Goal: Complete application form

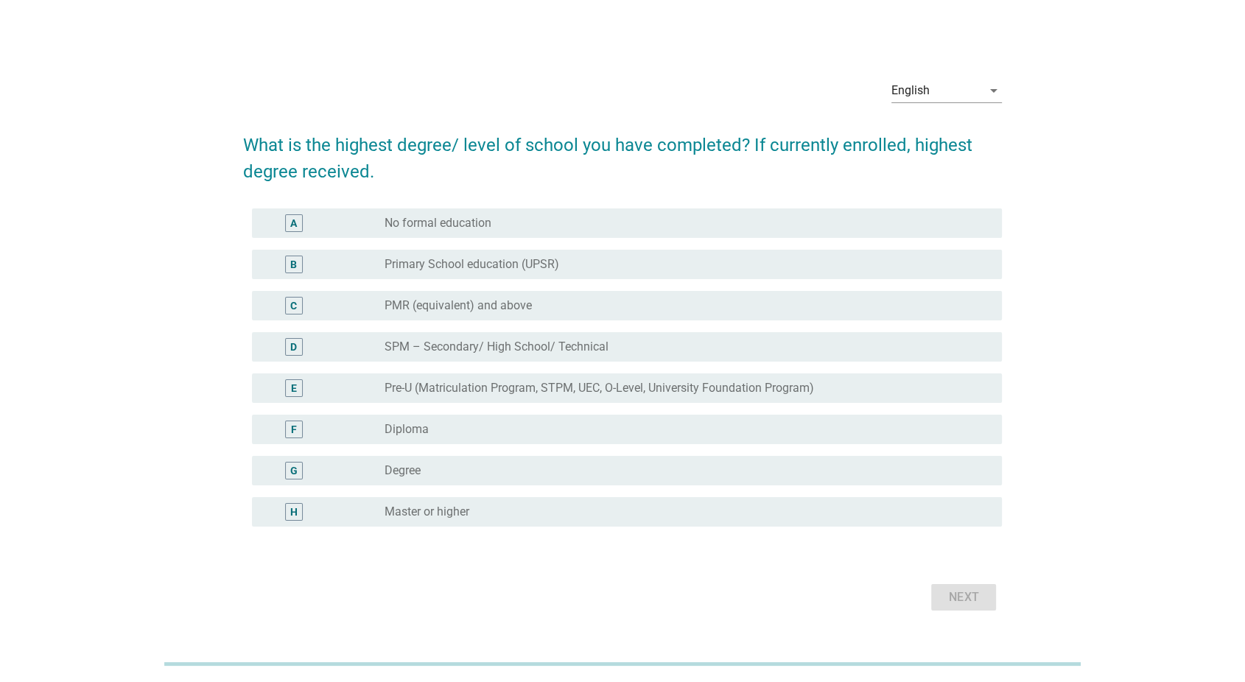
click at [889, 499] on div "H radio_button_unchecked Master or higher" at bounding box center [627, 511] width 751 height 29
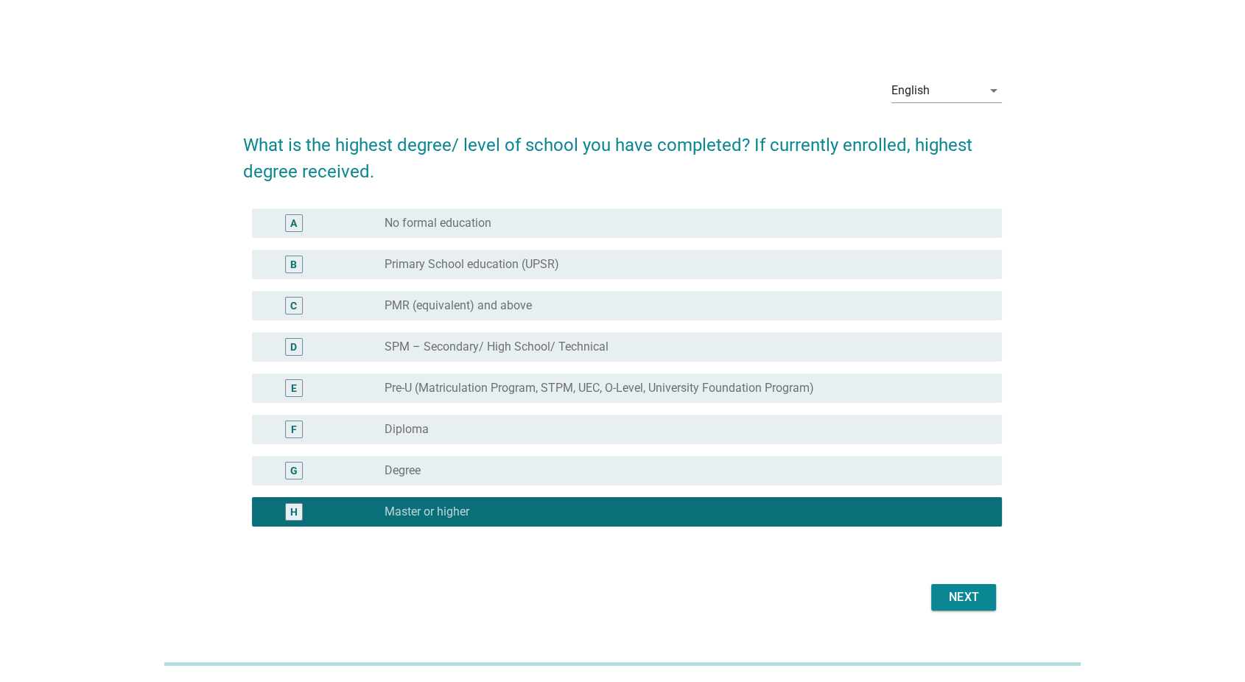
click at [963, 595] on div "Next" at bounding box center [963, 598] width 41 height 18
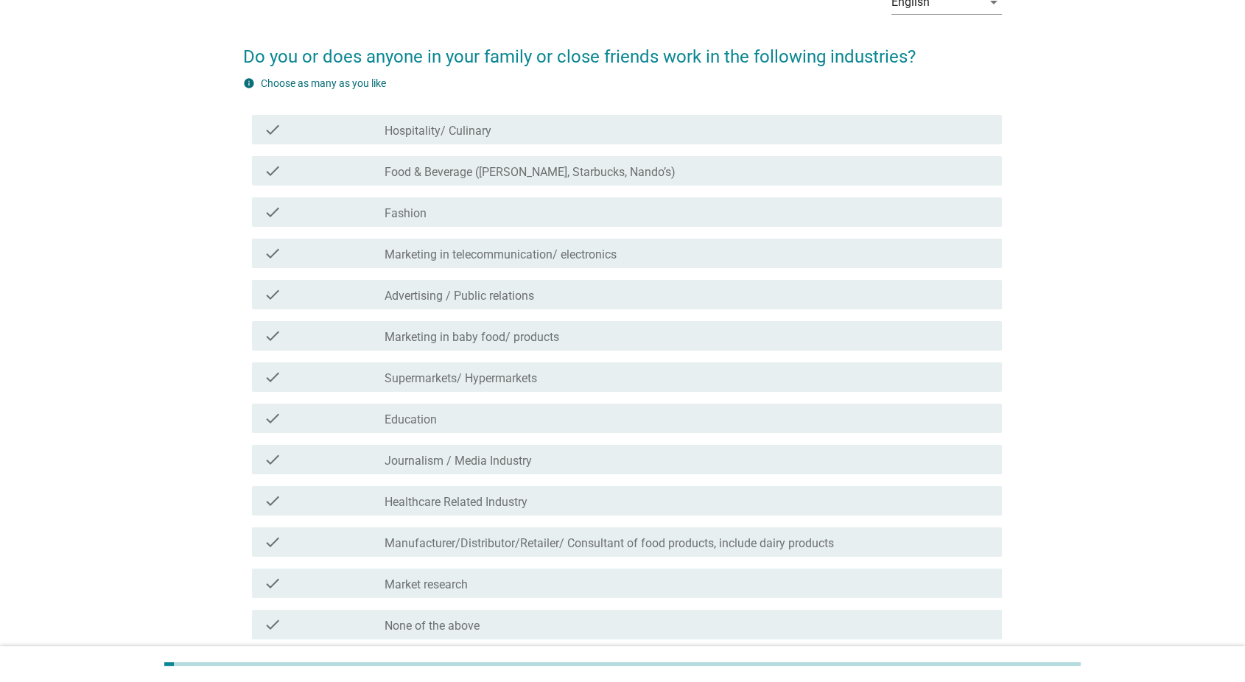
scroll to position [215, 0]
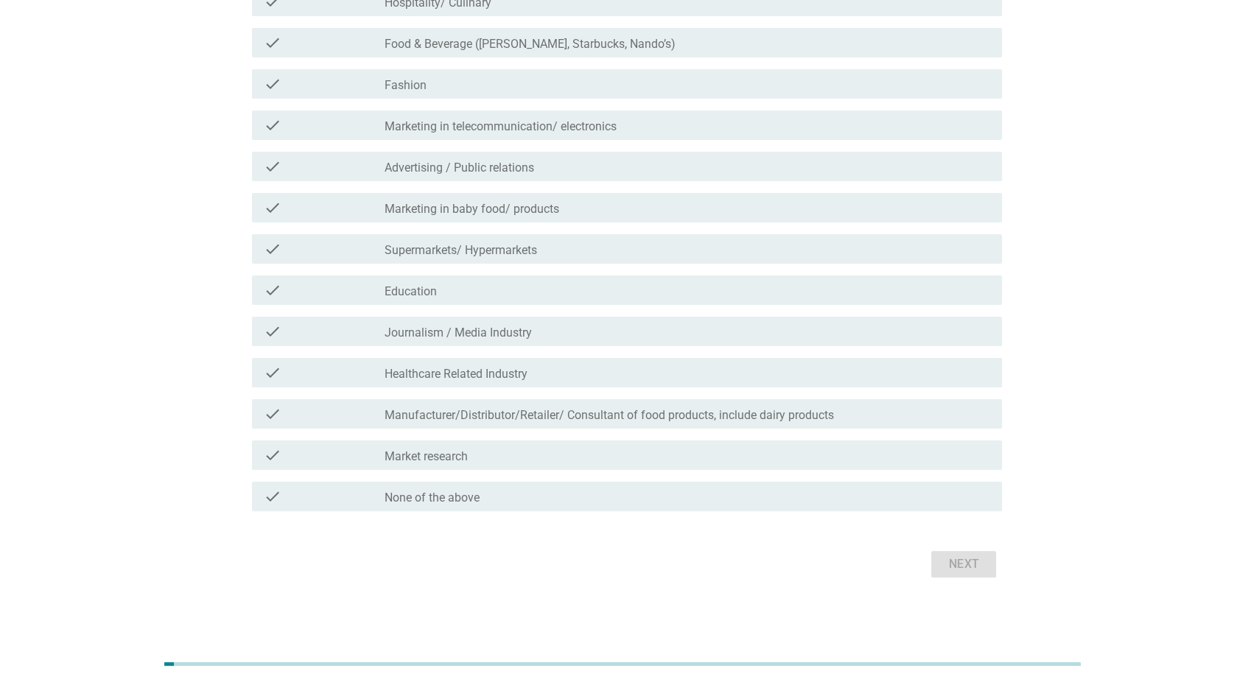
click at [801, 491] on div "check_box_outline_blank None of the above" at bounding box center [688, 497] width 606 height 18
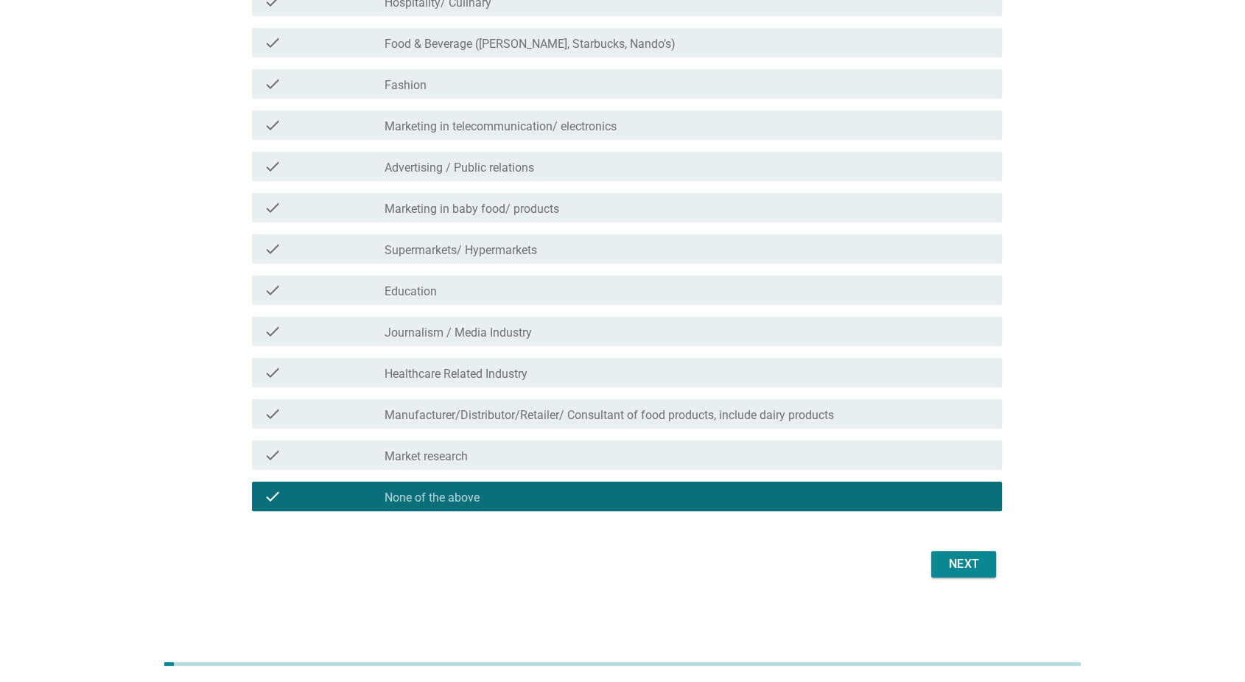
click at [956, 564] on div "Next" at bounding box center [963, 565] width 41 height 18
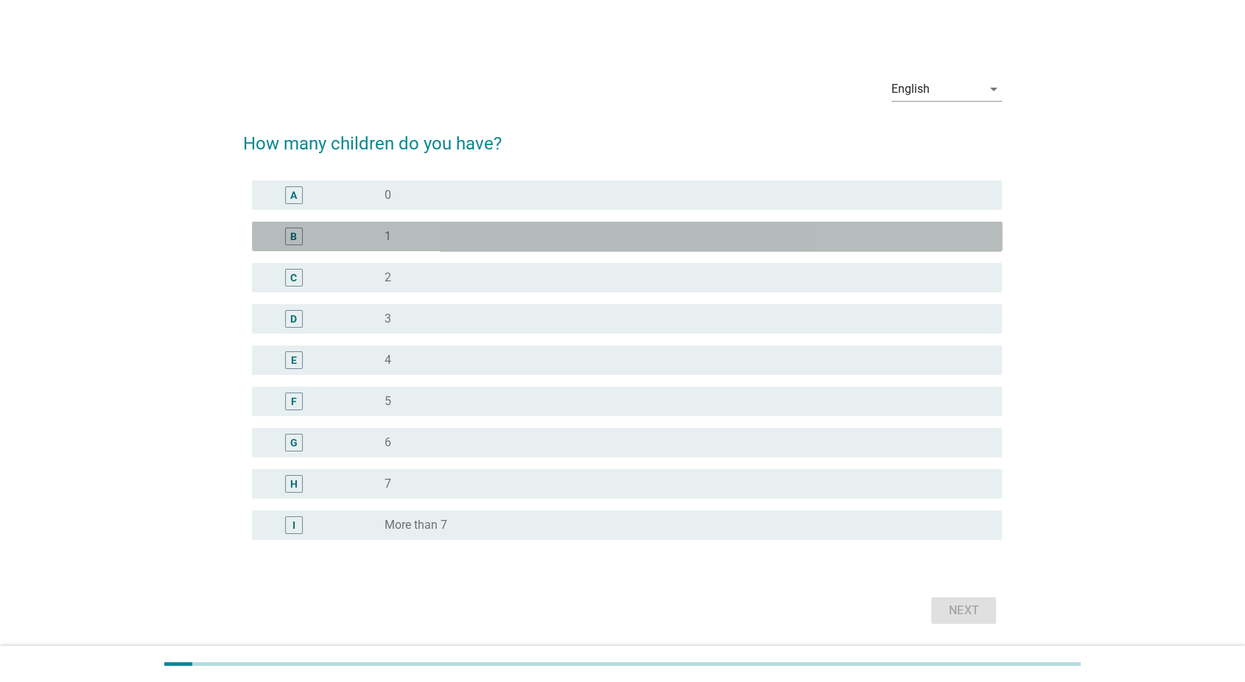
click at [847, 235] on div "radio_button_unchecked 1" at bounding box center [682, 236] width 594 height 15
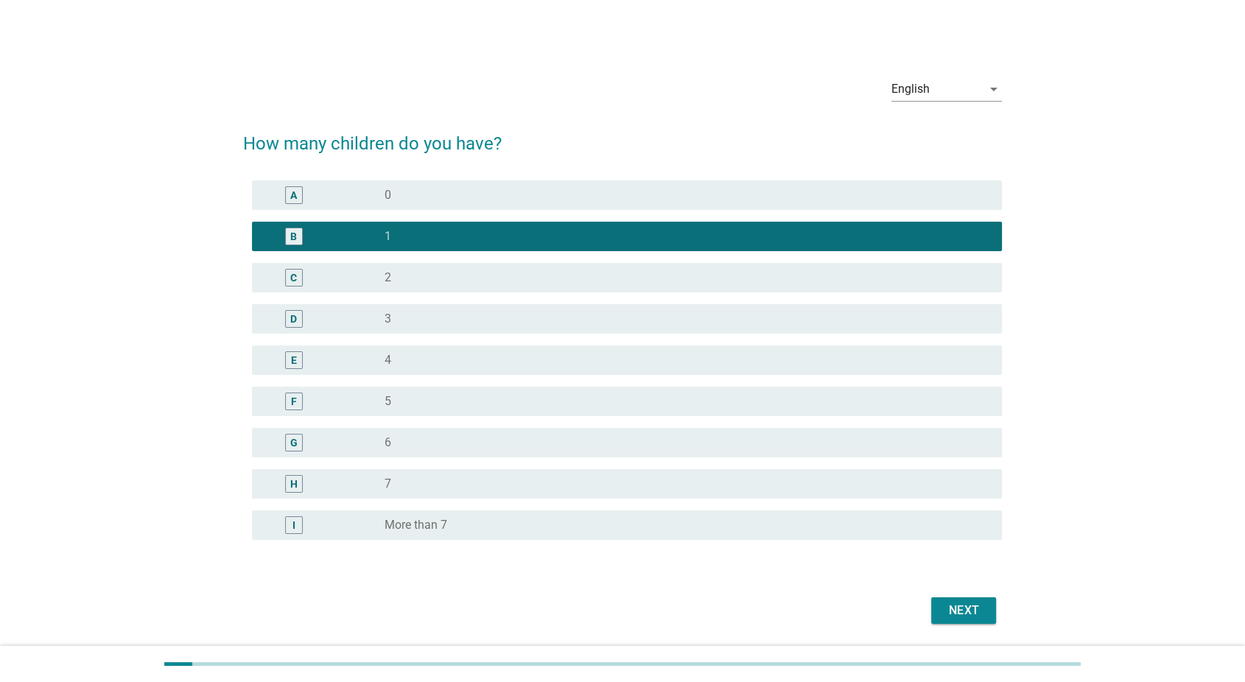
click at [956, 603] on div "Next" at bounding box center [963, 611] width 41 height 18
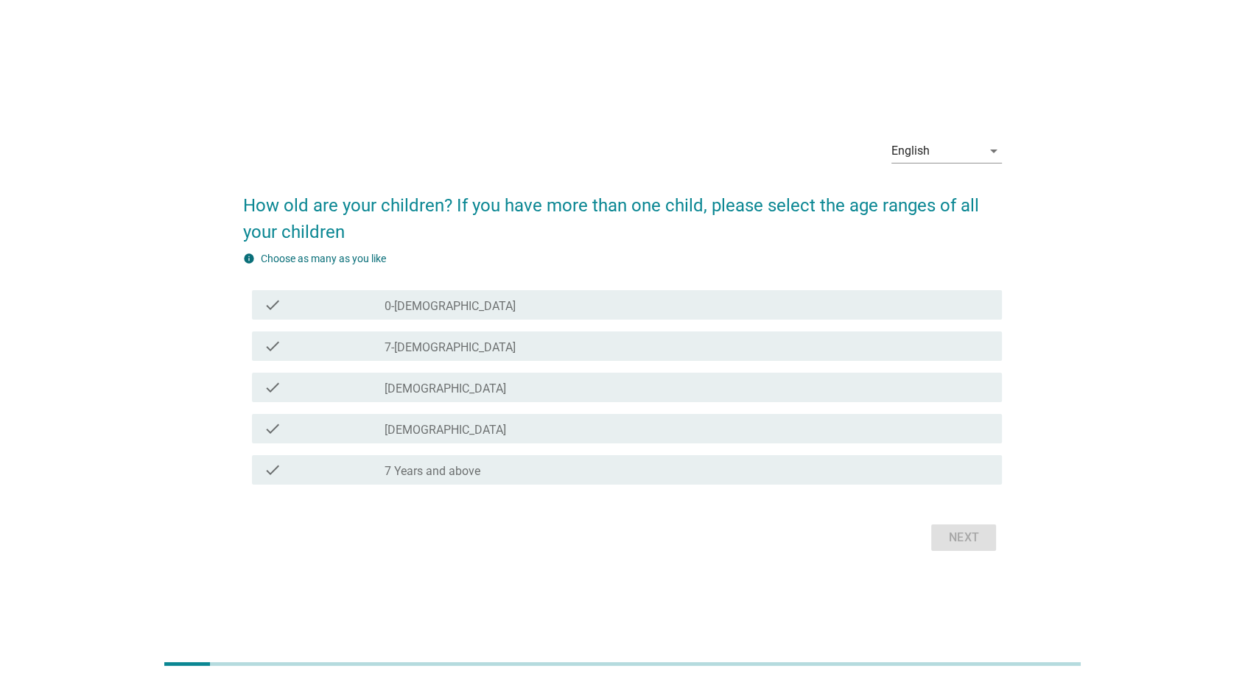
click at [707, 329] on div "check check_box_outline_blank 7-[DEMOGRAPHIC_DATA]" at bounding box center [623, 346] width 760 height 41
click at [718, 344] on div "check_box_outline_blank 7-[DEMOGRAPHIC_DATA]" at bounding box center [688, 346] width 606 height 18
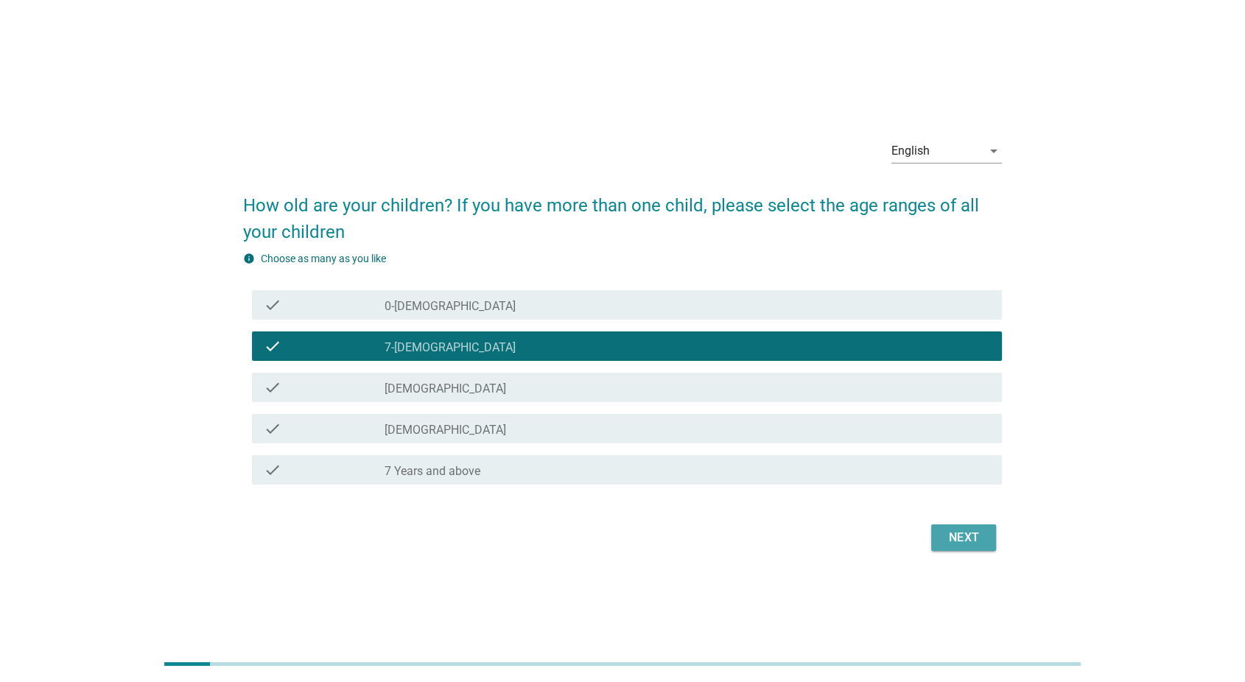
click at [957, 539] on div "Next" at bounding box center [963, 538] width 41 height 18
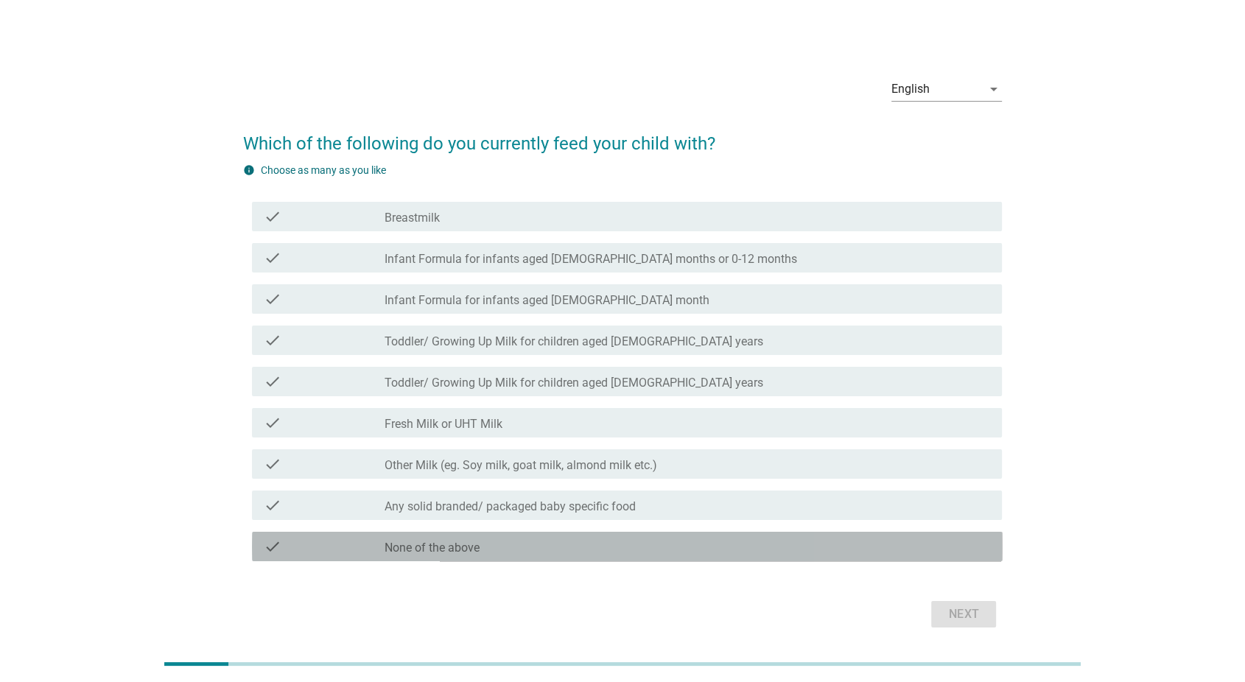
click at [833, 540] on div "check_box_outline_blank None of the above" at bounding box center [688, 547] width 606 height 18
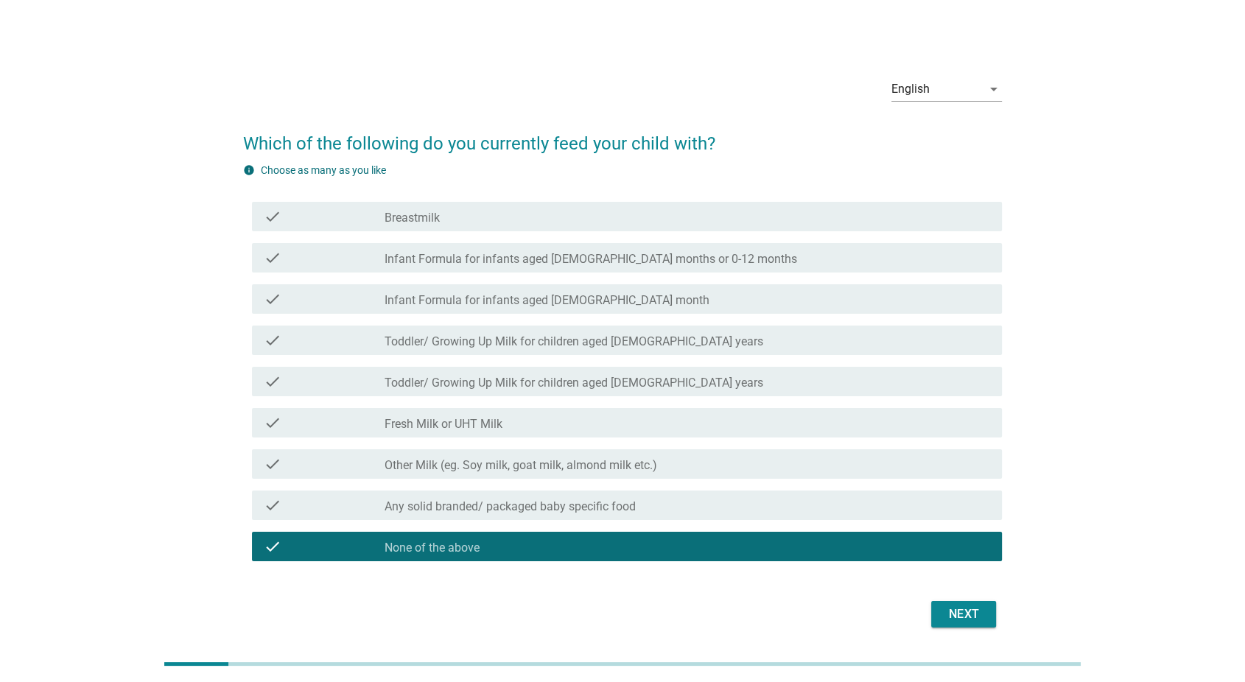
click at [599, 256] on label "Infant Formula for infants aged [DEMOGRAPHIC_DATA] months or 0-12 months" at bounding box center [591, 259] width 413 height 15
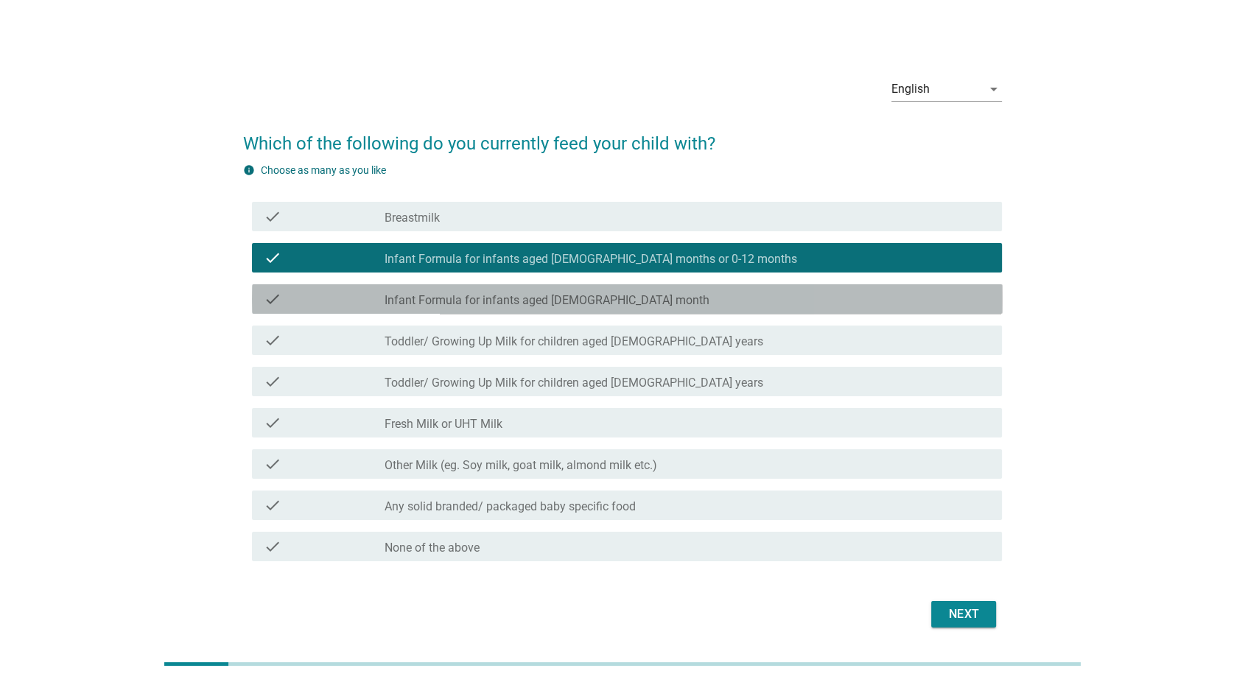
click at [719, 294] on div "check_box_outline_blank Infant Formula for infants aged [DEMOGRAPHIC_DATA] month" at bounding box center [688, 299] width 606 height 18
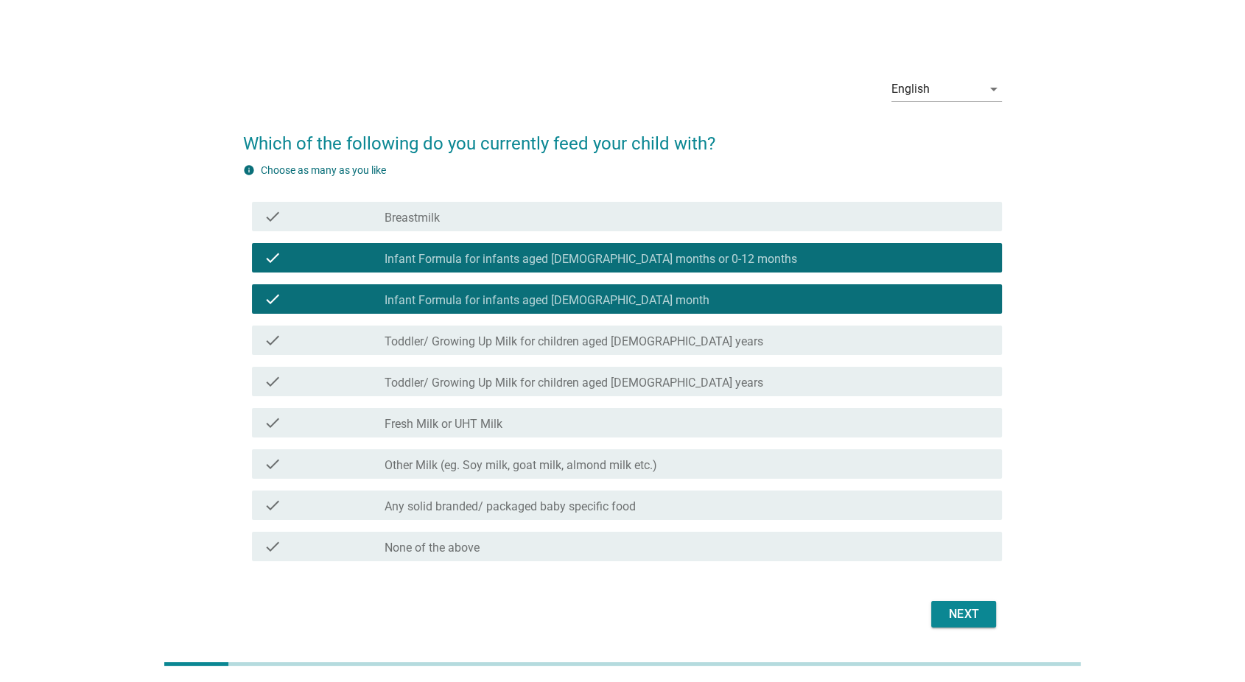
click at [945, 613] on div "Next" at bounding box center [963, 615] width 41 height 18
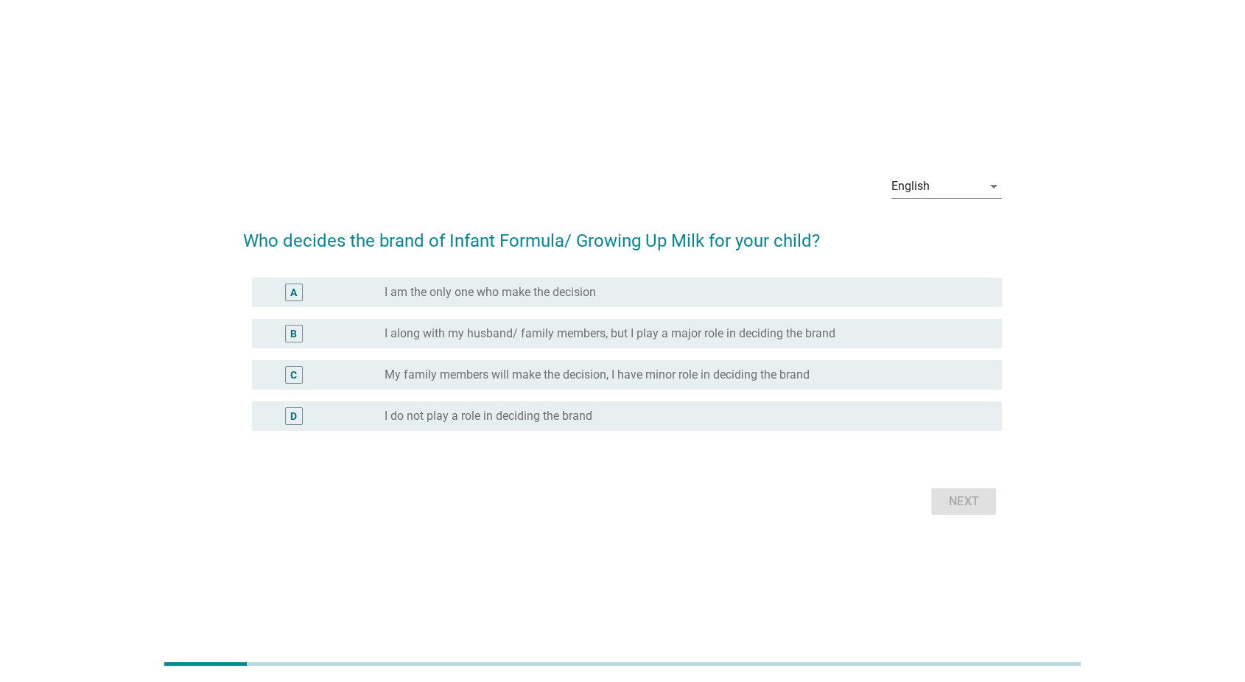
click at [887, 293] on div "radio_button_unchecked I am the only one who make the decision" at bounding box center [682, 292] width 594 height 15
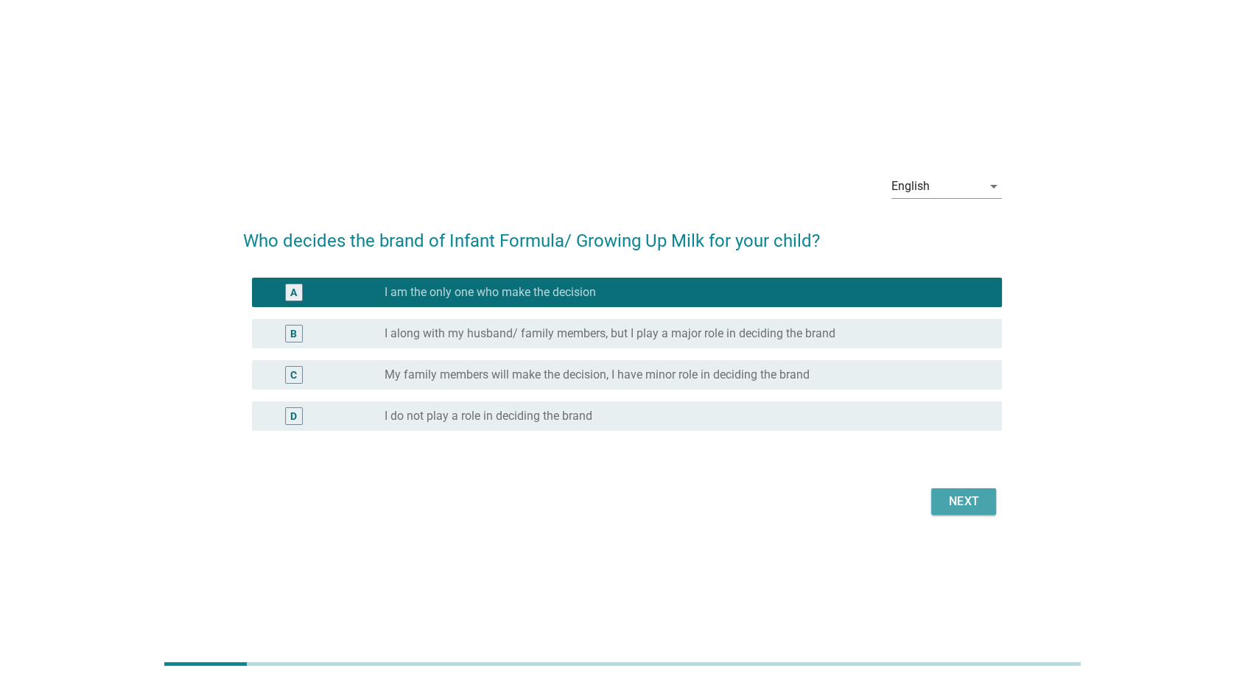
click at [956, 514] on button "Next" at bounding box center [963, 501] width 65 height 27
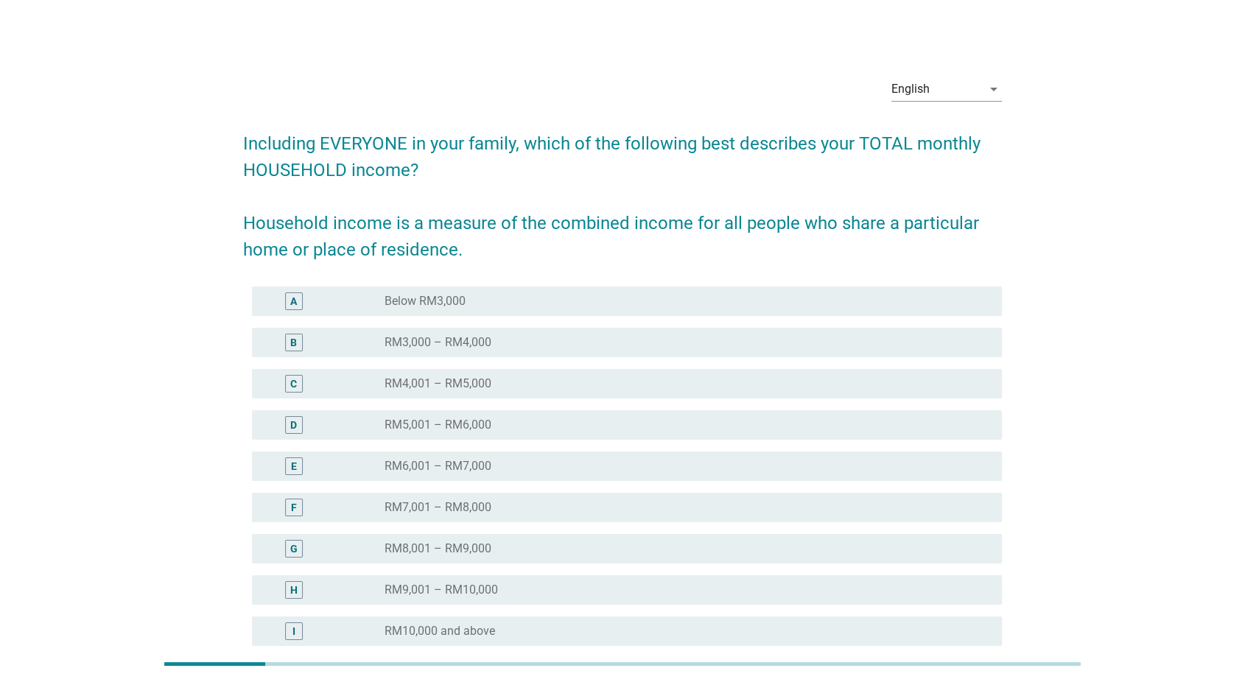
scroll to position [153, 0]
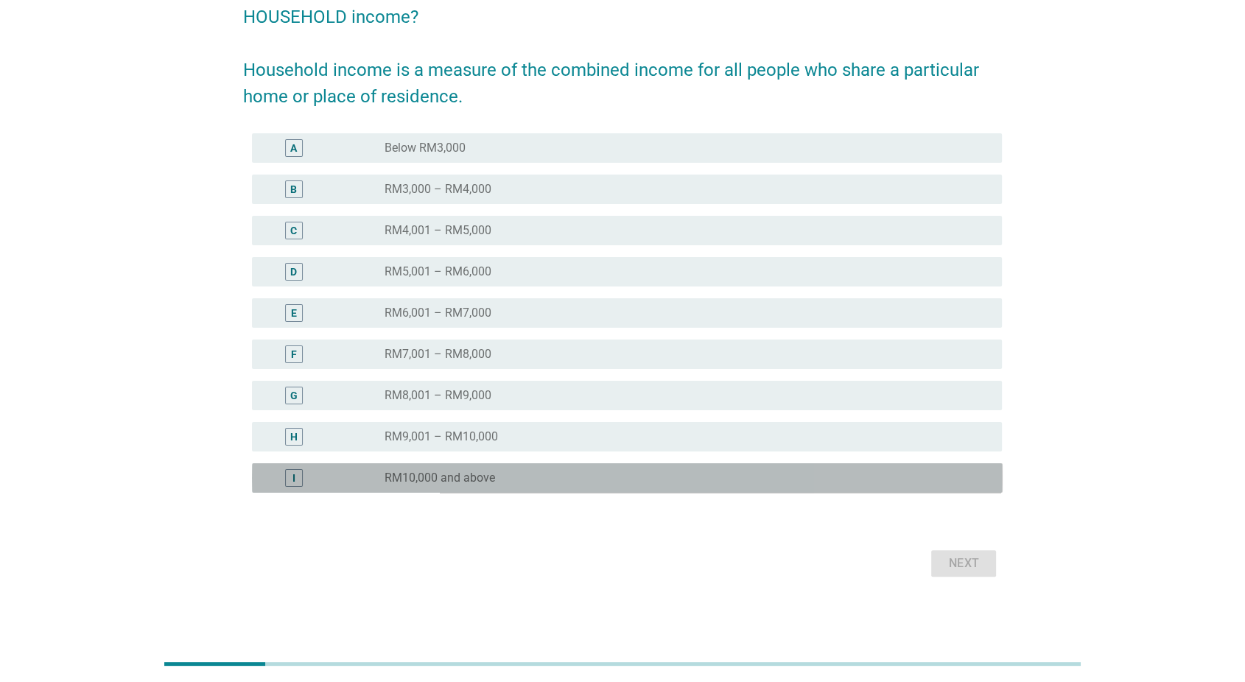
click at [952, 483] on div "radio_button_unchecked RM10,000 and above" at bounding box center [682, 478] width 594 height 15
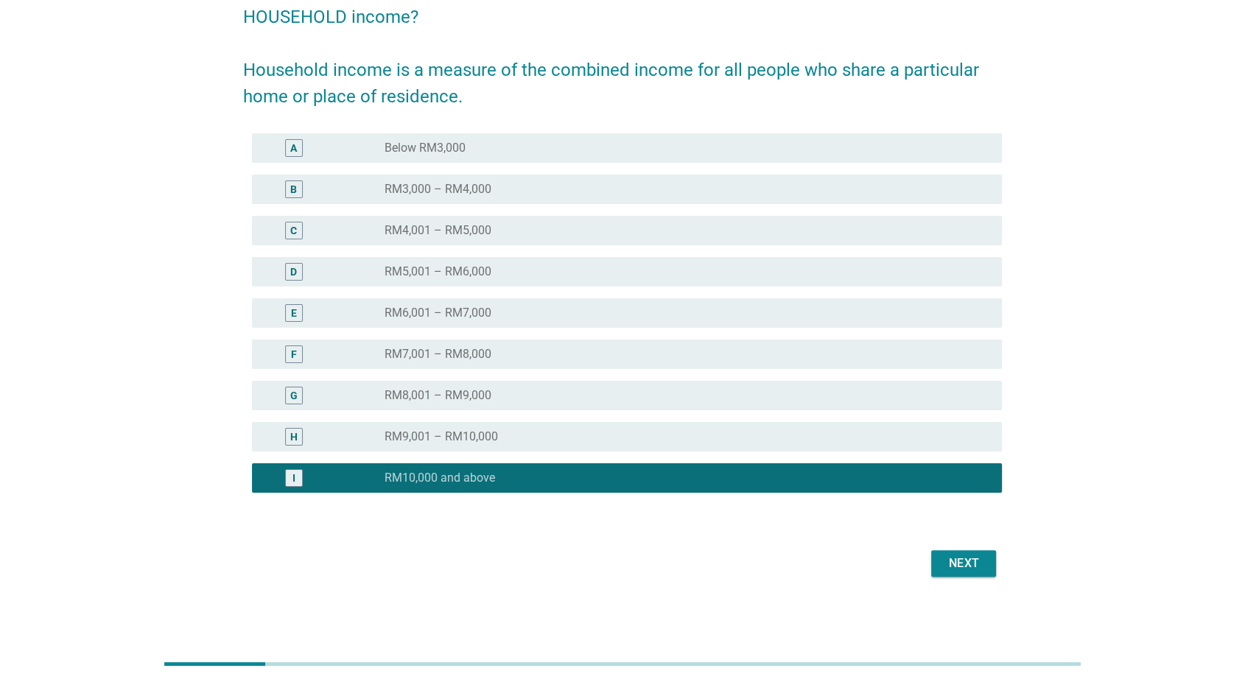
click at [961, 555] on div "Next" at bounding box center [963, 564] width 41 height 18
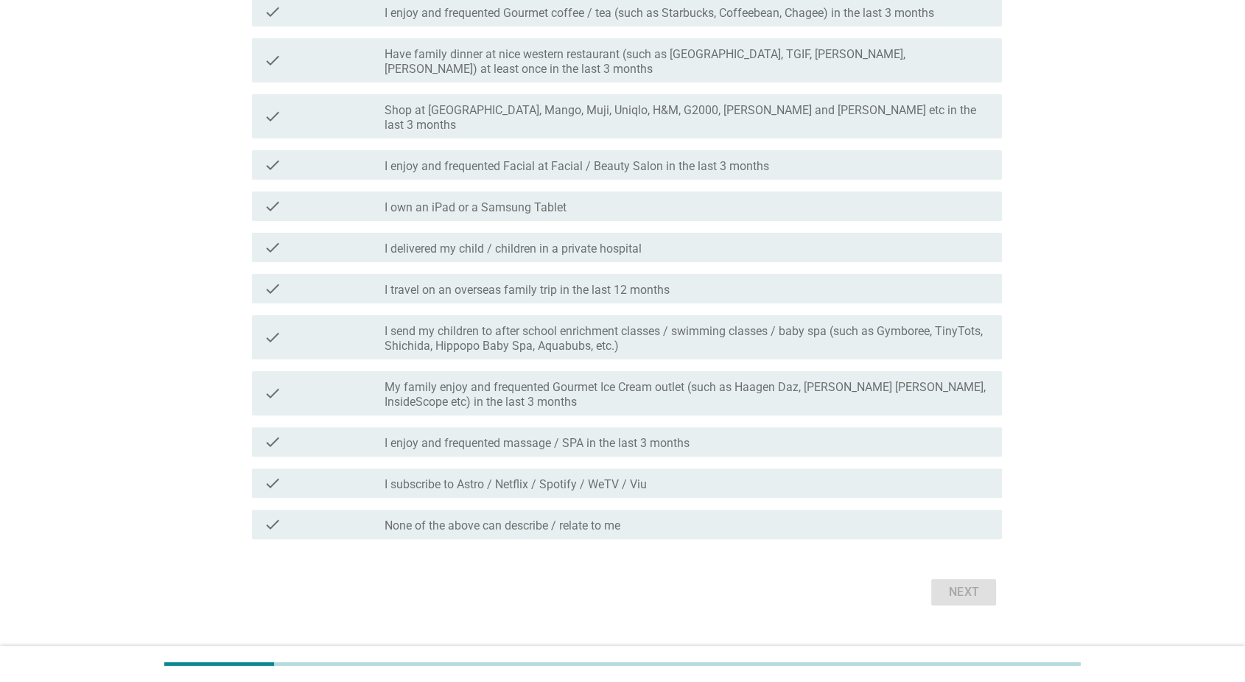
scroll to position [301, 0]
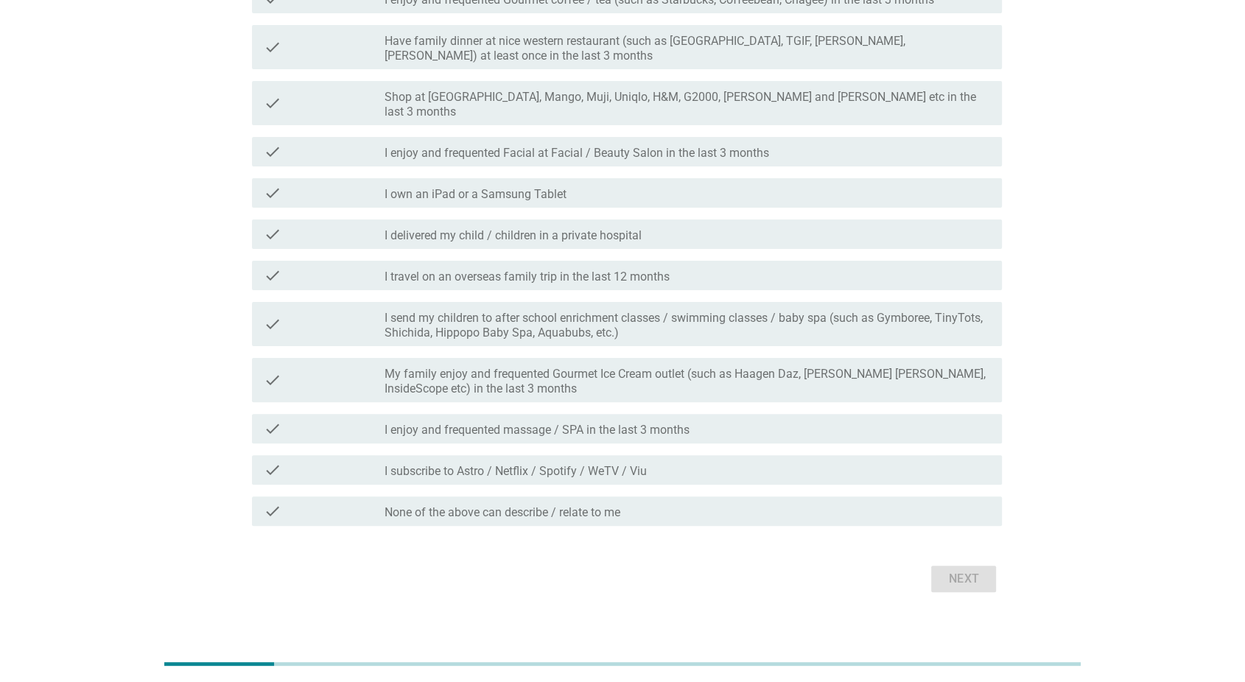
click at [914, 502] on div "check_box_outline_blank None of the above can describe / relate to me" at bounding box center [688, 511] width 606 height 18
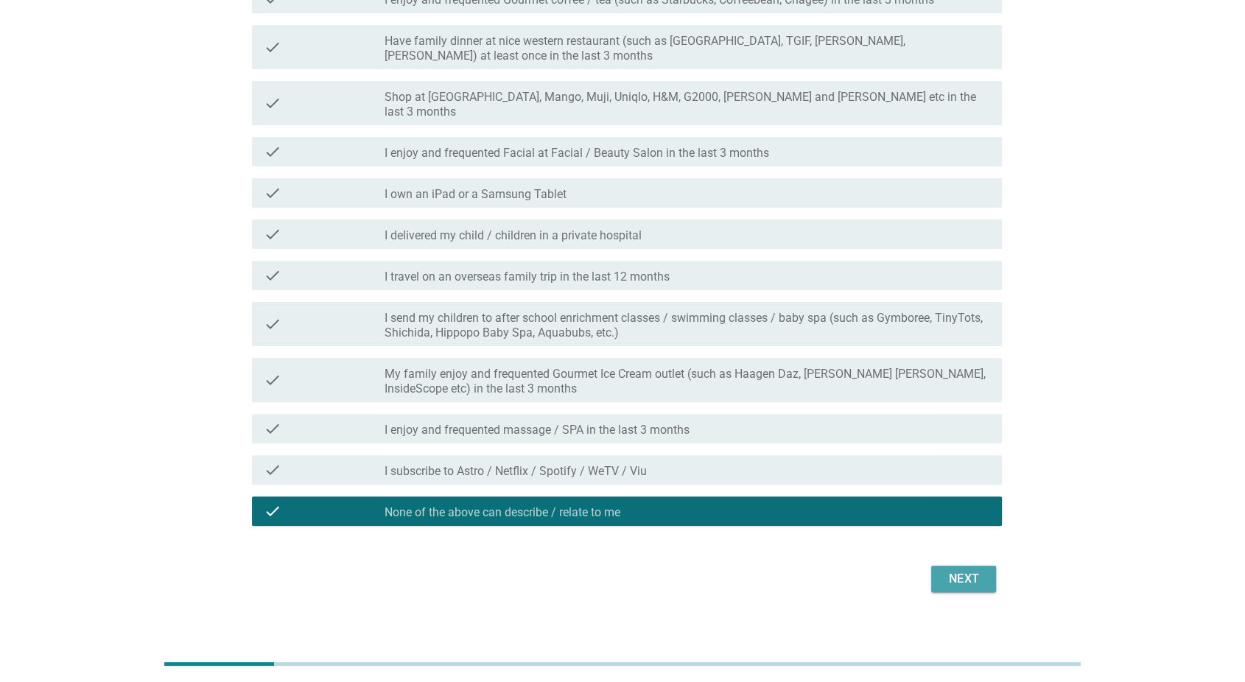
click at [953, 572] on div "Next" at bounding box center [963, 579] width 41 height 18
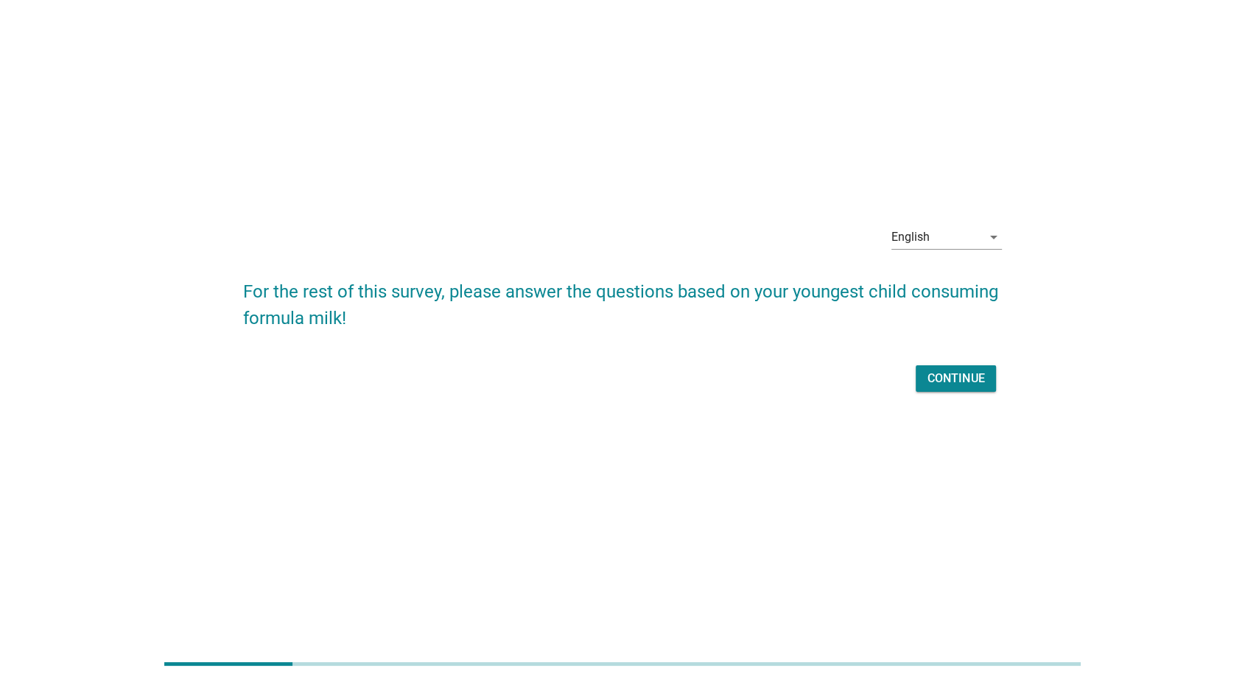
scroll to position [0, 0]
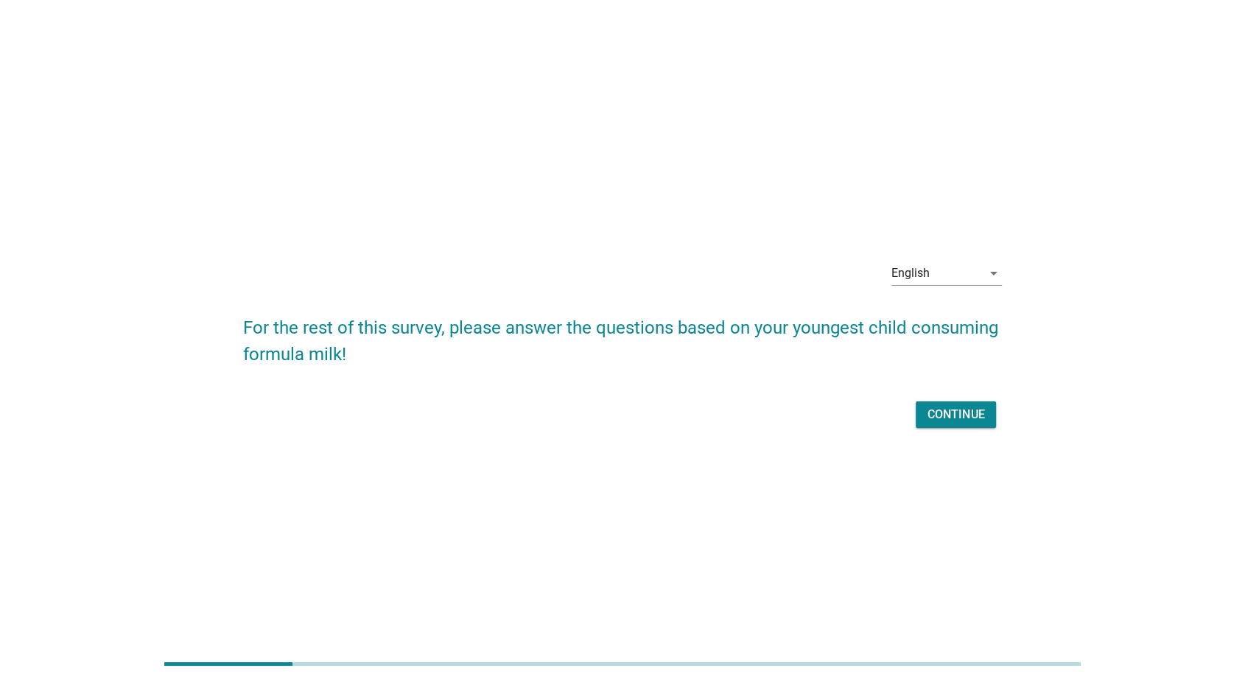
click at [956, 413] on div "Continue" at bounding box center [956, 415] width 57 height 18
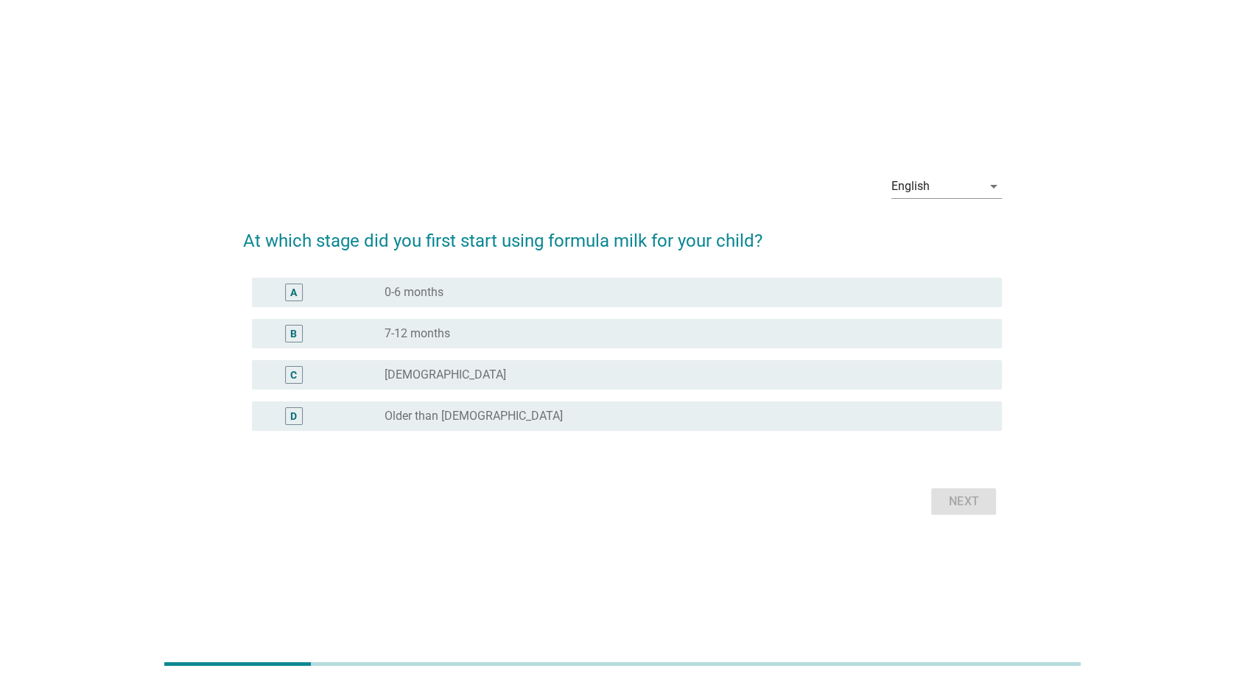
click at [942, 298] on div "radio_button_unchecked 0-6 months" at bounding box center [682, 292] width 594 height 15
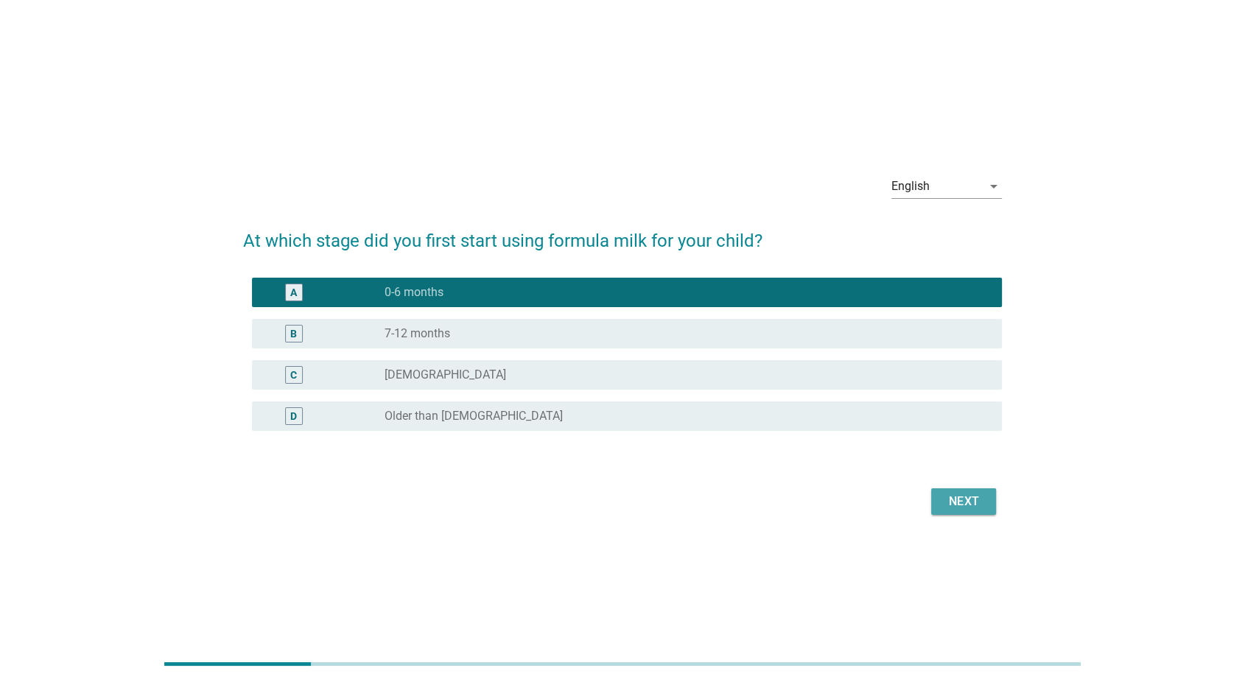
click at [959, 506] on div "Next" at bounding box center [963, 502] width 41 height 18
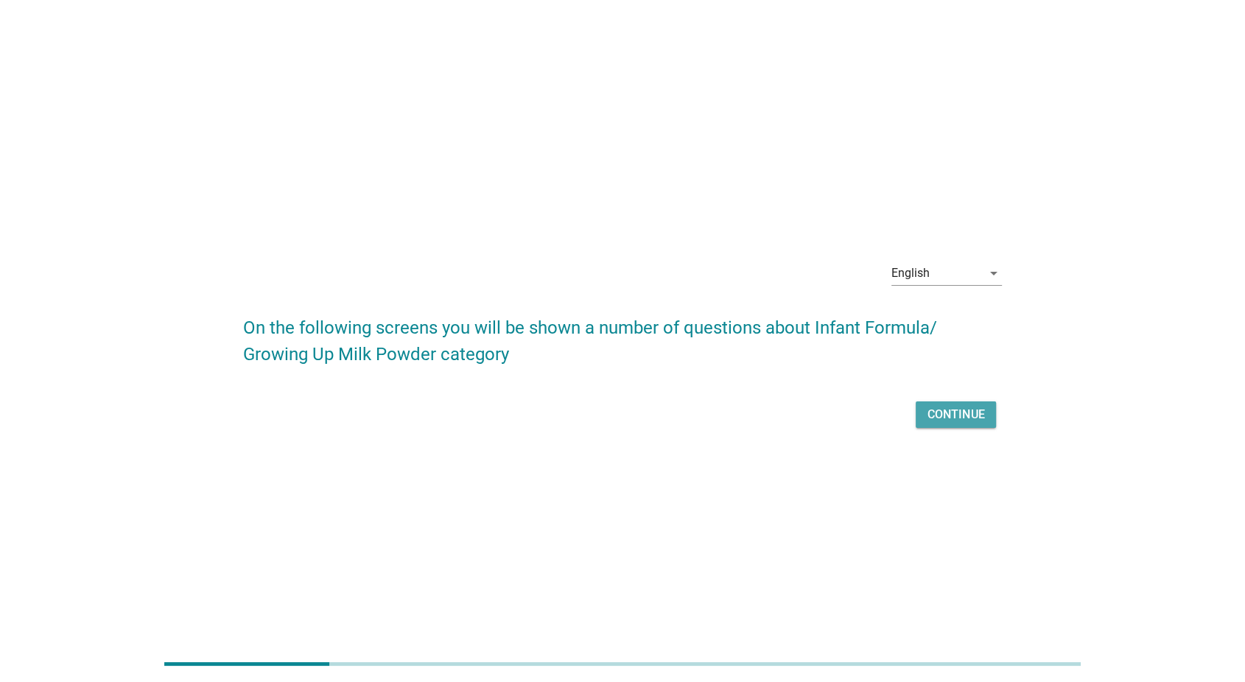
click at [958, 414] on div "Continue" at bounding box center [956, 415] width 57 height 18
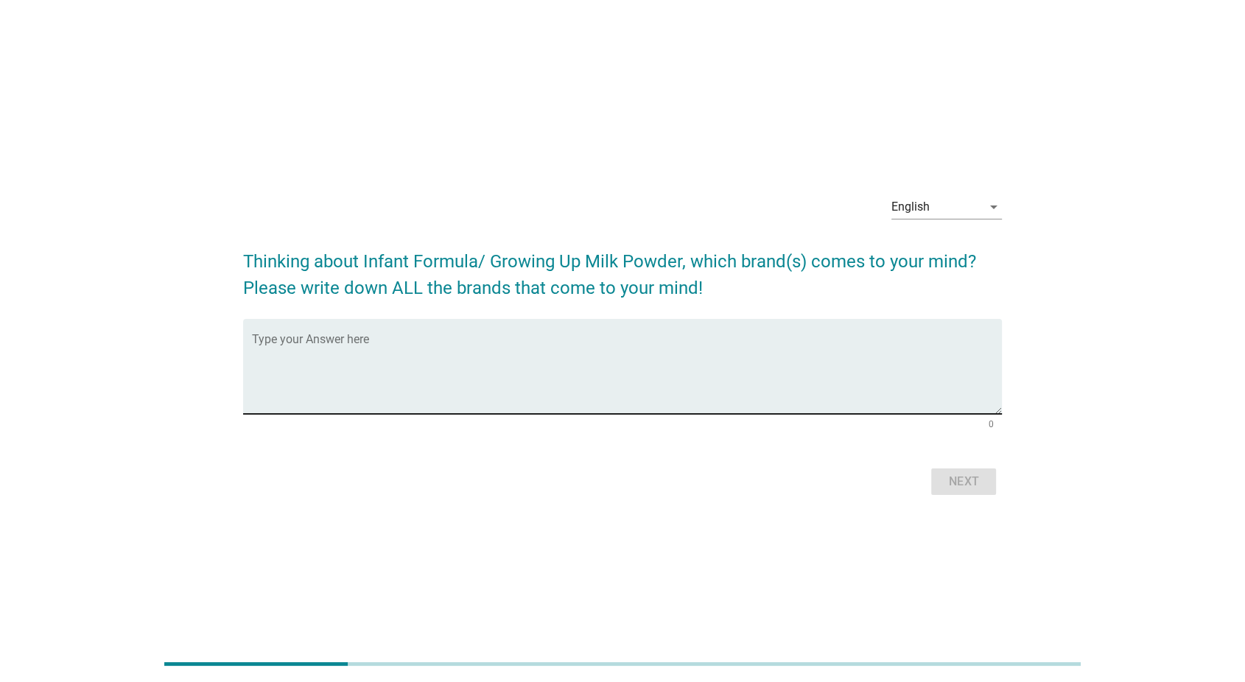
click at [660, 326] on div "Type your Answer here" at bounding box center [627, 366] width 751 height 95
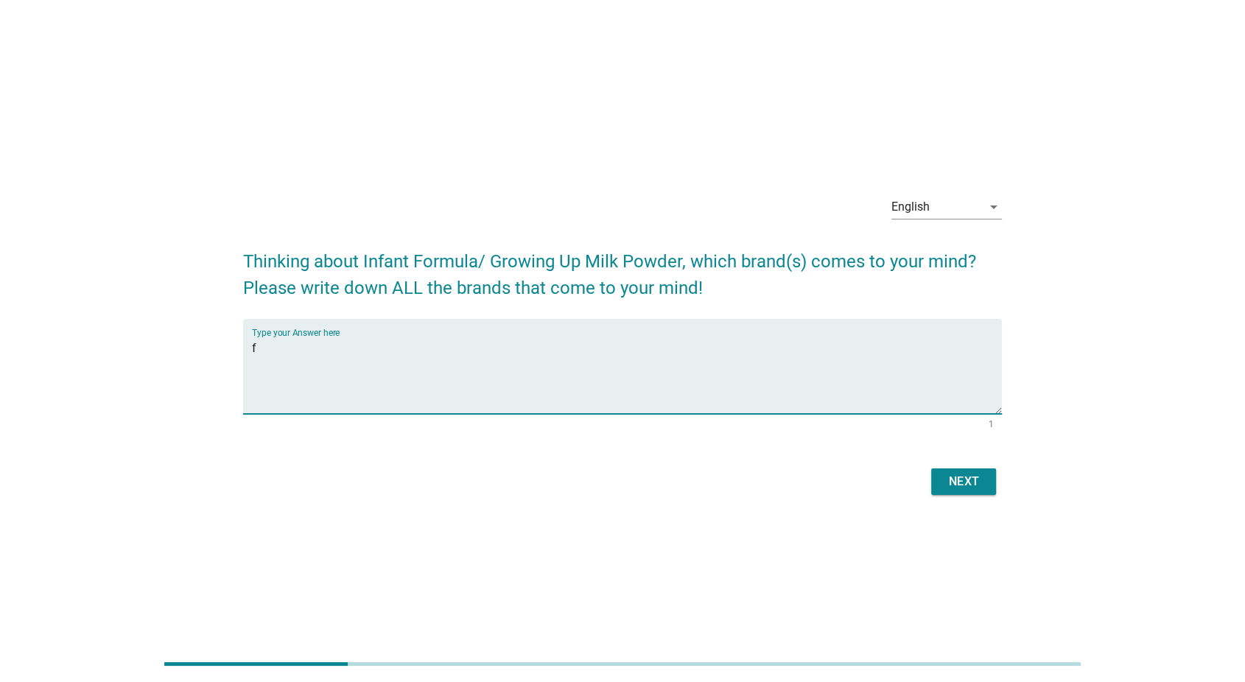
type textarea "f"
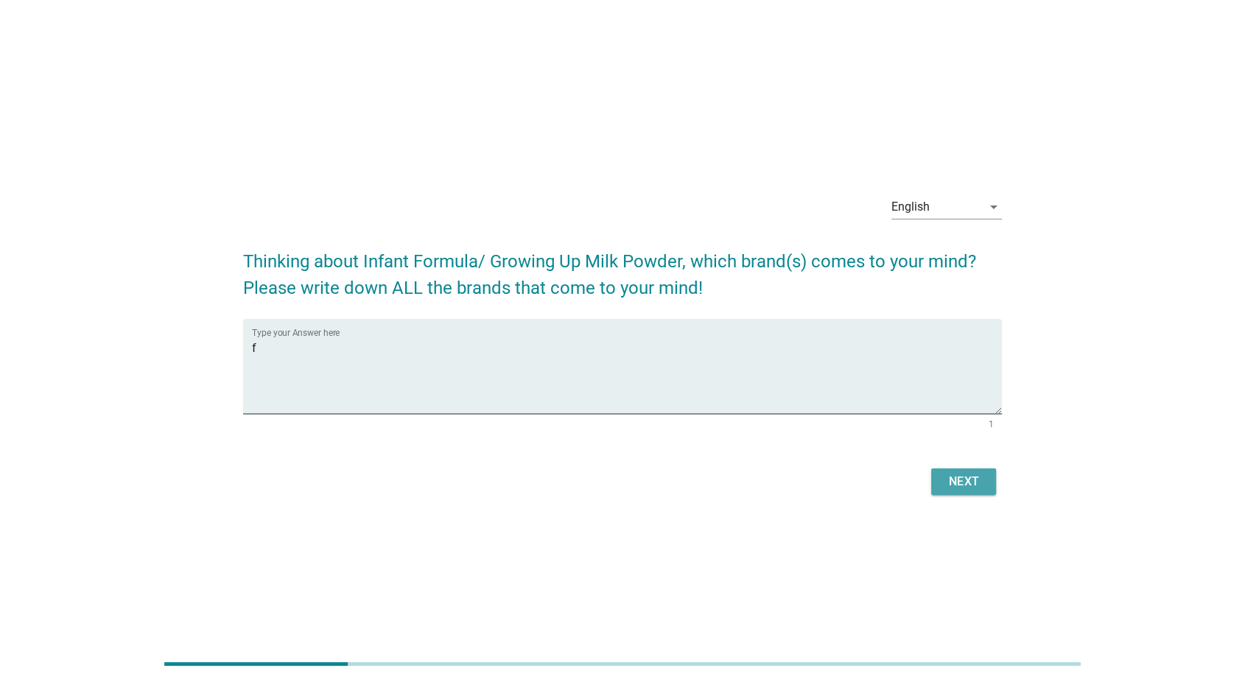
click at [938, 472] on button "Next" at bounding box center [963, 482] width 65 height 27
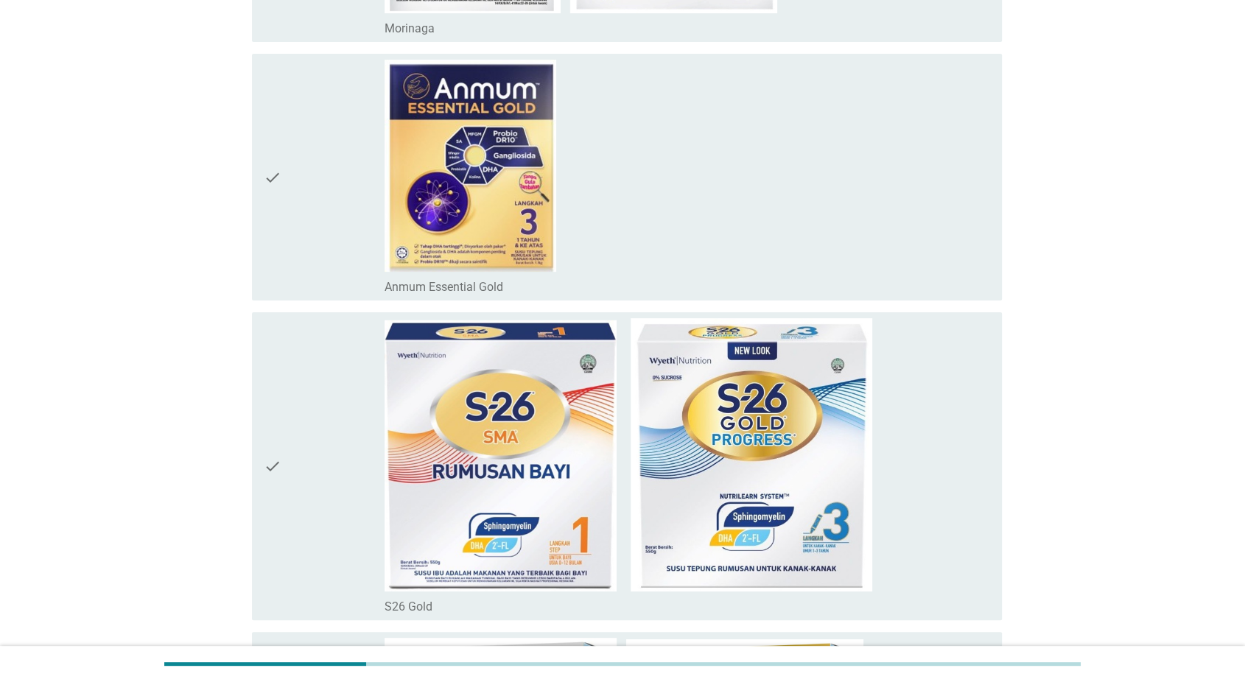
scroll to position [6367, 0]
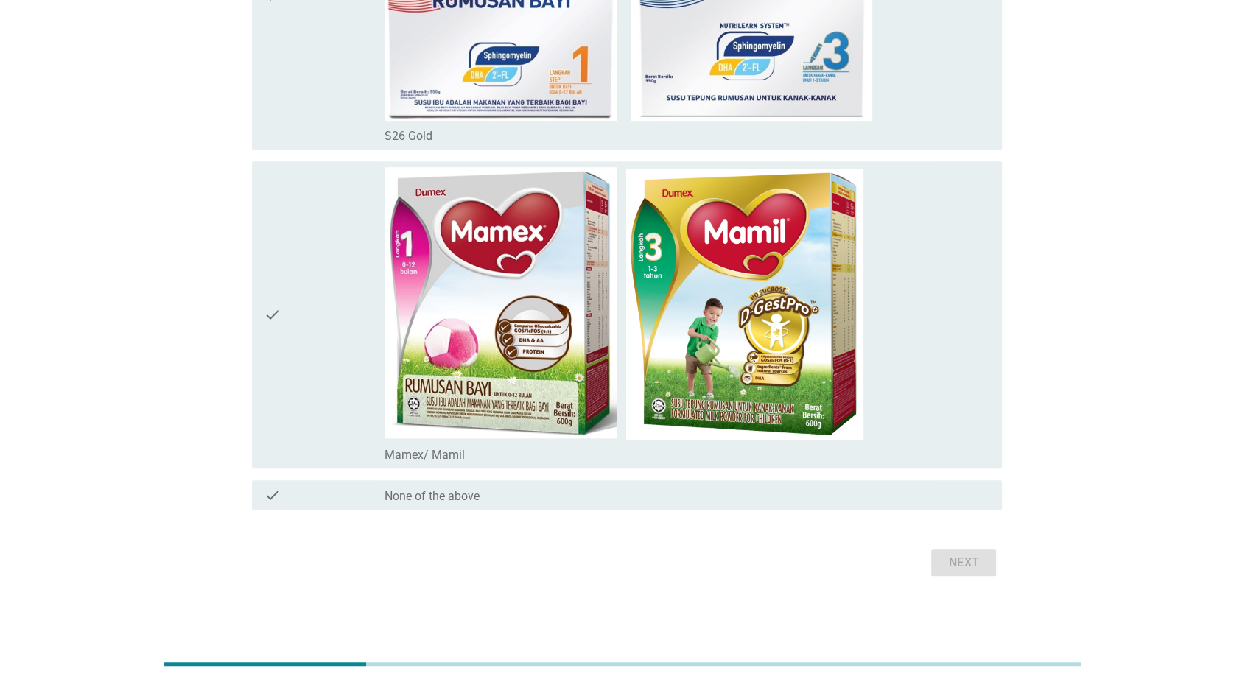
click at [889, 500] on div "check_box_outline_blank None of the above" at bounding box center [688, 495] width 606 height 18
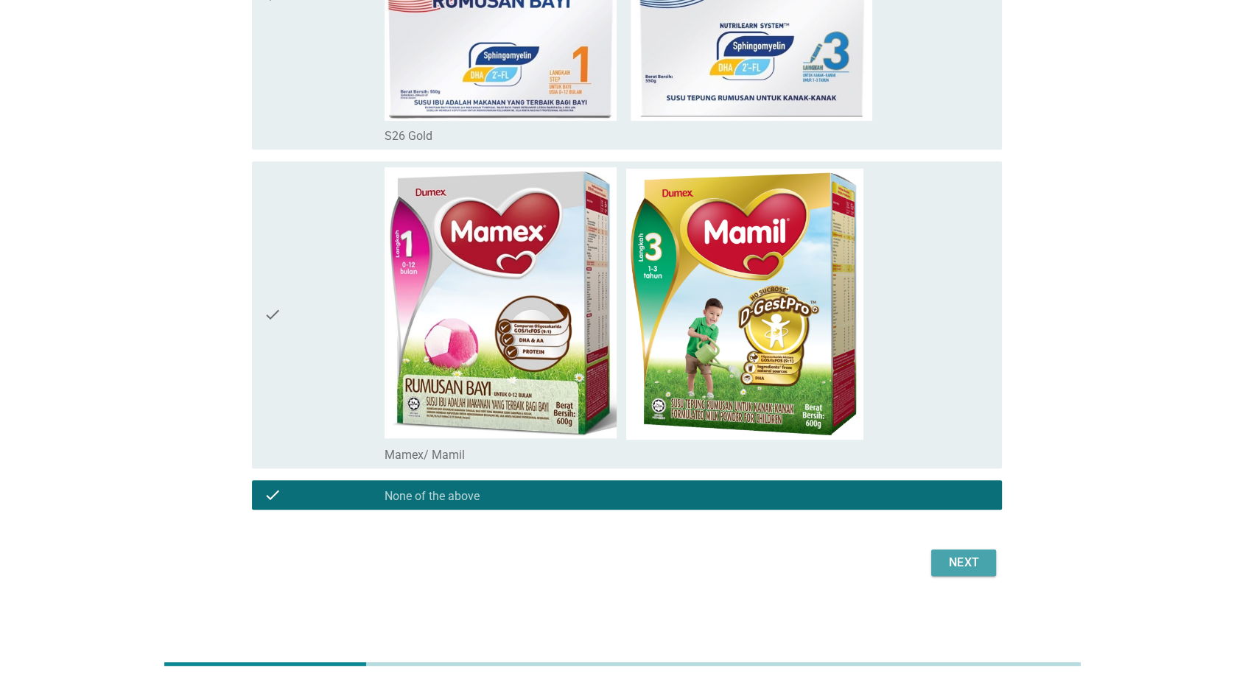
click at [959, 563] on div "Next" at bounding box center [963, 563] width 41 height 18
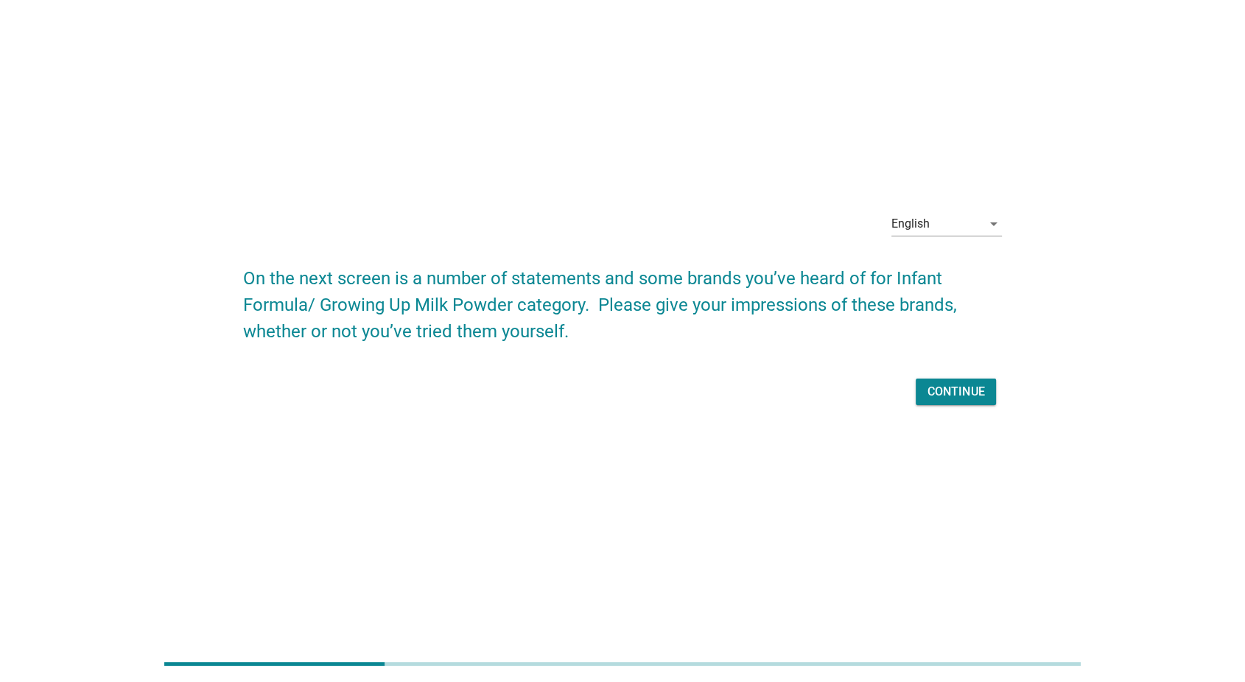
scroll to position [0, 0]
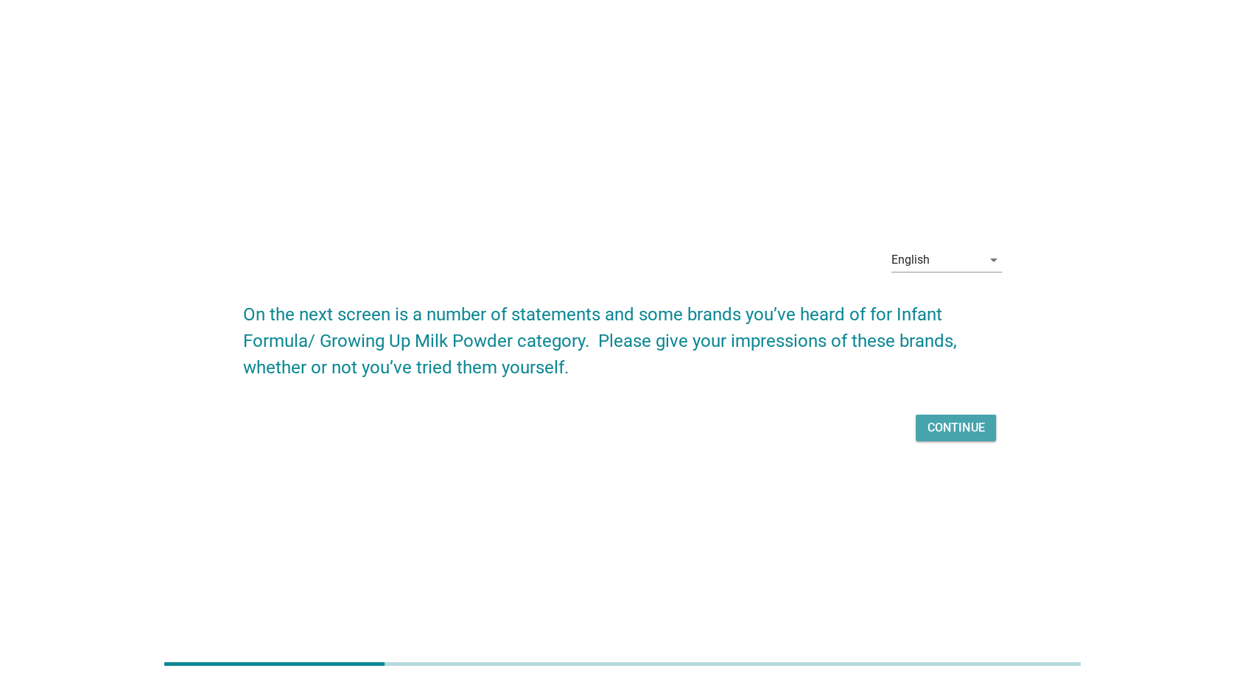
click at [939, 429] on div "Continue" at bounding box center [956, 428] width 57 height 18
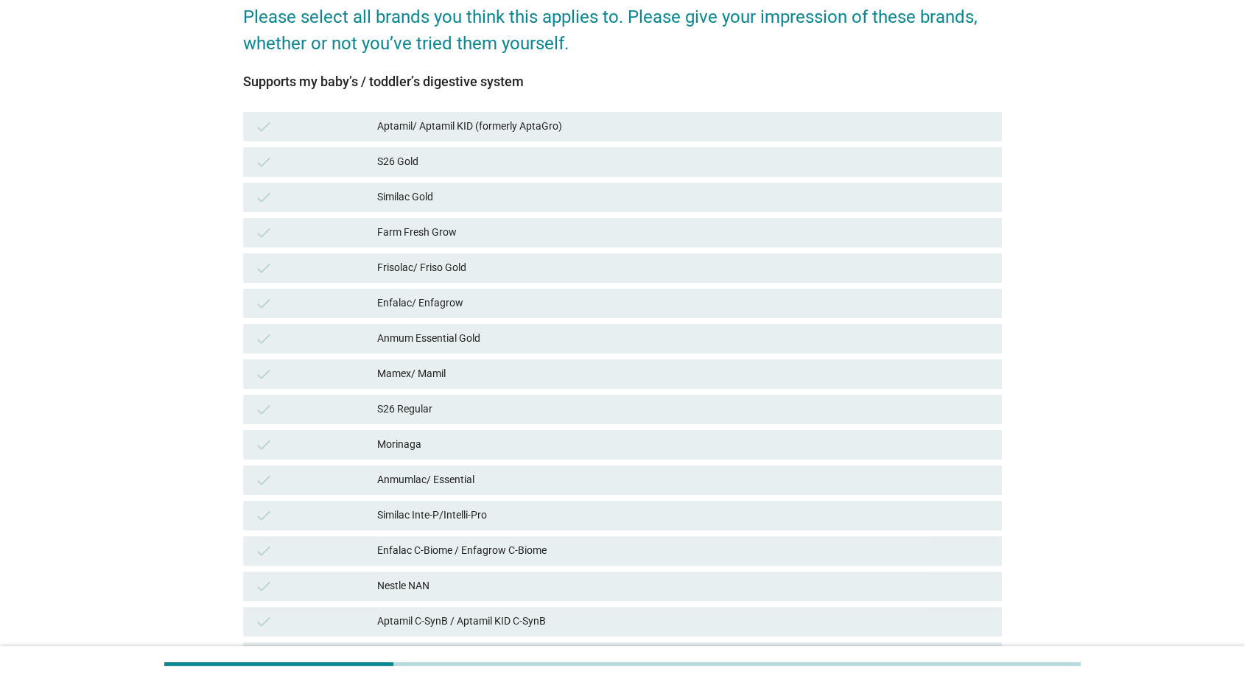
scroll to position [329, 0]
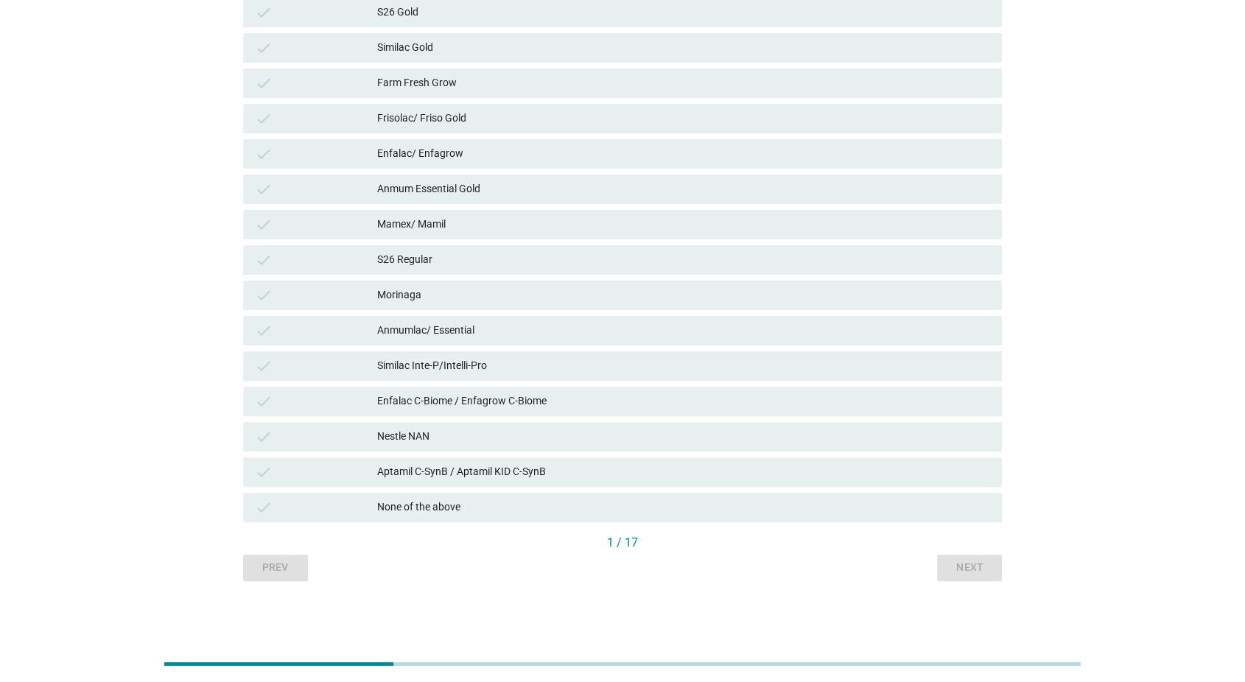
click at [975, 485] on div "check Aptamil C-SynB / Aptamil KID C-SynB" at bounding box center [623, 472] width 760 height 29
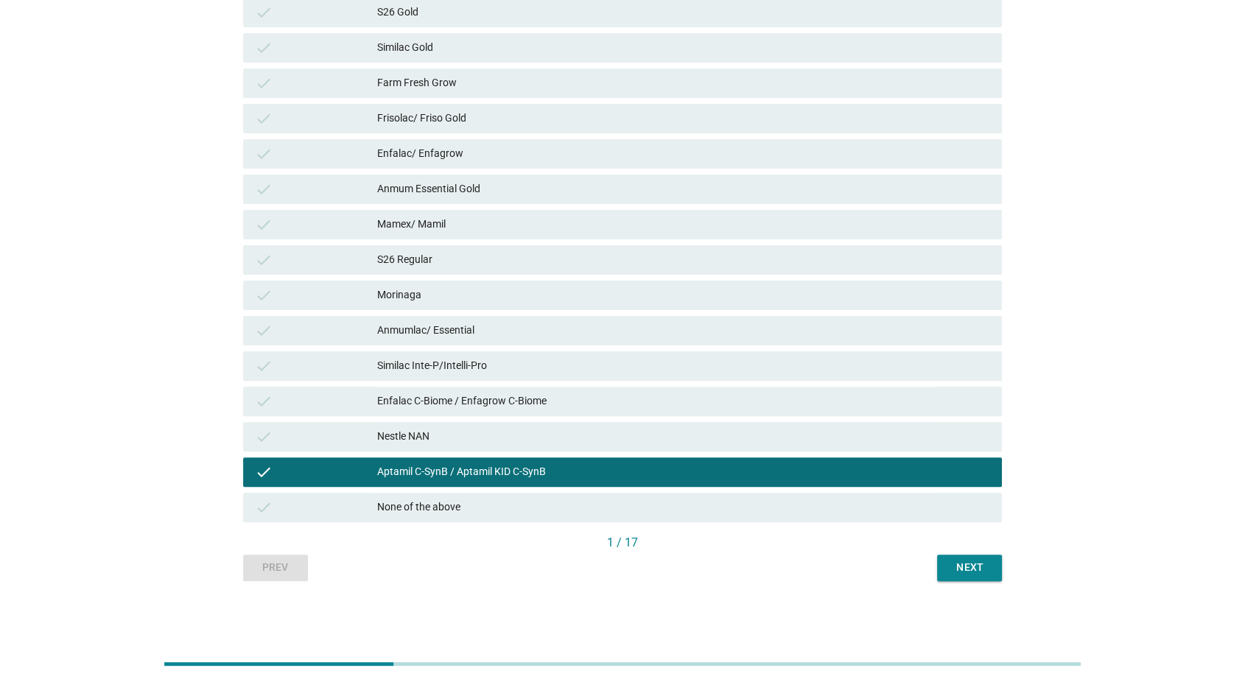
click at [978, 564] on div "Next" at bounding box center [969, 567] width 41 height 15
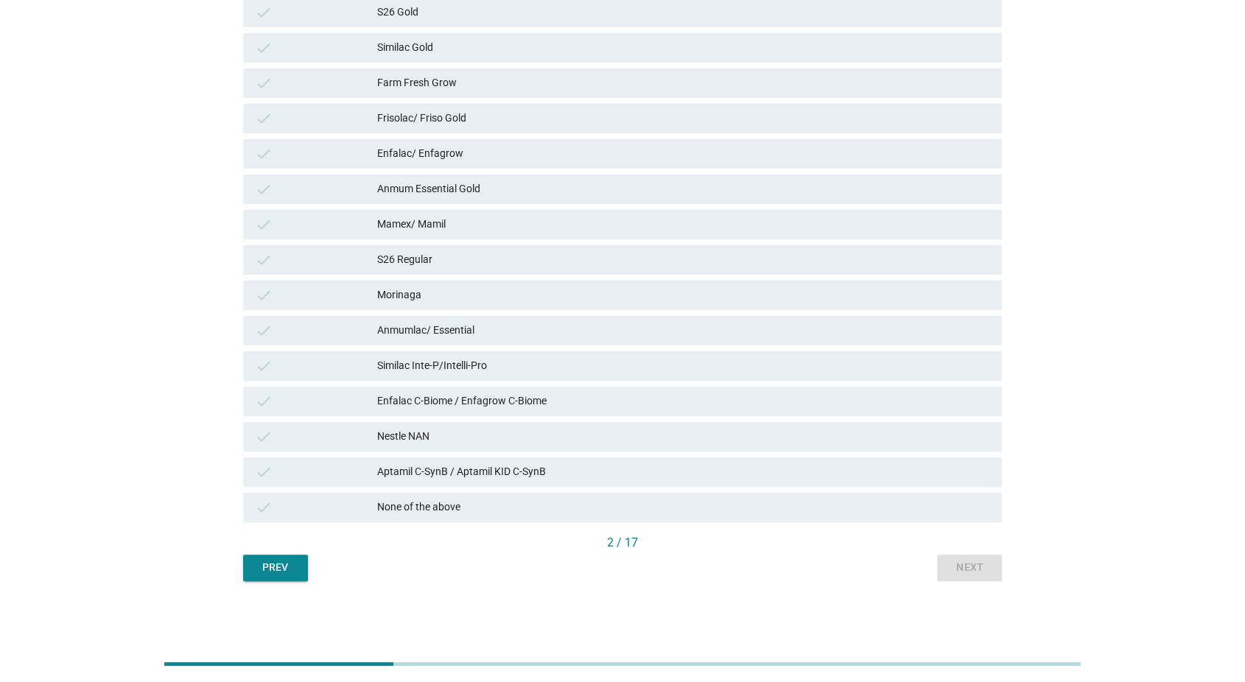
click at [972, 502] on div "None of the above" at bounding box center [683, 508] width 613 height 18
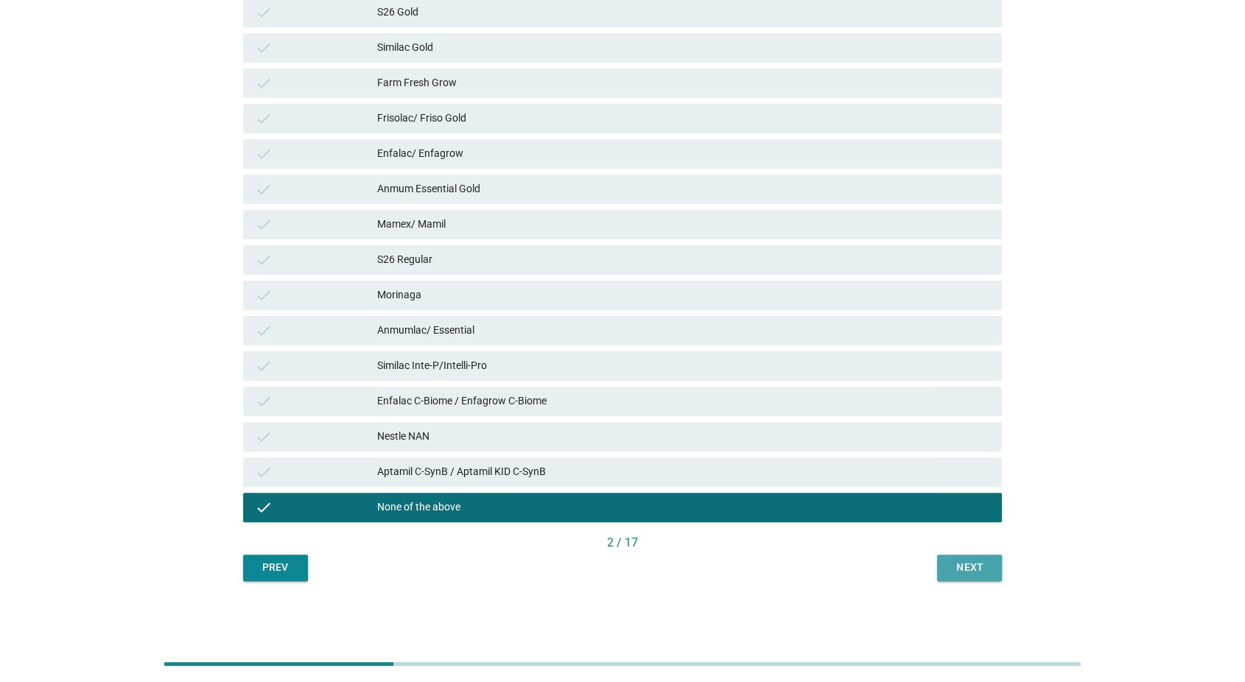
click at [975, 568] on div "Next" at bounding box center [969, 567] width 41 height 15
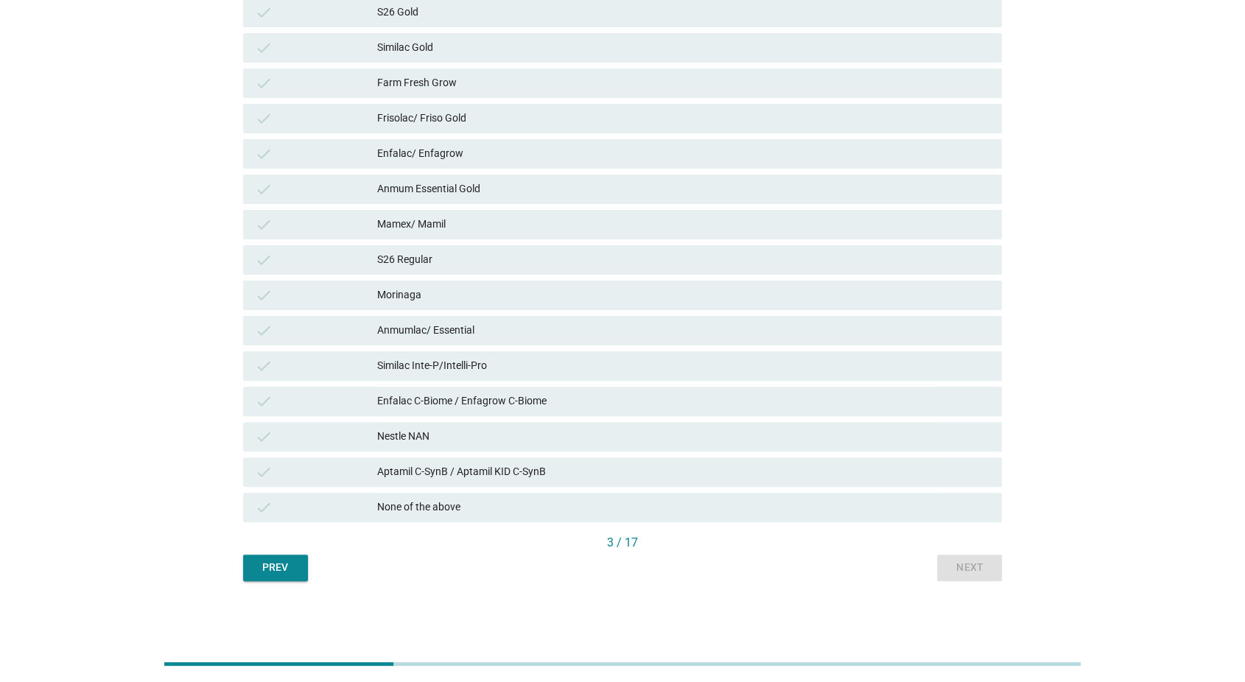
click at [983, 509] on div "None of the above" at bounding box center [683, 508] width 613 height 18
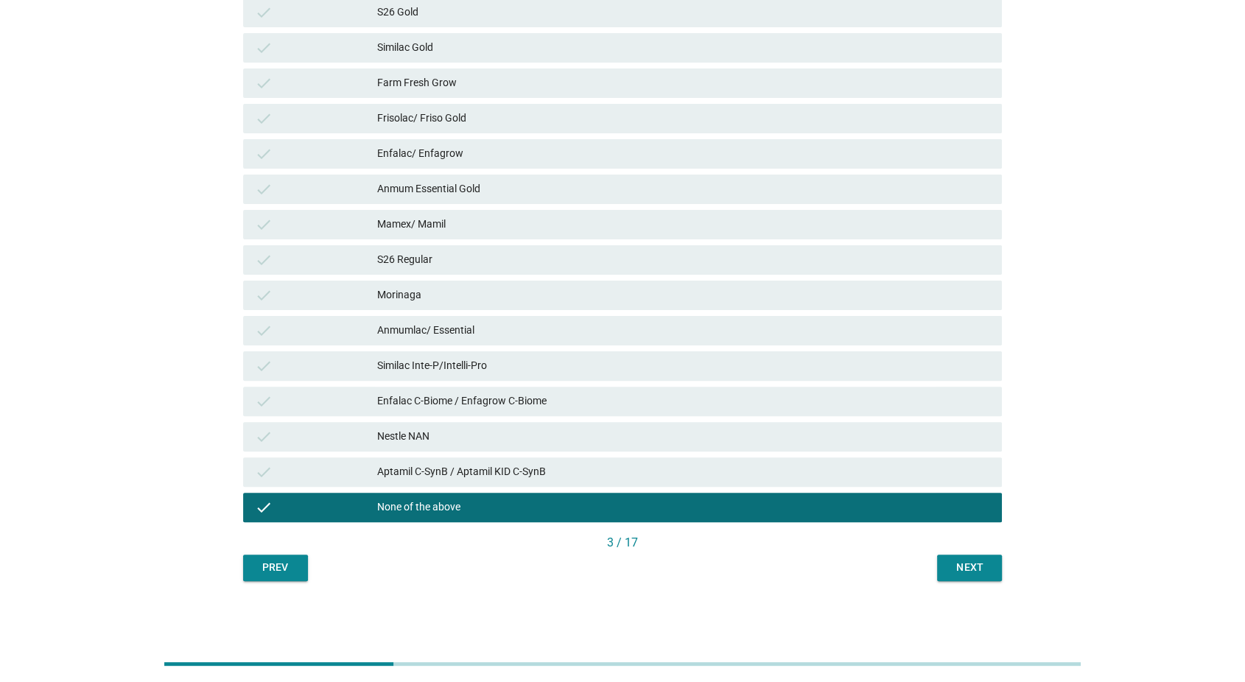
click at [996, 568] on button "Next" at bounding box center [969, 568] width 65 height 27
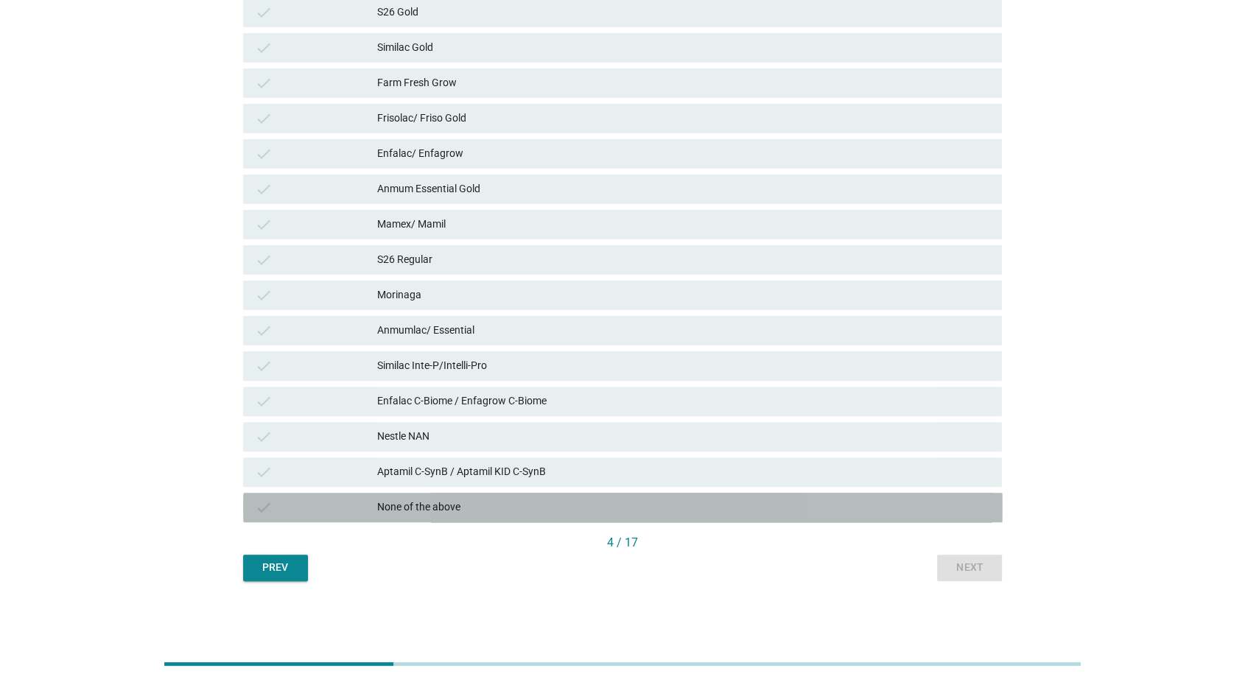
click at [961, 518] on div "check None of the above" at bounding box center [623, 507] width 760 height 29
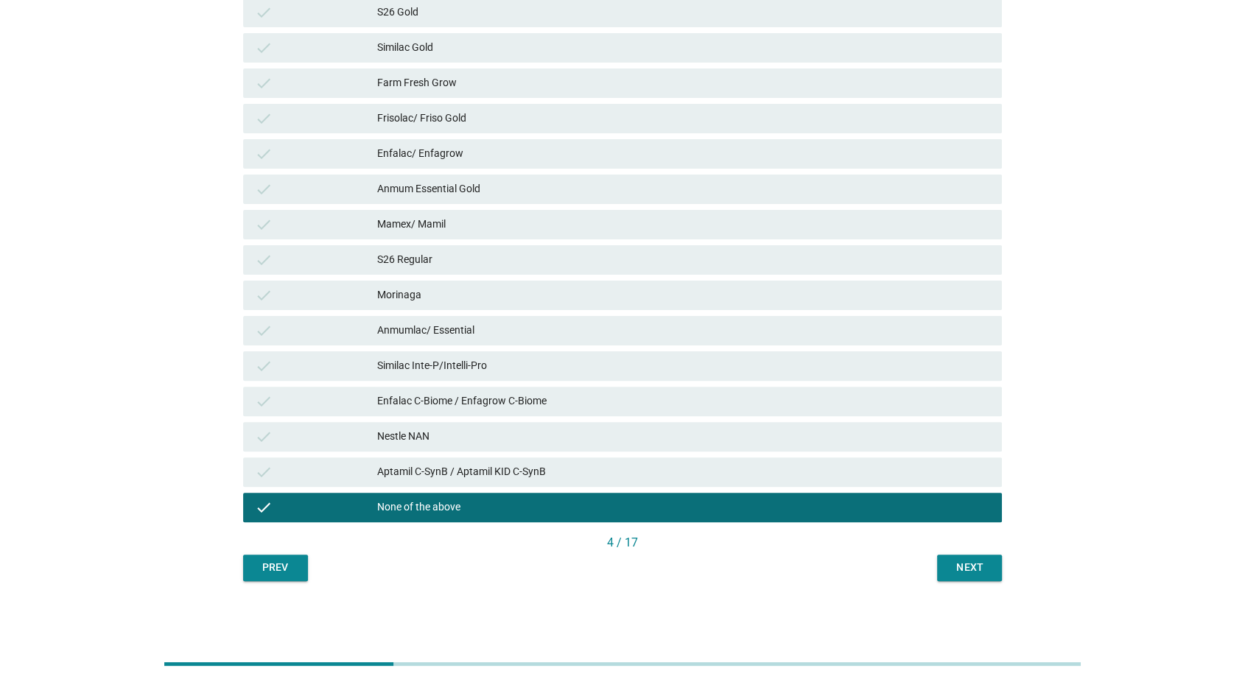
click at [989, 581] on div "English arrow_drop_down Which of these brands do you think…? Please select all …" at bounding box center [622, 158] width 783 height 869
click at [975, 561] on div "Next" at bounding box center [969, 567] width 41 height 15
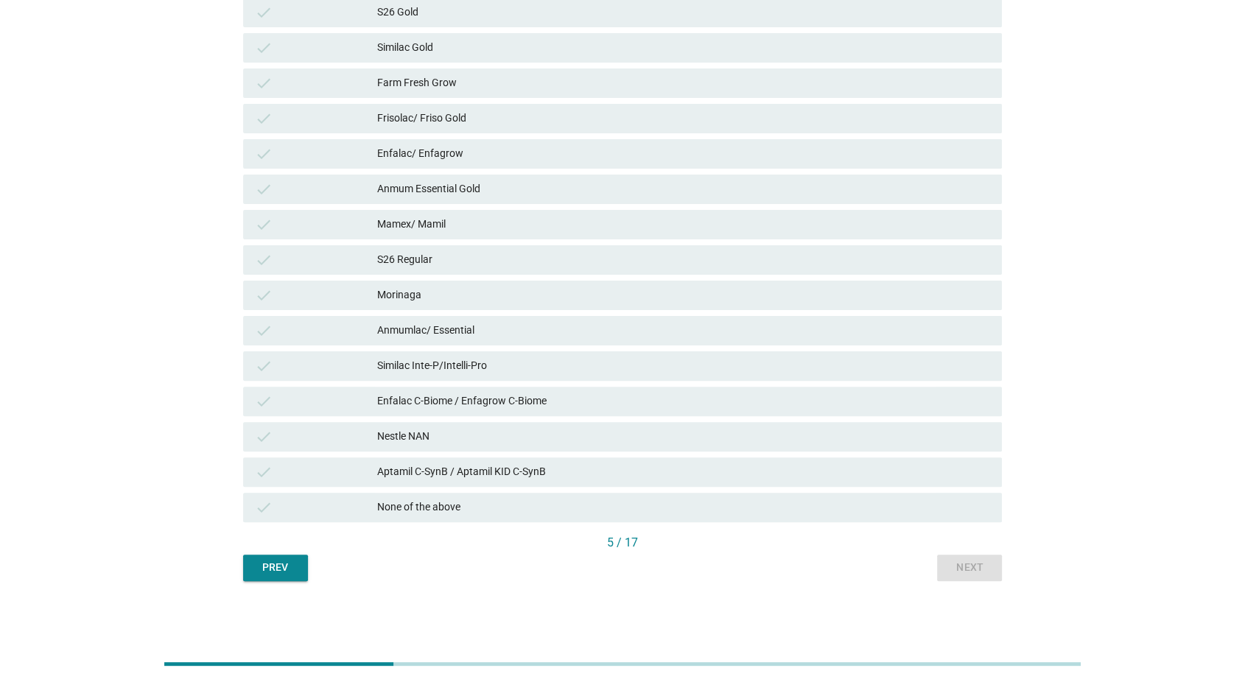
click at [978, 508] on div "None of the above" at bounding box center [683, 508] width 613 height 18
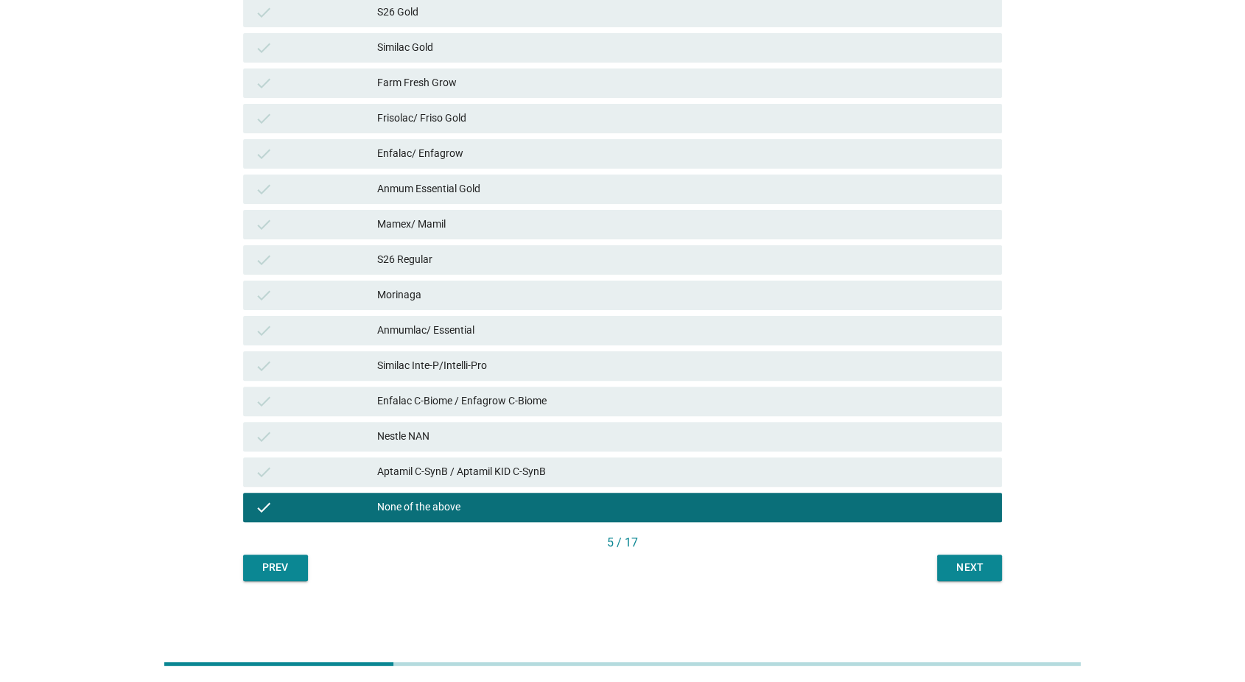
click at [981, 557] on button "Next" at bounding box center [969, 568] width 65 height 27
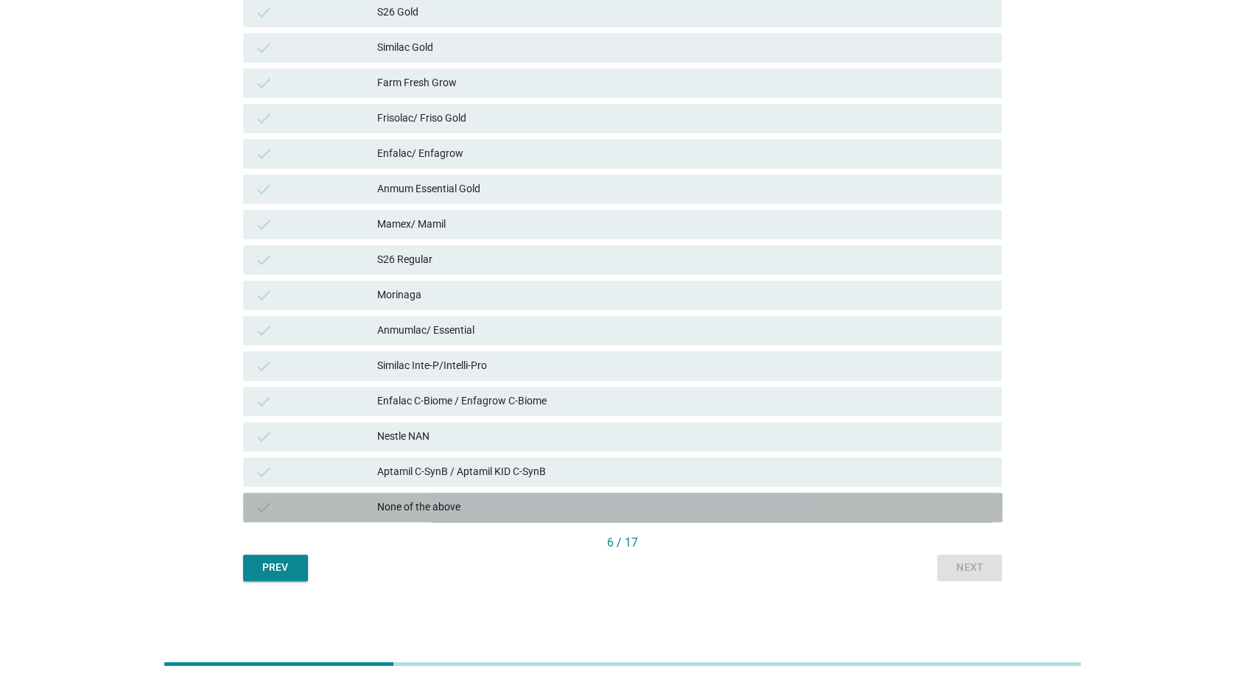
click at [993, 508] on div "check None of the above" at bounding box center [623, 507] width 760 height 29
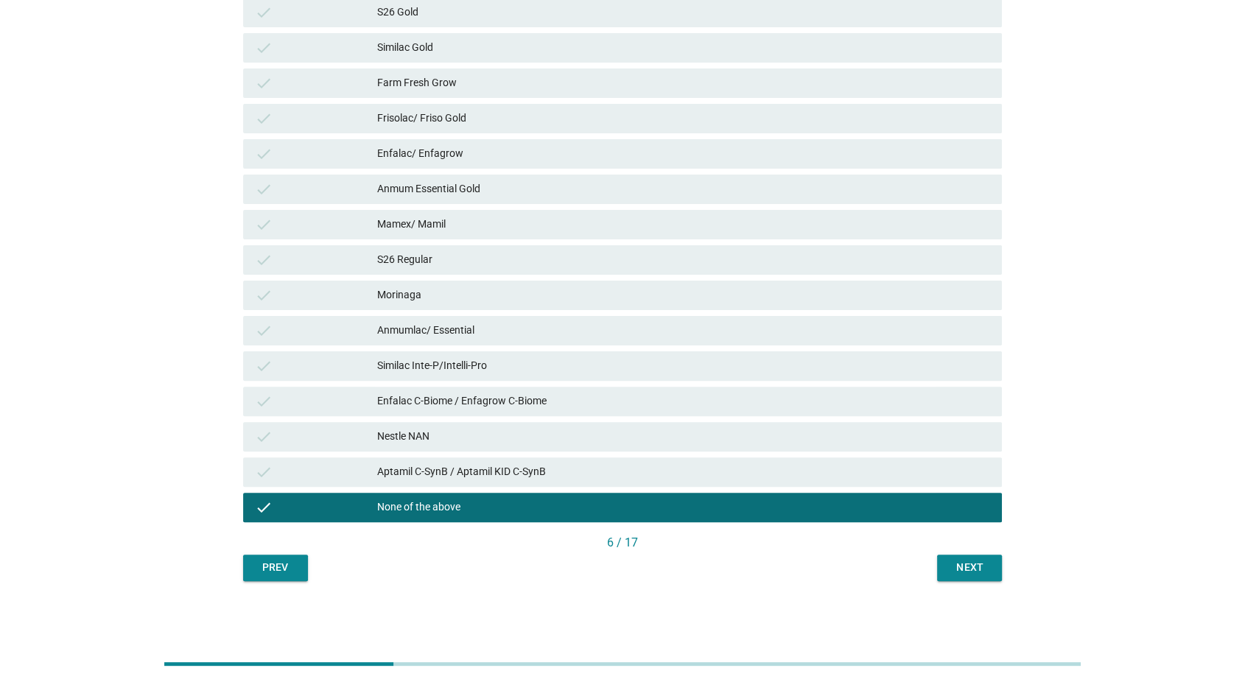
click at [980, 568] on div "Next" at bounding box center [969, 567] width 41 height 15
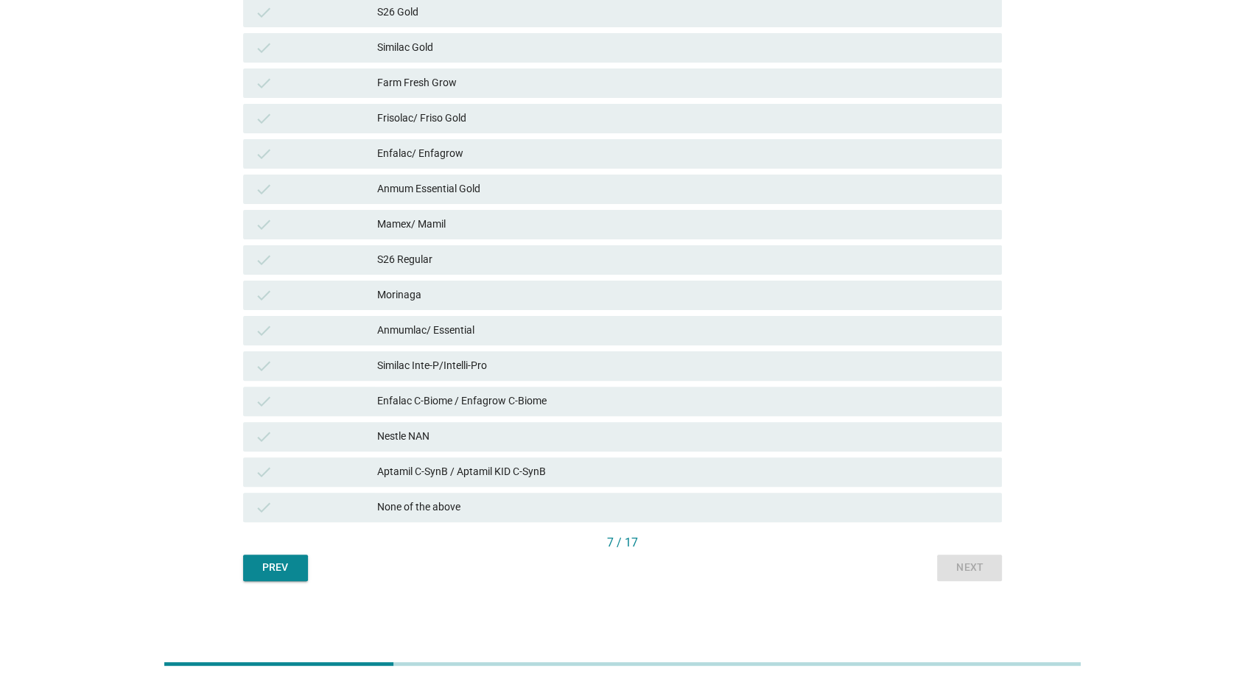
click at [990, 494] on div "check None of the above" at bounding box center [623, 507] width 760 height 29
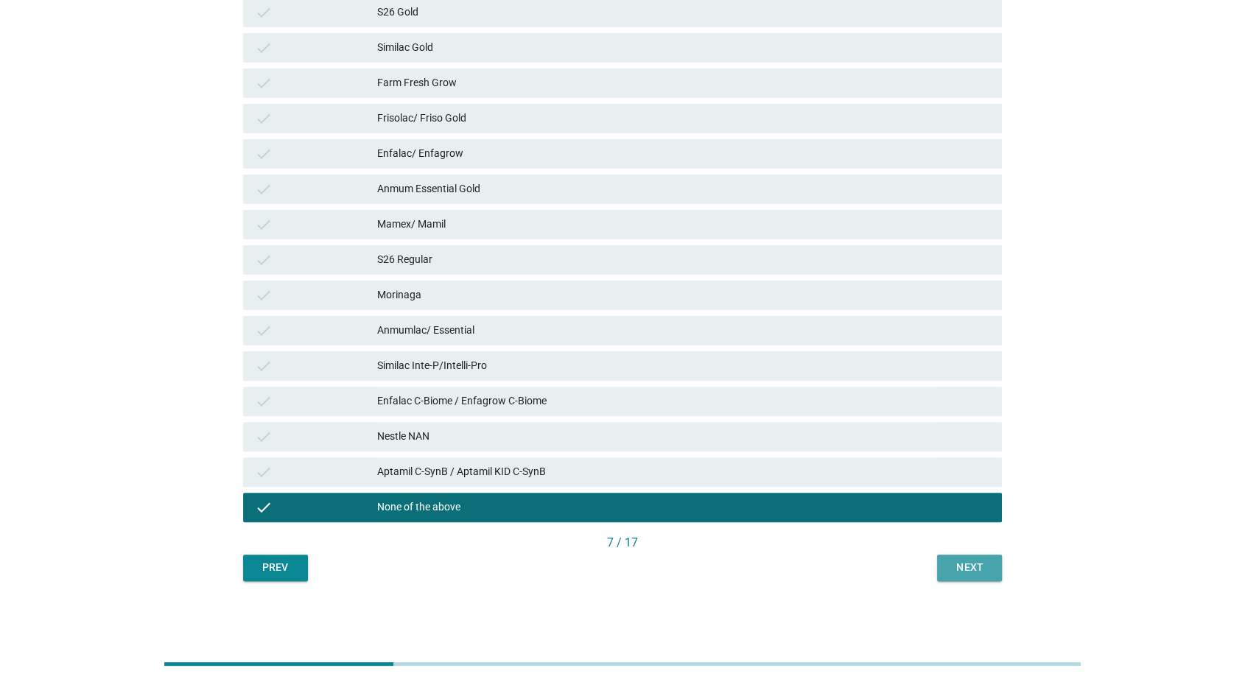
click at [976, 573] on div "Next" at bounding box center [969, 567] width 41 height 15
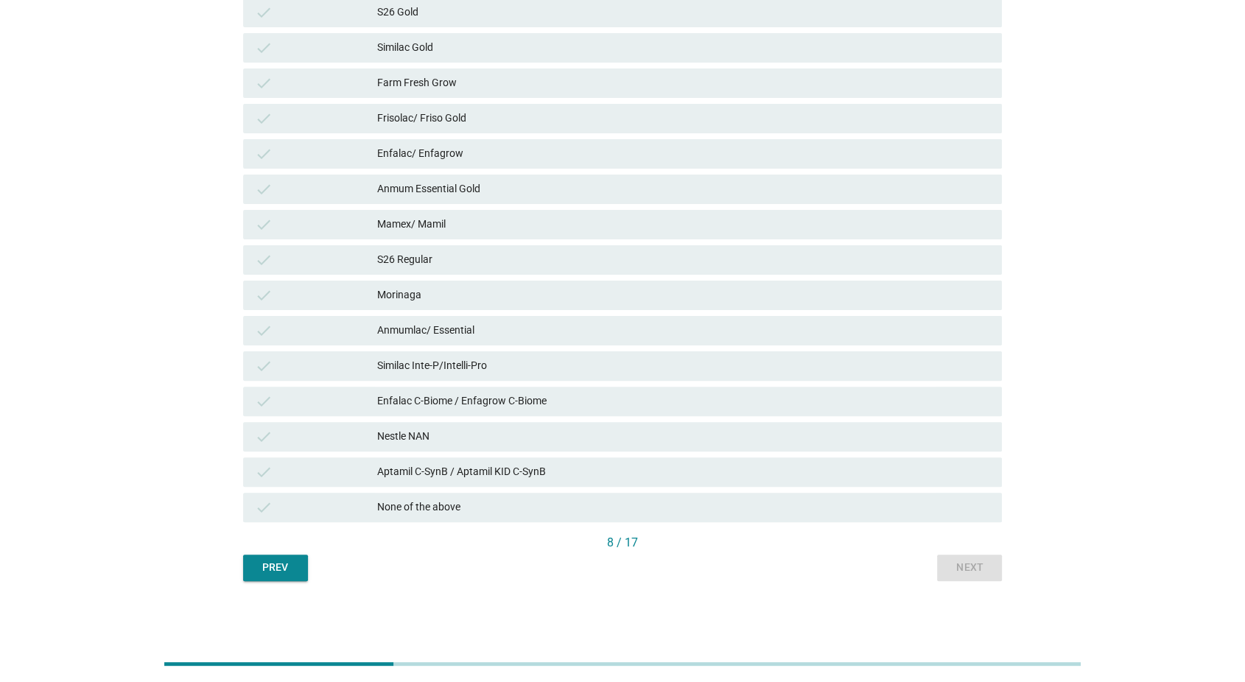
click at [976, 506] on div "None of the above" at bounding box center [683, 508] width 613 height 18
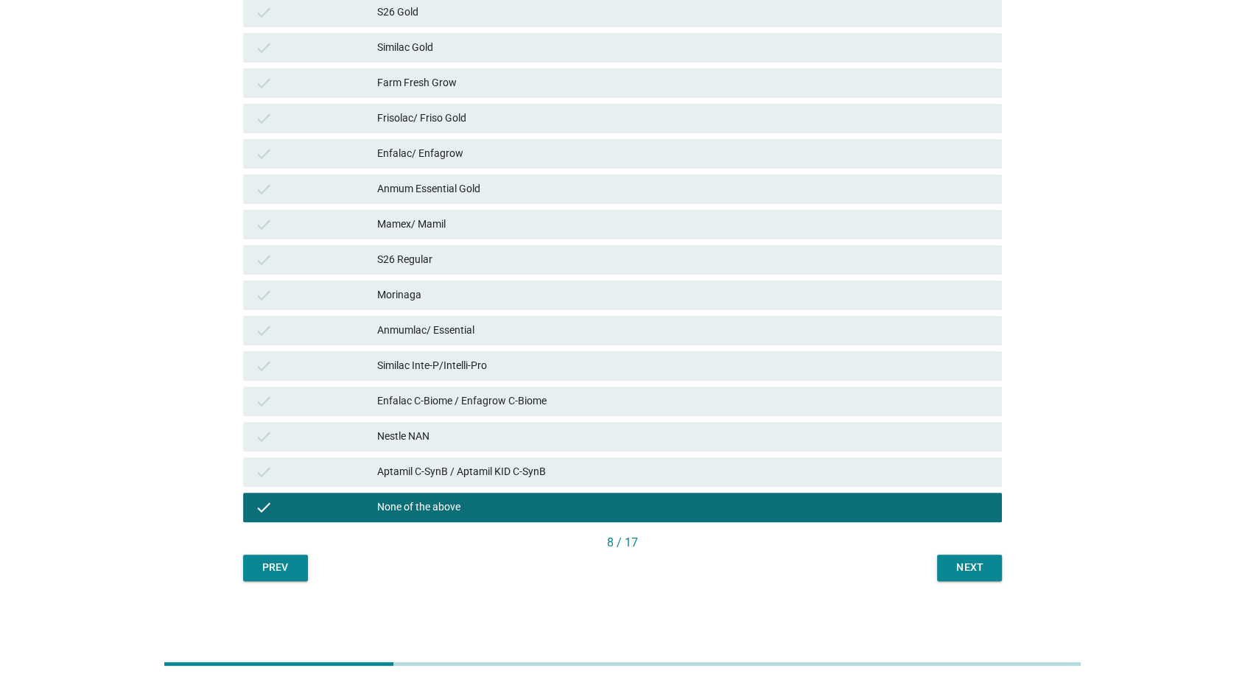
click at [970, 560] on div "Next" at bounding box center [969, 567] width 41 height 15
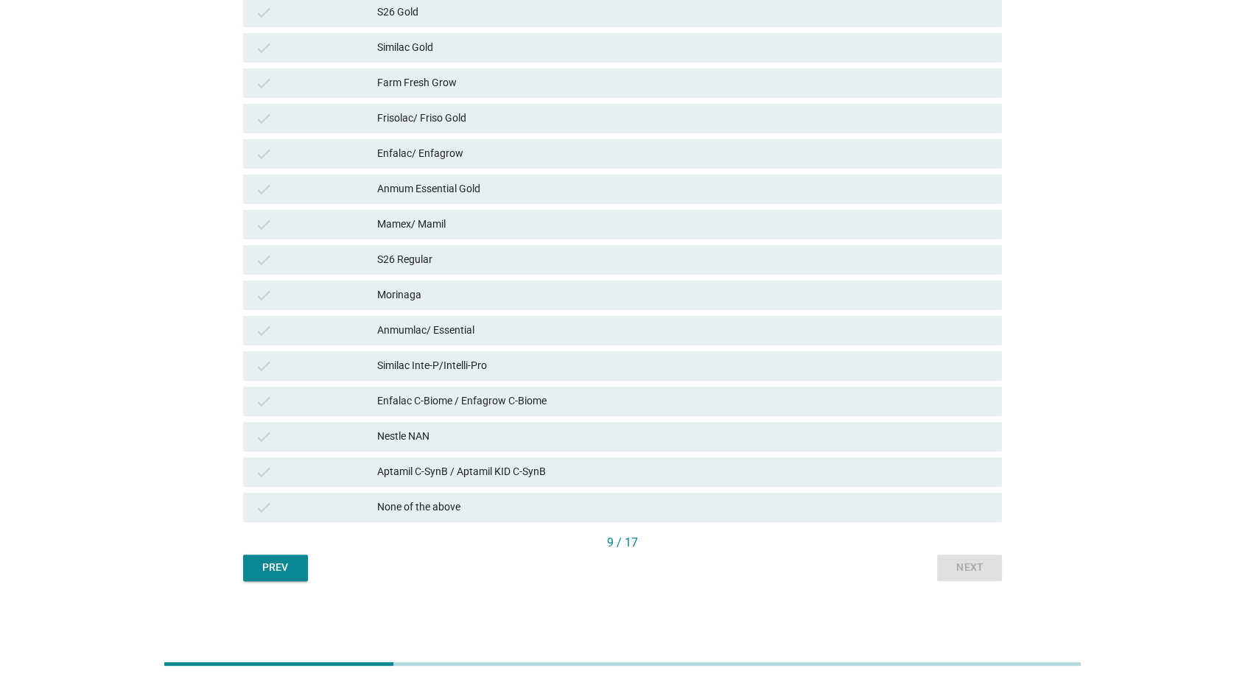
drag, startPoint x: 964, startPoint y: 509, endPoint x: 964, endPoint y: 534, distance: 25.0
click at [964, 508] on div "None of the above" at bounding box center [683, 508] width 613 height 18
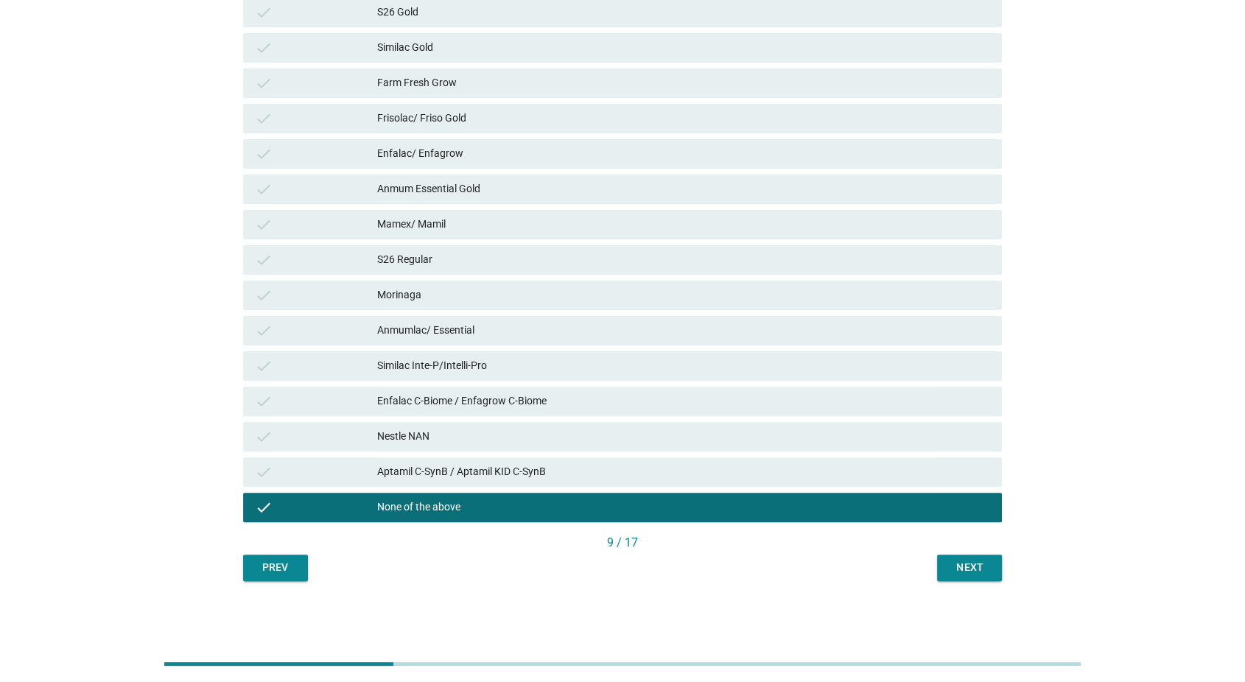
click at [965, 568] on div "Next" at bounding box center [969, 567] width 41 height 15
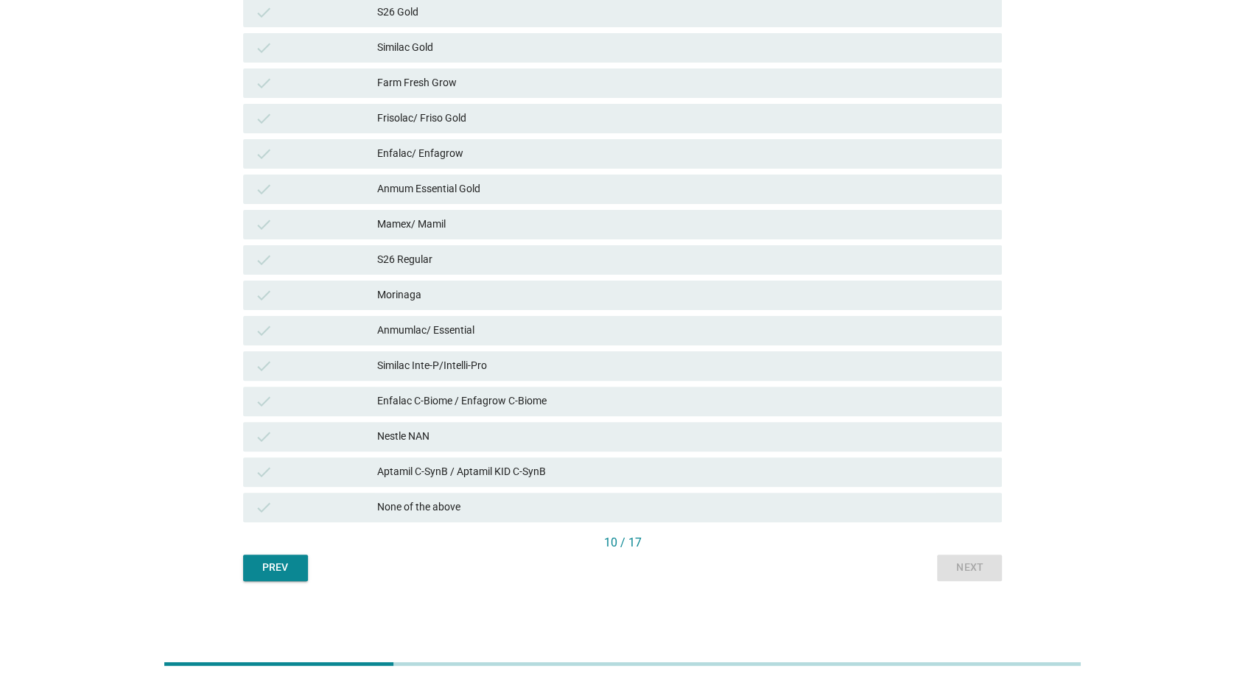
click at [968, 517] on div "check None of the above" at bounding box center [623, 507] width 760 height 29
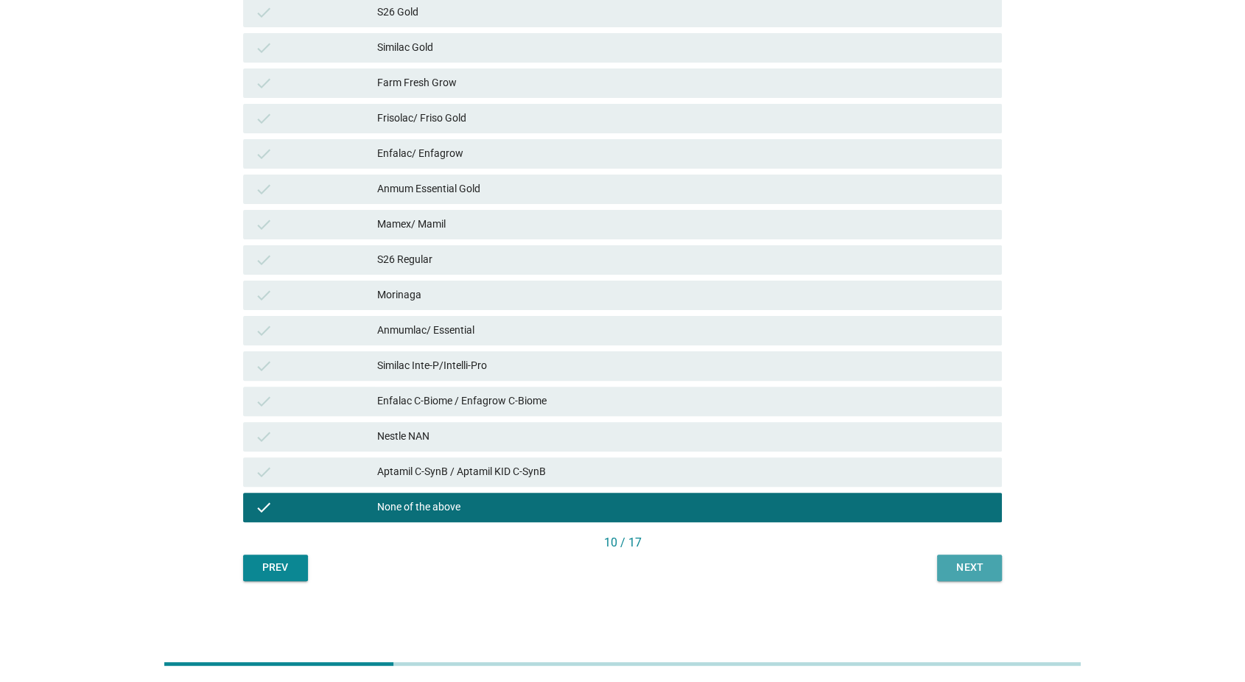
click at [968, 564] on div "Next" at bounding box center [969, 567] width 41 height 15
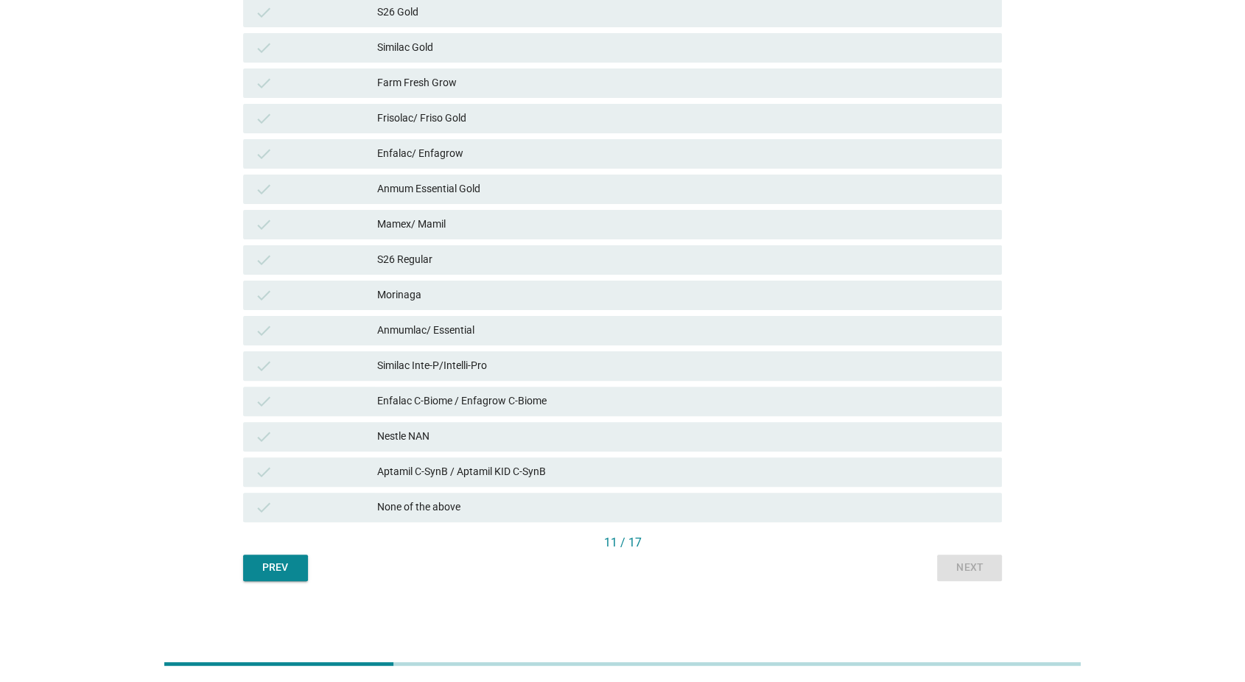
click at [968, 508] on div "None of the above" at bounding box center [683, 508] width 613 height 18
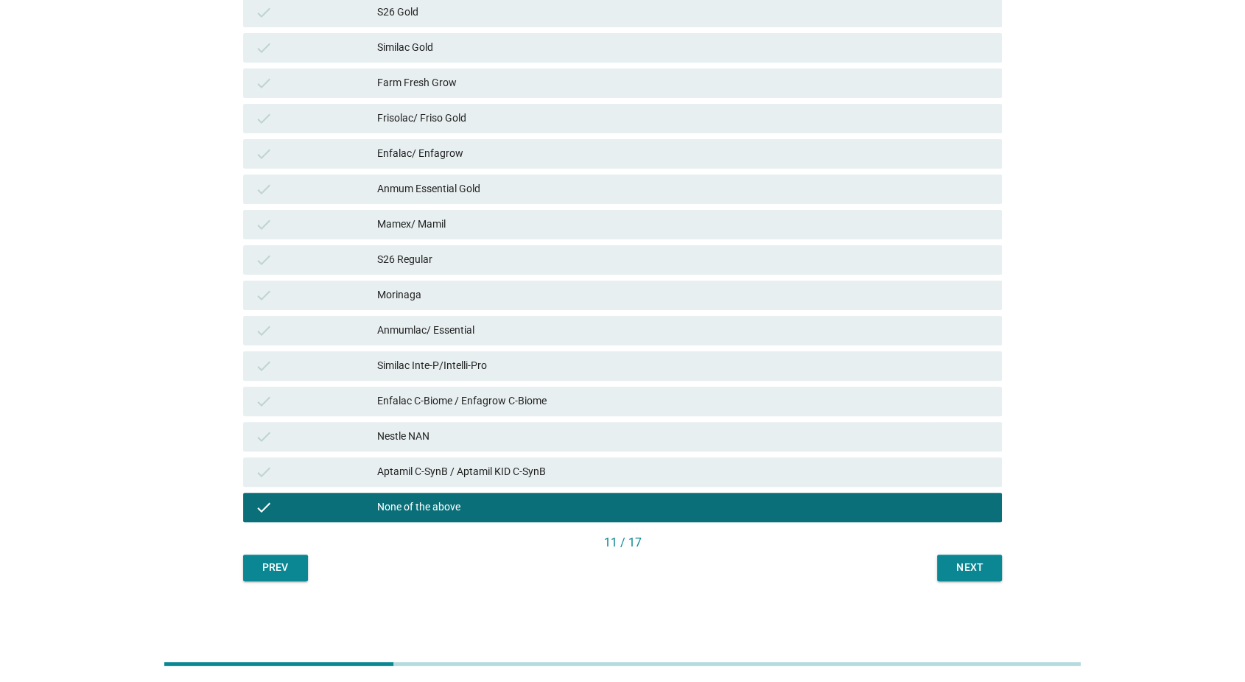
click at [972, 567] on div "Next" at bounding box center [969, 567] width 41 height 15
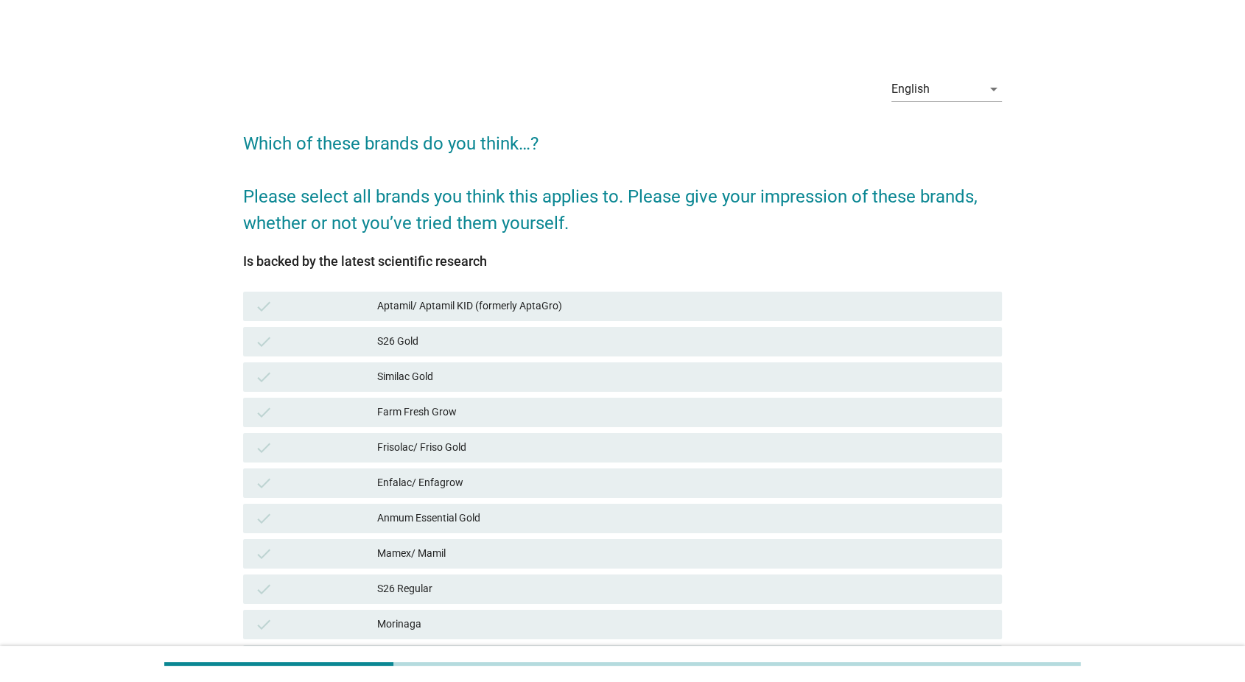
scroll to position [0, 0]
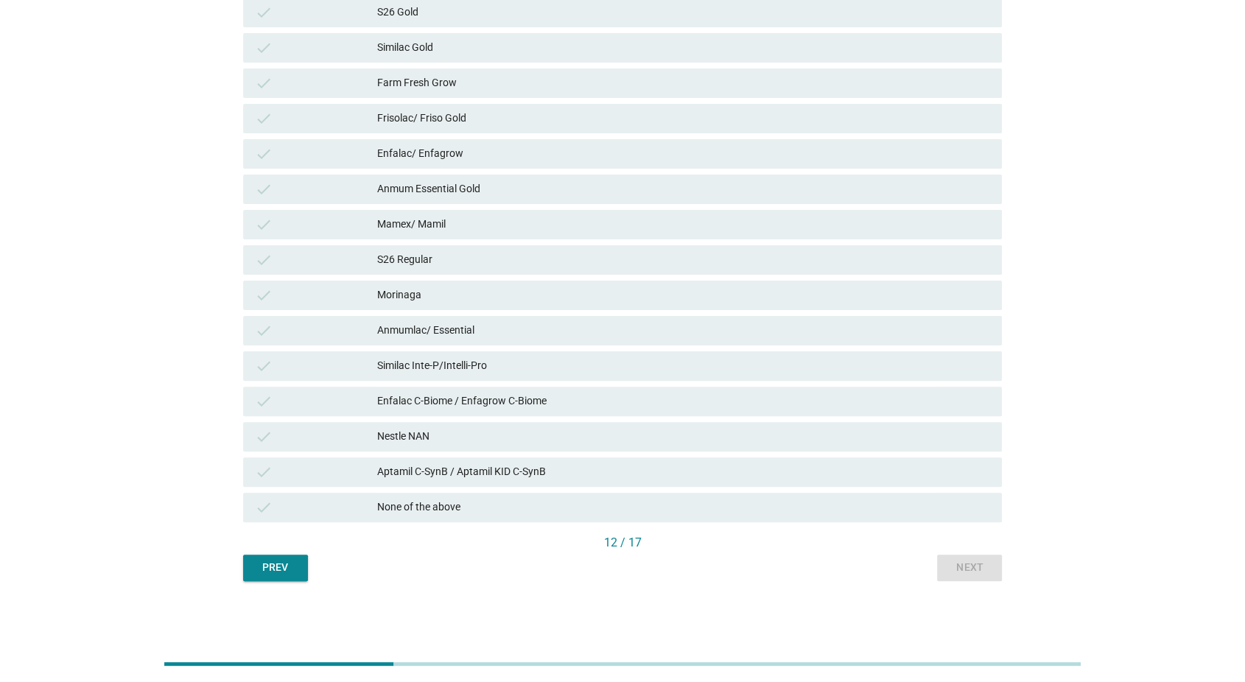
click at [969, 493] on div "check None of the above" at bounding box center [623, 507] width 760 height 29
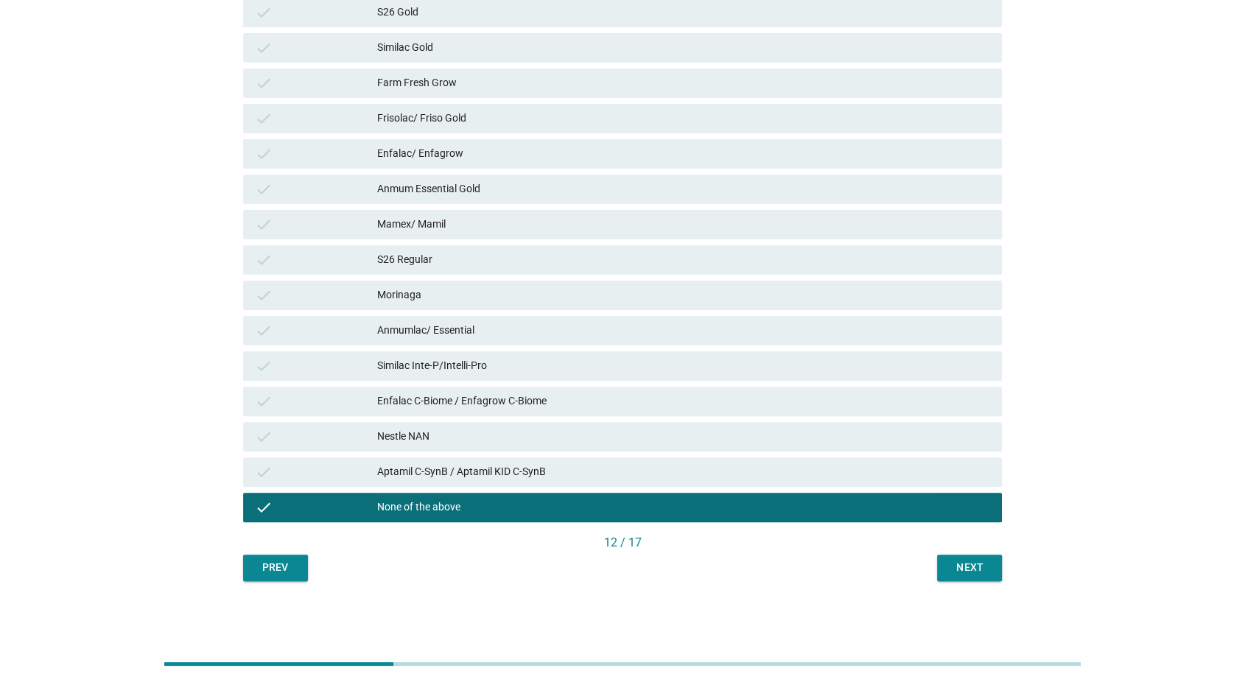
click at [978, 569] on div "Next" at bounding box center [969, 567] width 41 height 15
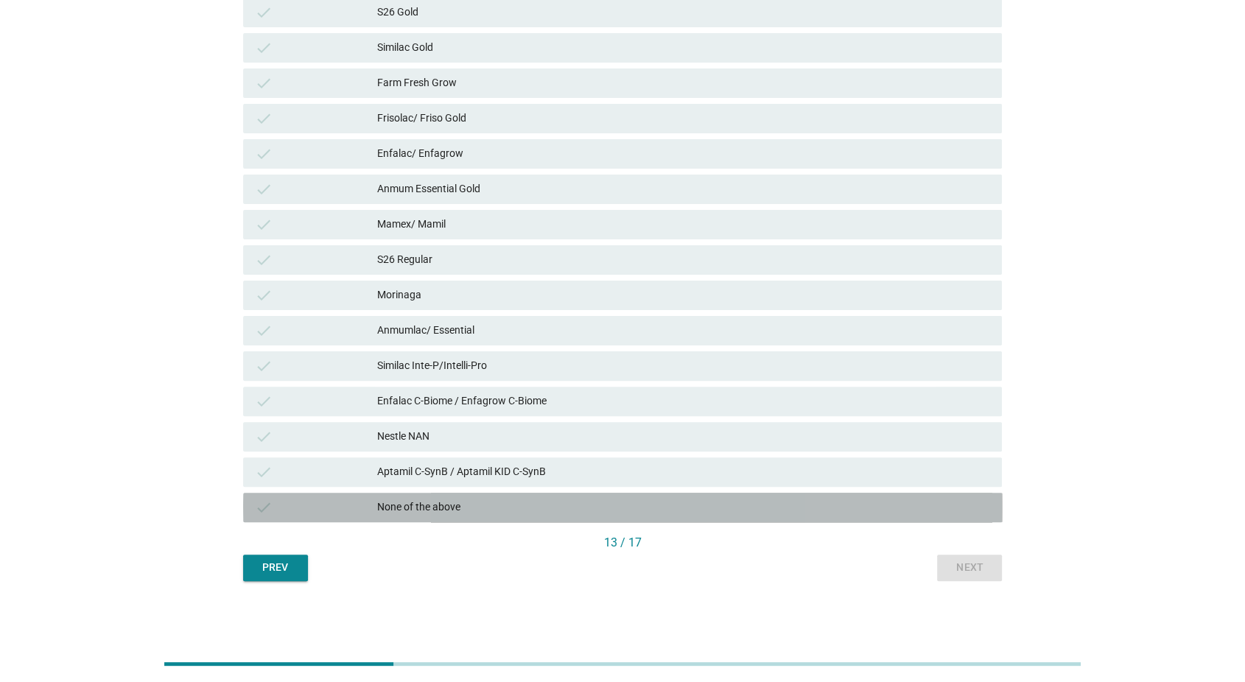
click at [981, 516] on div "check None of the above" at bounding box center [623, 507] width 760 height 29
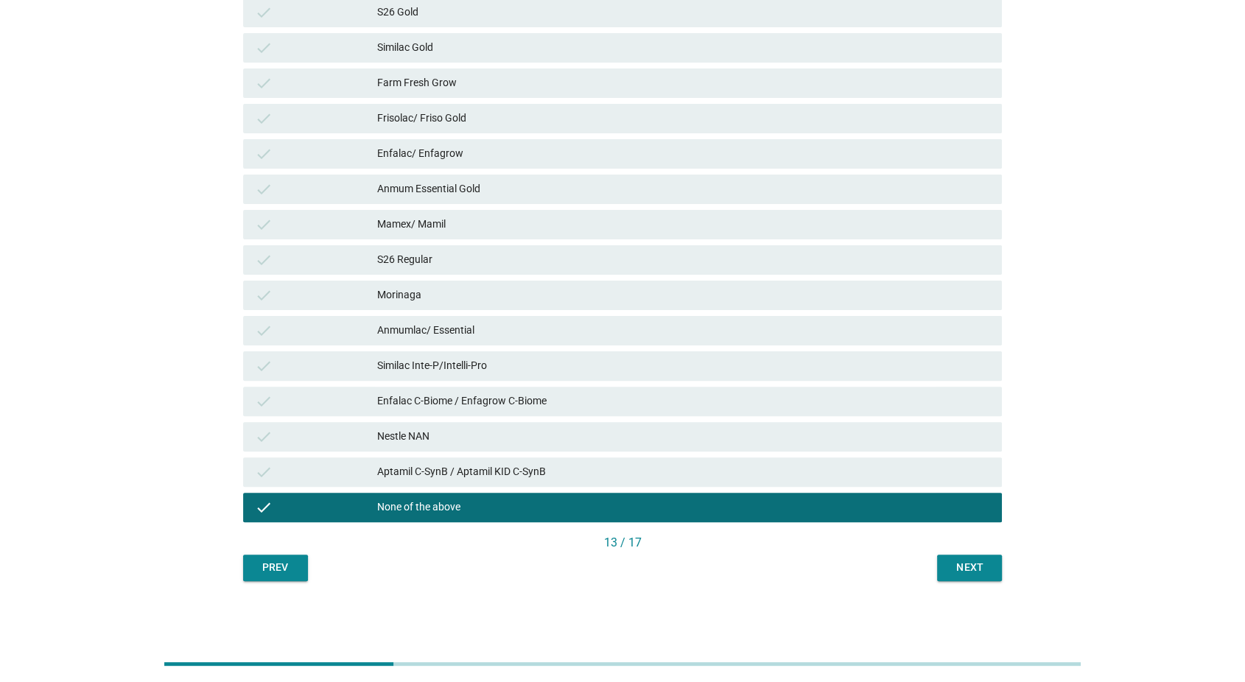
click at [971, 561] on div "Next" at bounding box center [969, 567] width 41 height 15
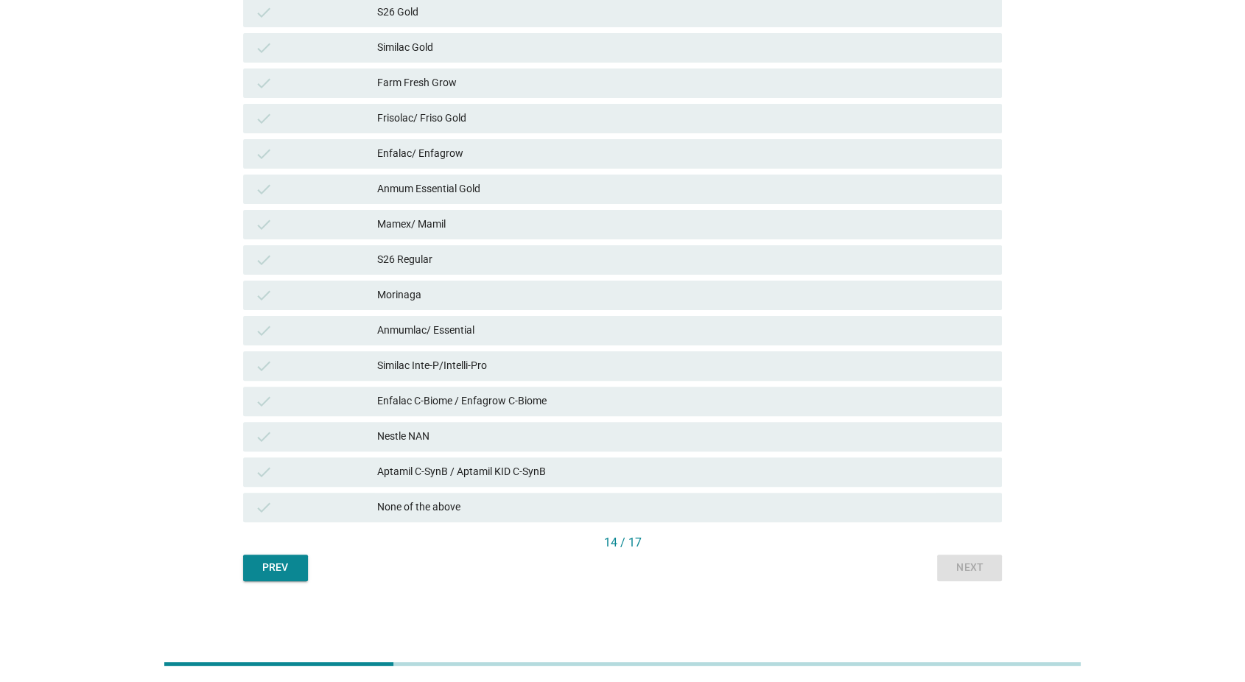
click at [988, 501] on div "None of the above" at bounding box center [683, 508] width 613 height 18
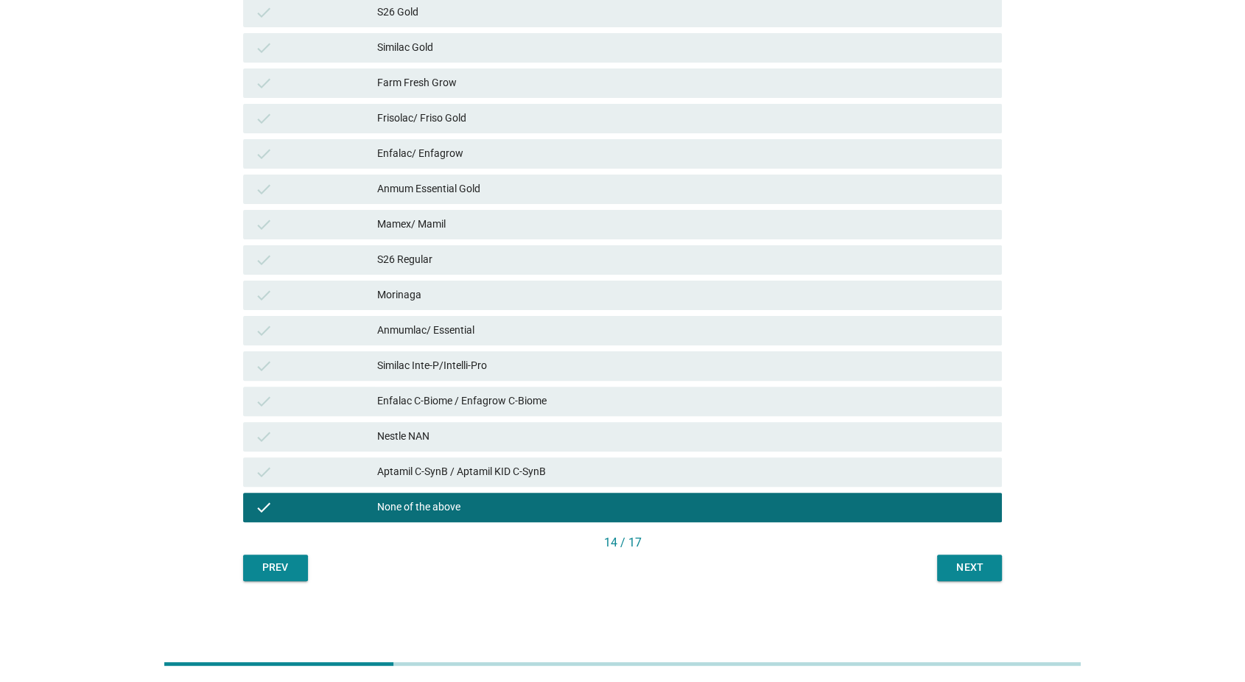
click at [973, 564] on div "Next" at bounding box center [969, 567] width 41 height 15
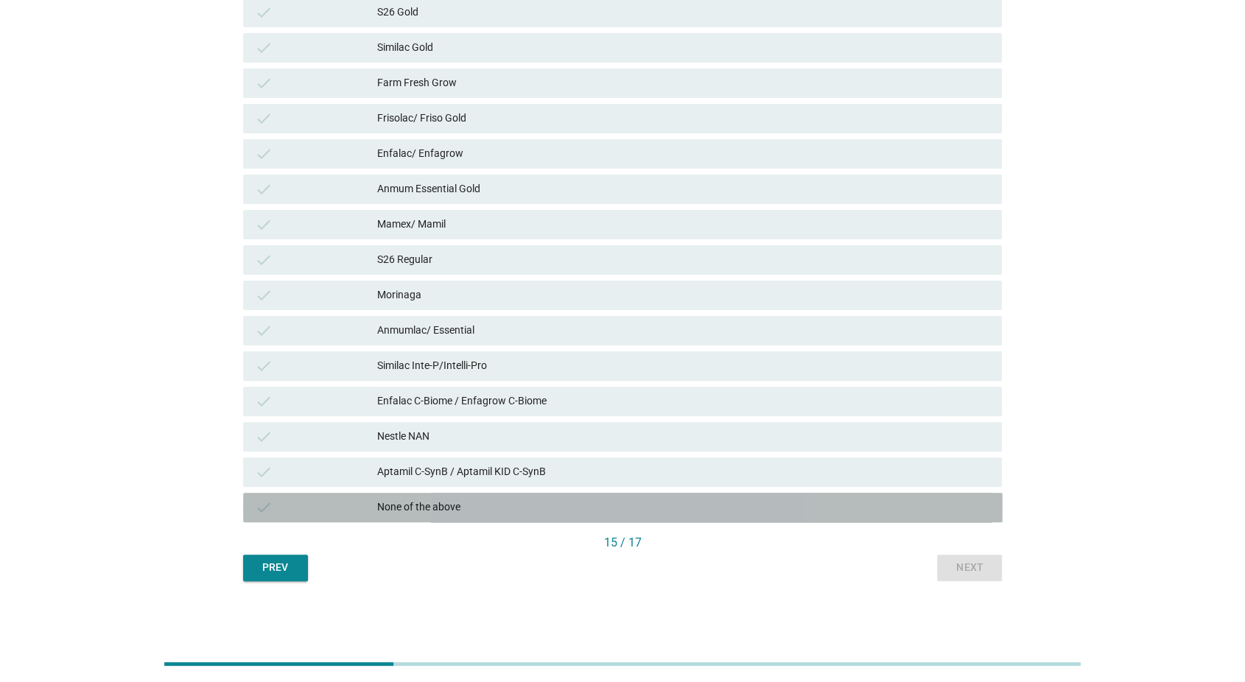
click at [986, 508] on div "None of the above" at bounding box center [683, 508] width 613 height 18
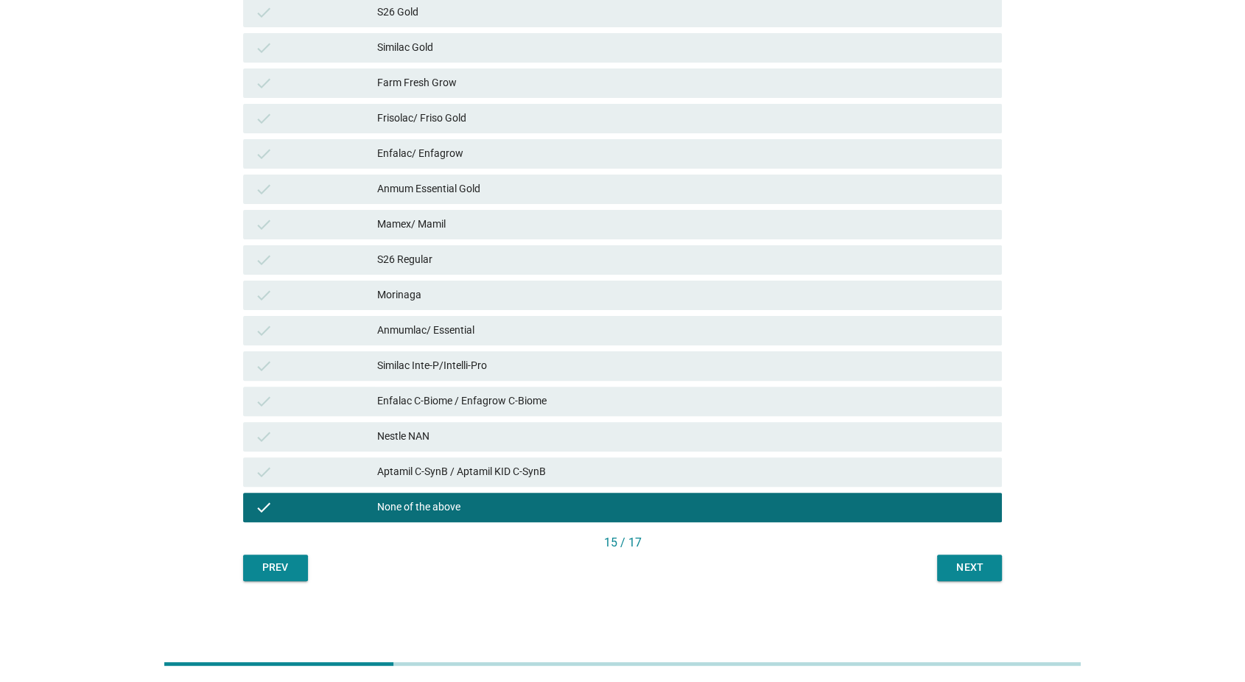
click at [974, 576] on button "Next" at bounding box center [969, 568] width 65 height 27
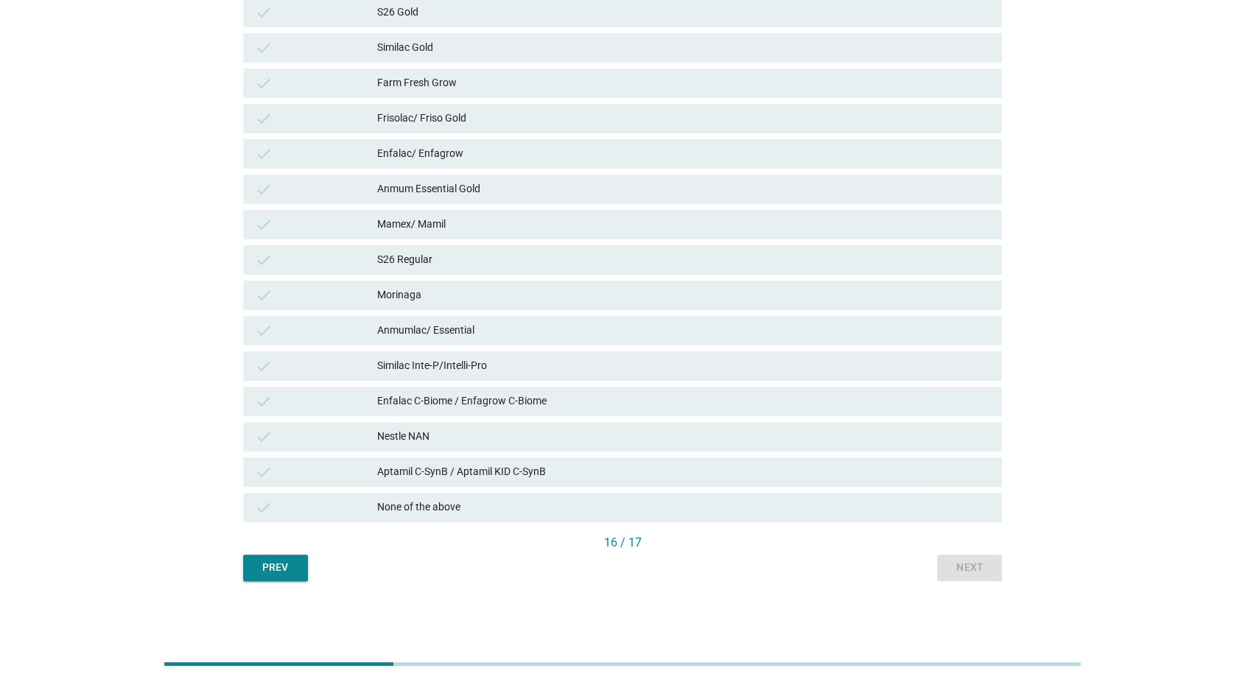
click at [989, 507] on div "None of the above" at bounding box center [683, 508] width 613 height 18
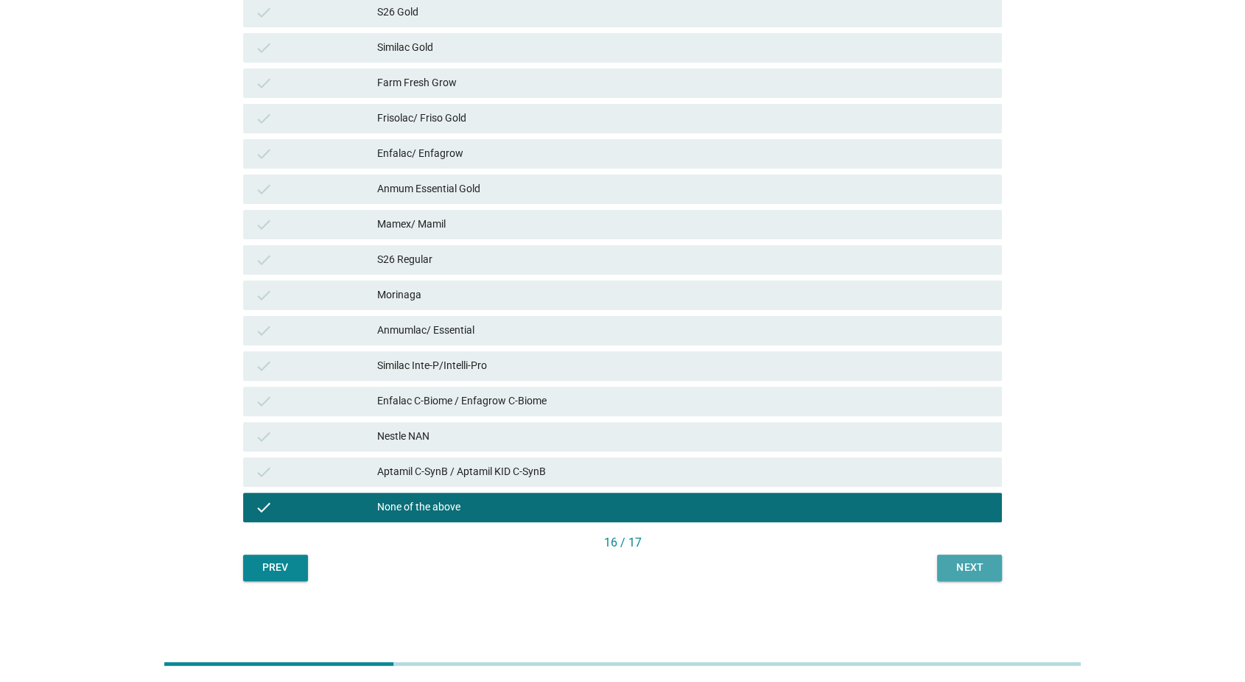
click at [967, 573] on div "Next" at bounding box center [969, 567] width 41 height 15
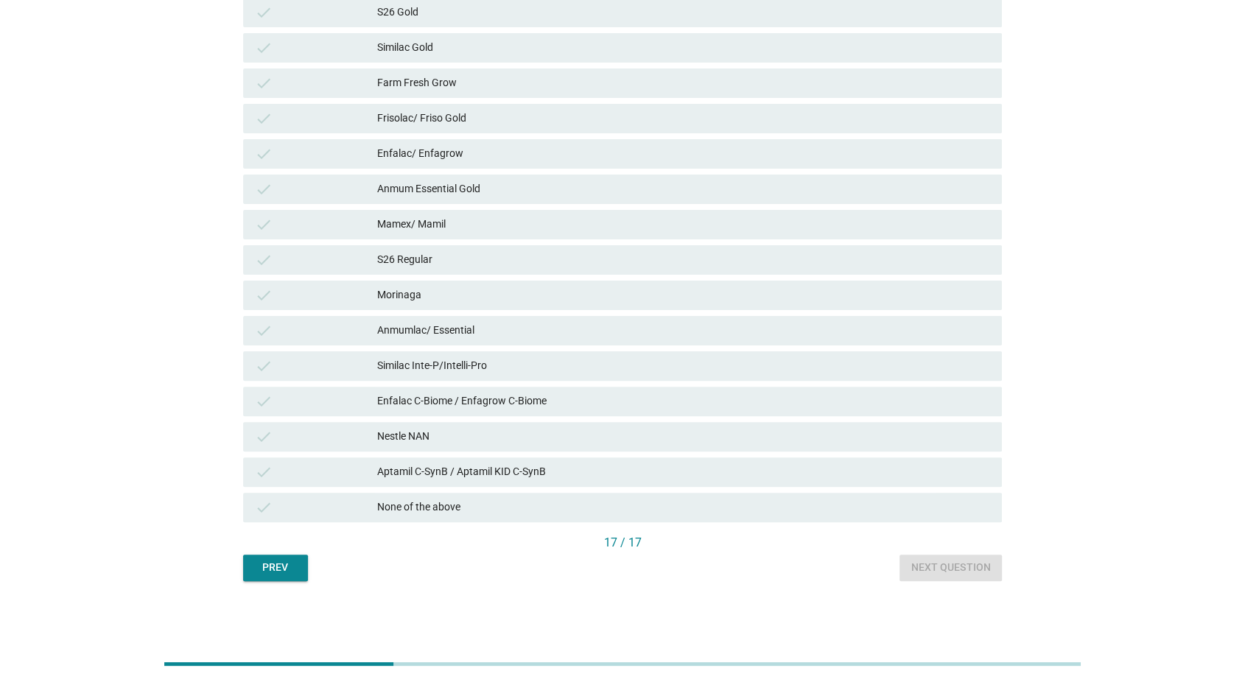
click at [975, 514] on div "None of the above" at bounding box center [683, 508] width 613 height 18
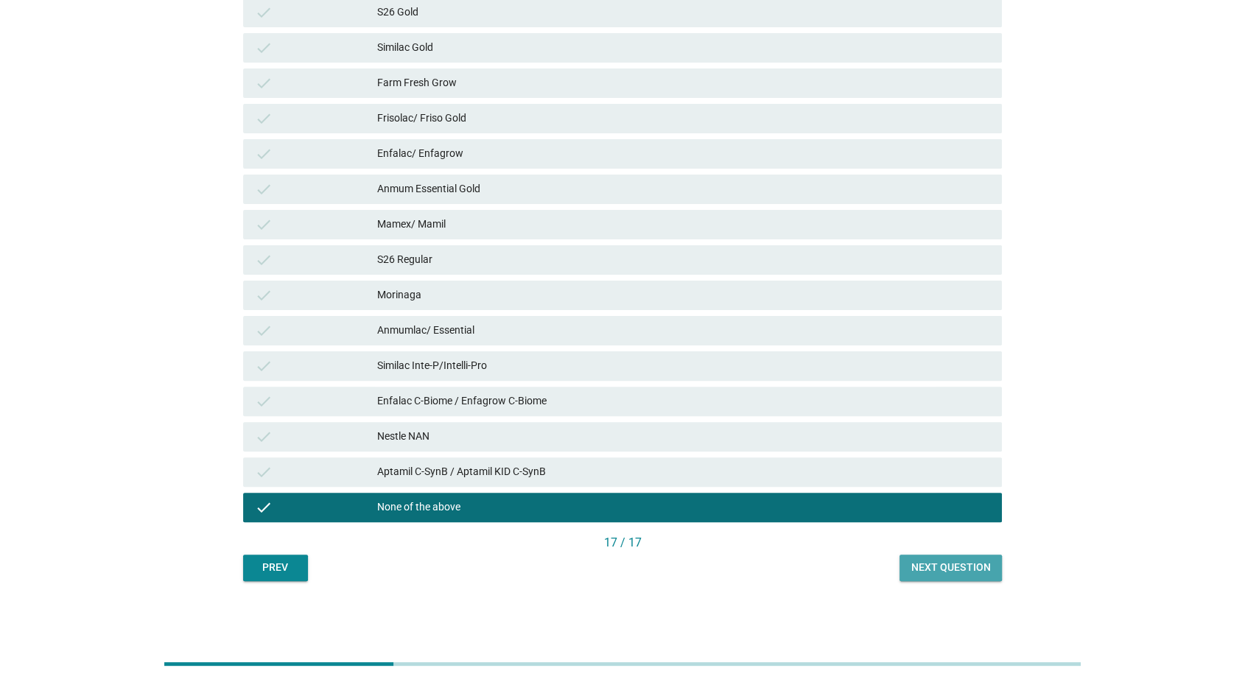
click at [965, 572] on div "Next question" at bounding box center [950, 567] width 79 height 15
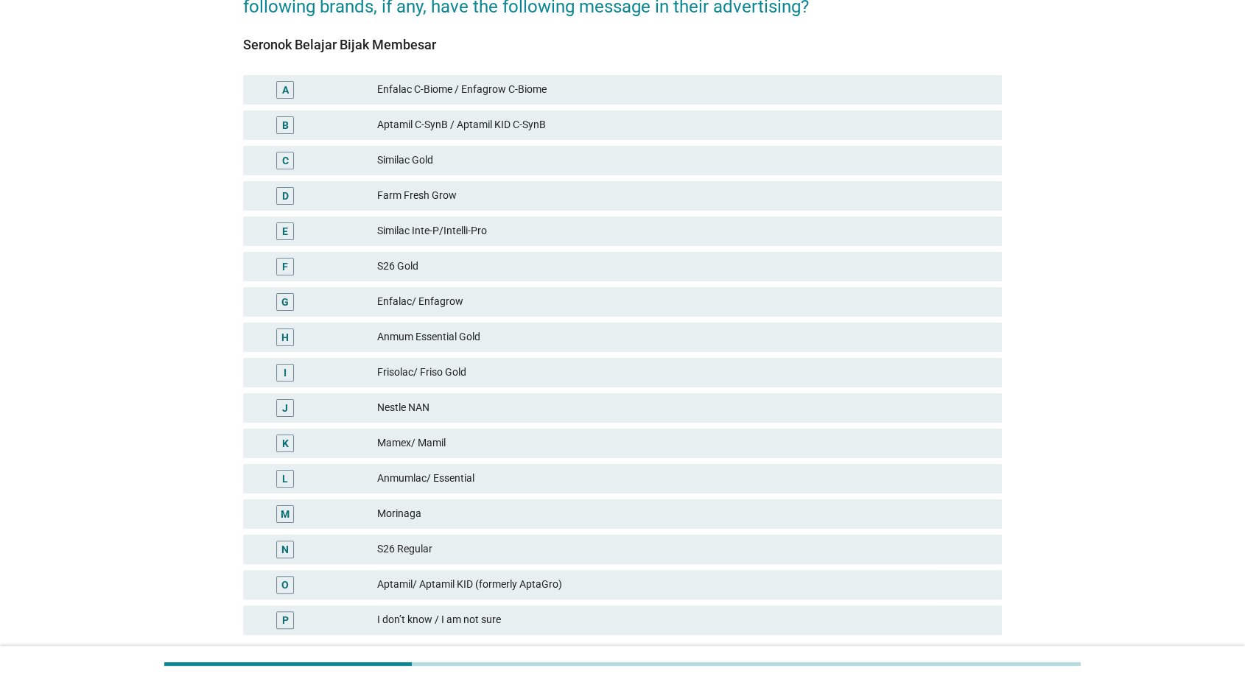
click at [556, 94] on div "Enfalac C-Biome / Enfagrow C-Biome" at bounding box center [683, 90] width 613 height 18
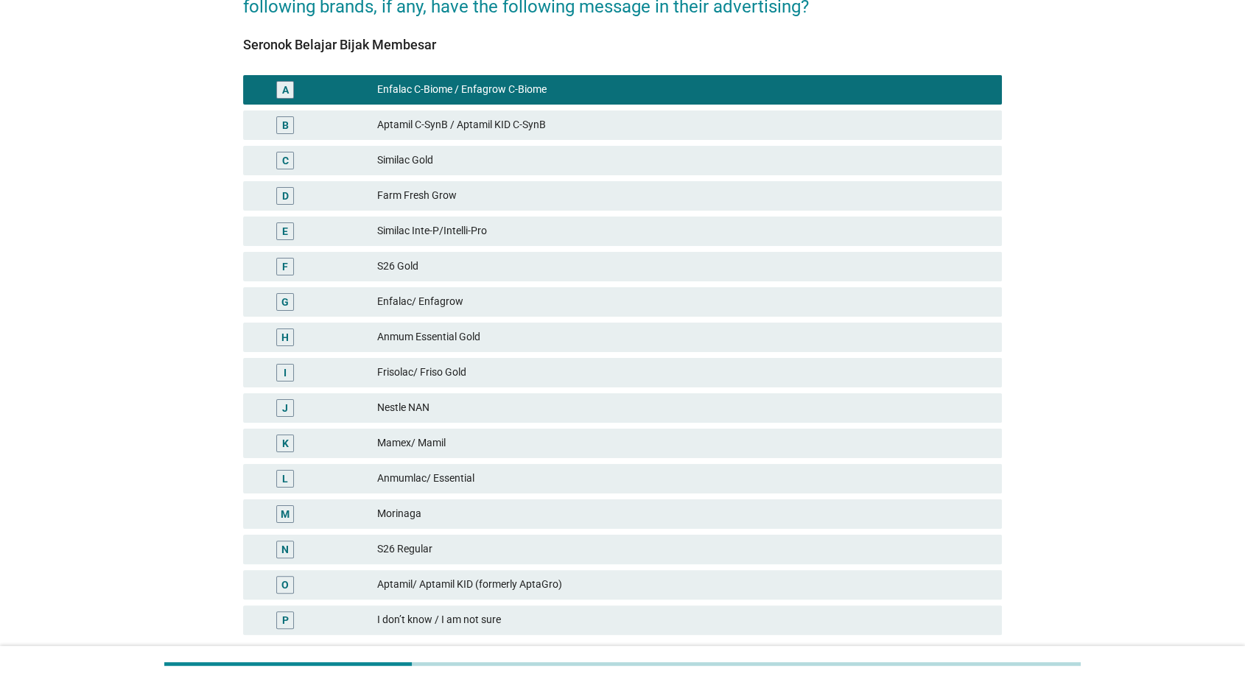
click at [477, 318] on div "G Enfalac/ Enfagrow" at bounding box center [622, 301] width 765 height 35
click at [482, 312] on div "G Enfalac/ Enfagrow" at bounding box center [623, 301] width 760 height 29
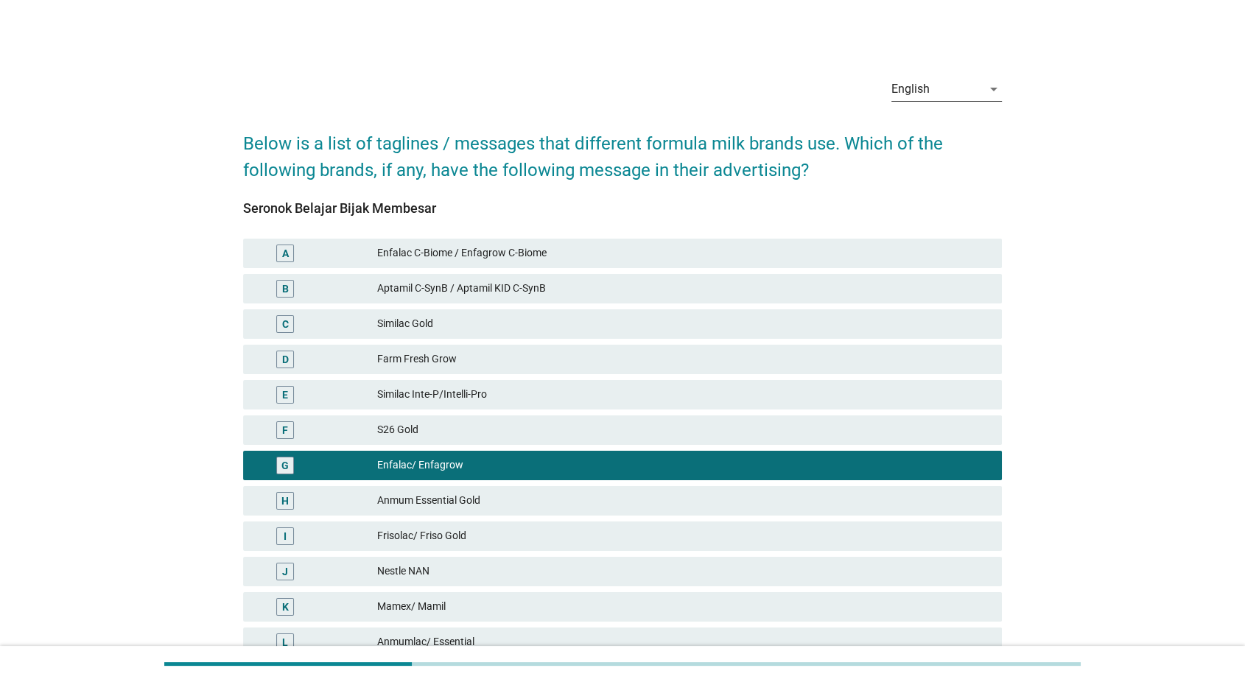
click at [925, 80] on div "English" at bounding box center [936, 89] width 90 height 24
click at [937, 168] on div "中文（简体）" at bounding box center [946, 172] width 87 height 18
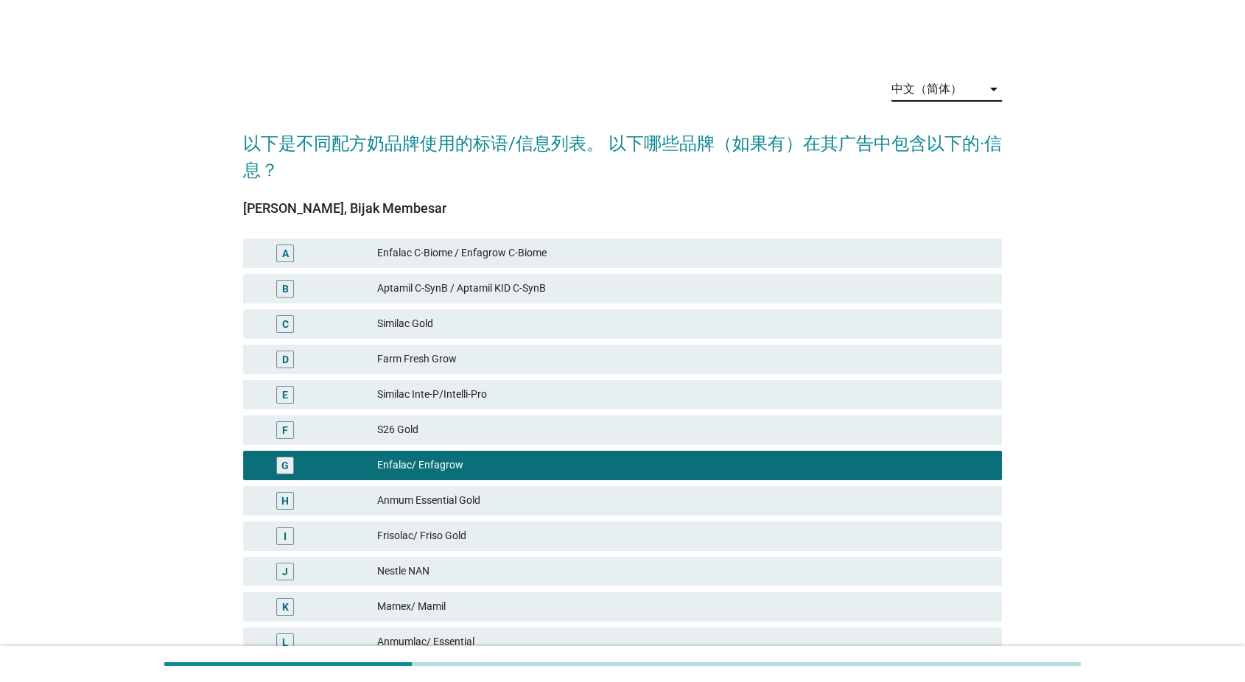
click at [937, 168] on h2 "以下是不同配方奶品牌使用的标语/信息列表。 以下哪些品牌（如果有）在其广告中包含以下的·信息？" at bounding box center [623, 150] width 760 height 68
click at [964, 90] on div "中文（简体）" at bounding box center [936, 89] width 90 height 24
click at [950, 143] on div "Bahasa Melayu" at bounding box center [946, 136] width 87 height 18
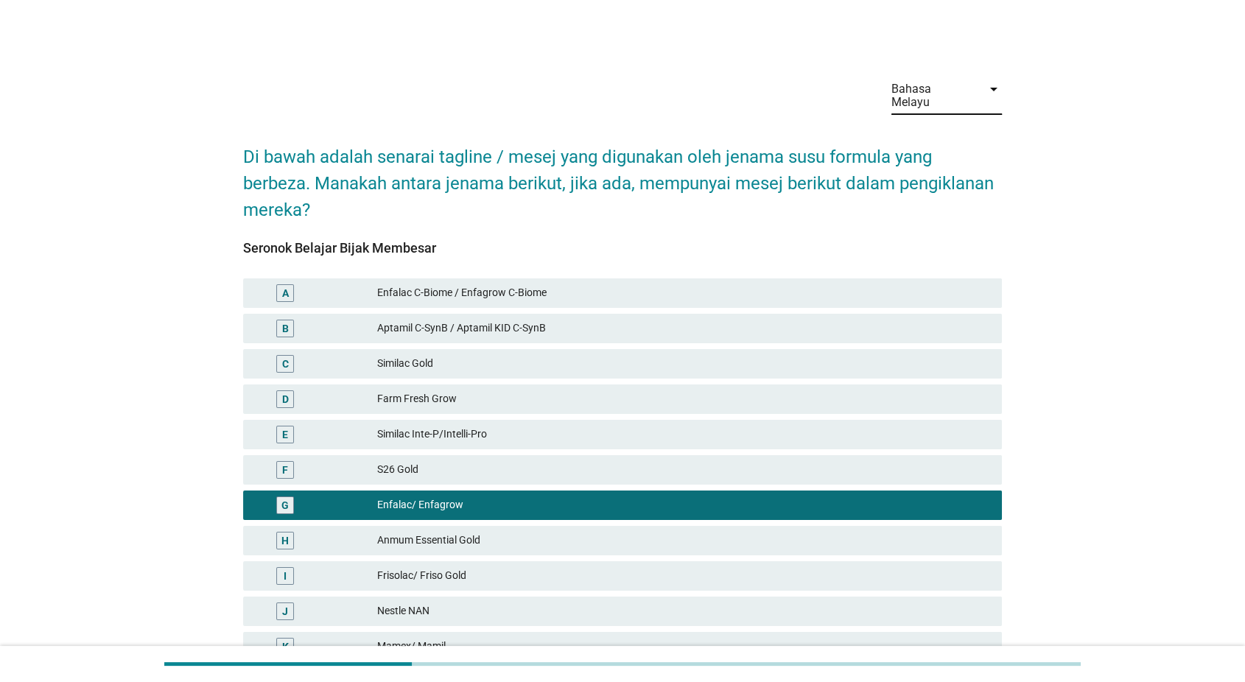
click at [945, 89] on div "Bahasa Melayu" at bounding box center [931, 96] width 81 height 27
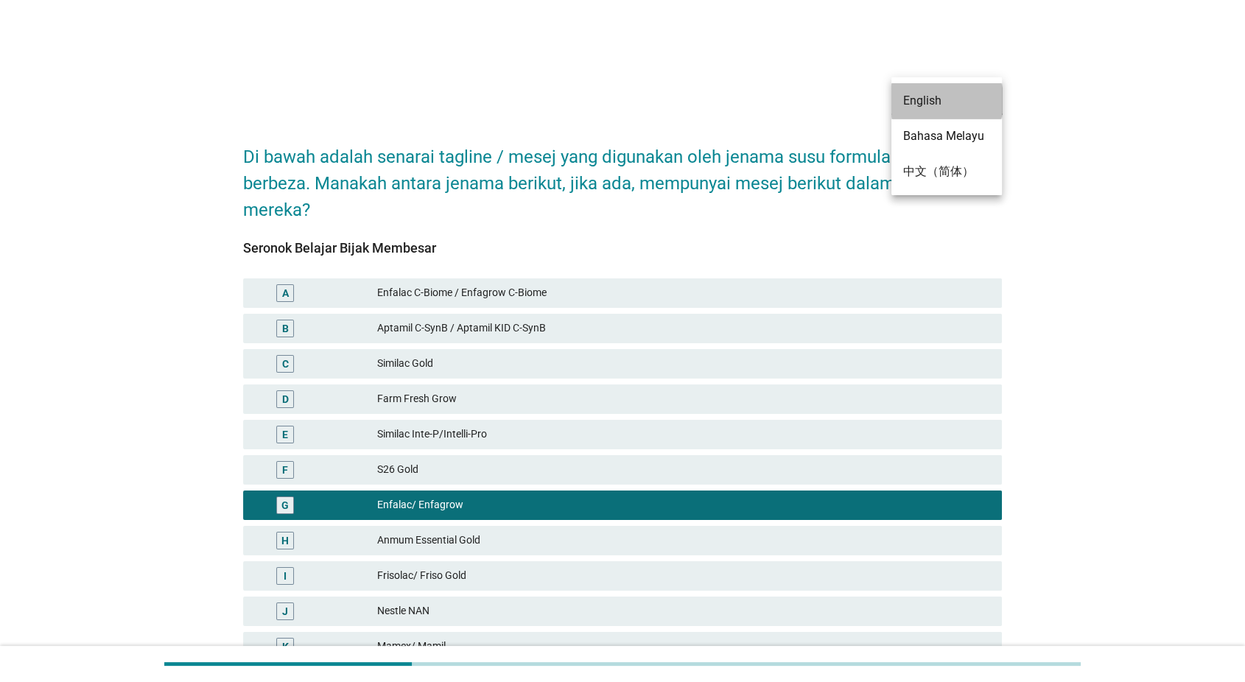
click at [951, 104] on div "English" at bounding box center [946, 101] width 87 height 18
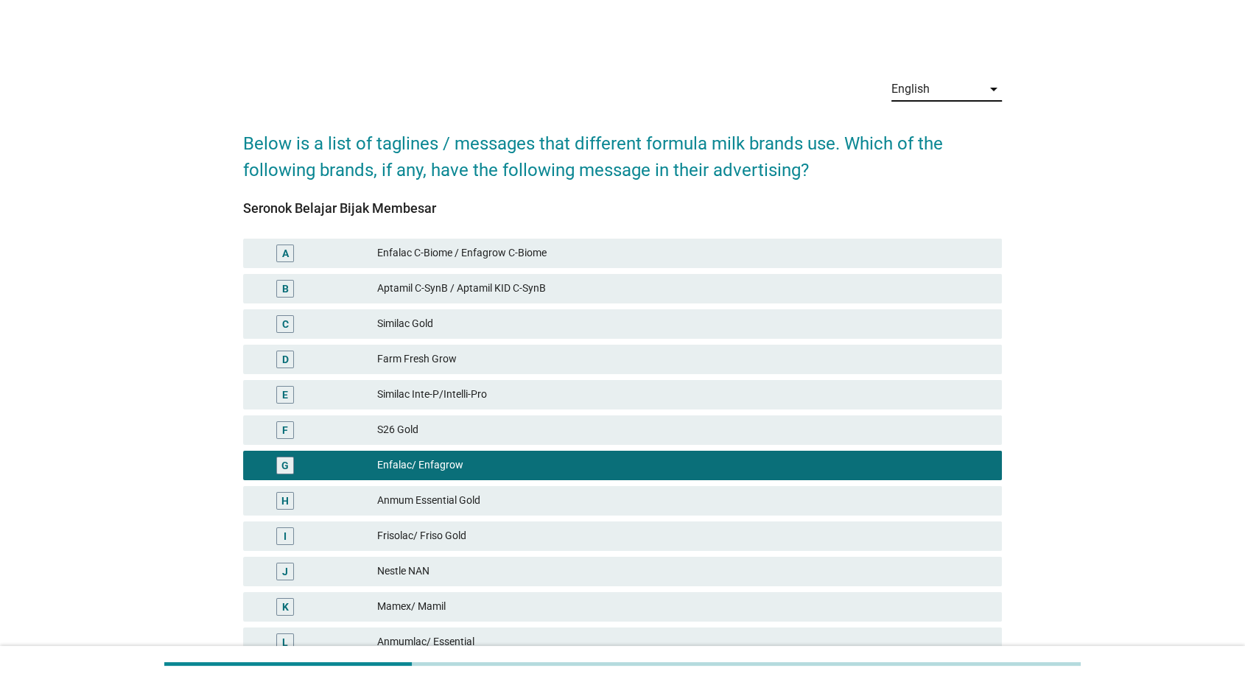
click at [389, 150] on h2 "Below is a list of taglines / messages that different formula milk brands use. …" at bounding box center [623, 150] width 760 height 68
click at [937, 87] on div "English" at bounding box center [936, 89] width 90 height 24
click at [1088, 215] on div "English arrow_drop_down Below is a list of taglines / messages that different f…" at bounding box center [622, 462] width 1174 height 816
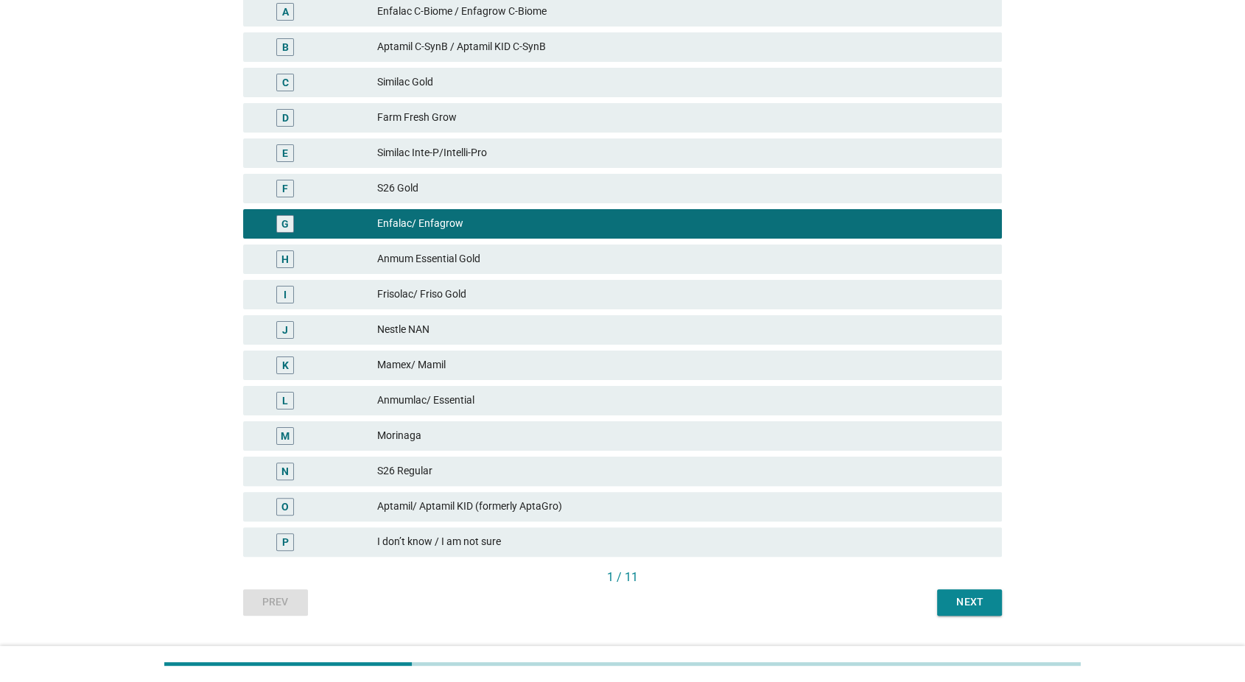
scroll to position [245, 0]
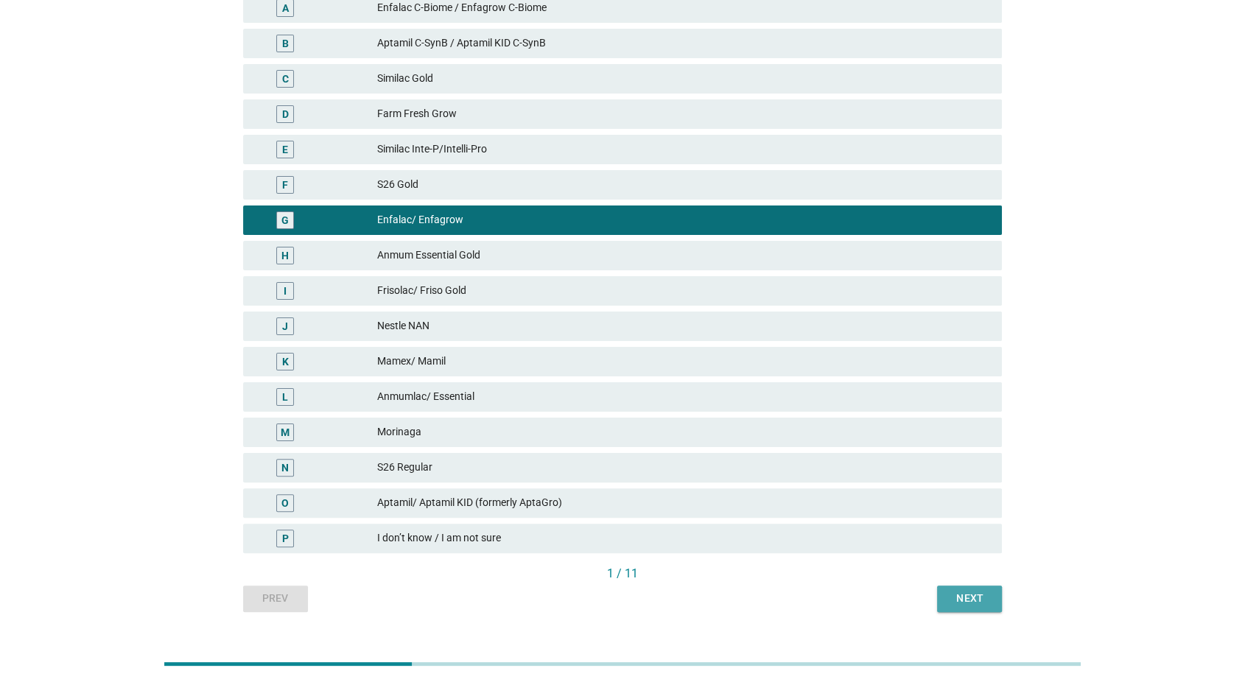
click at [978, 602] on div "Next" at bounding box center [969, 598] width 41 height 15
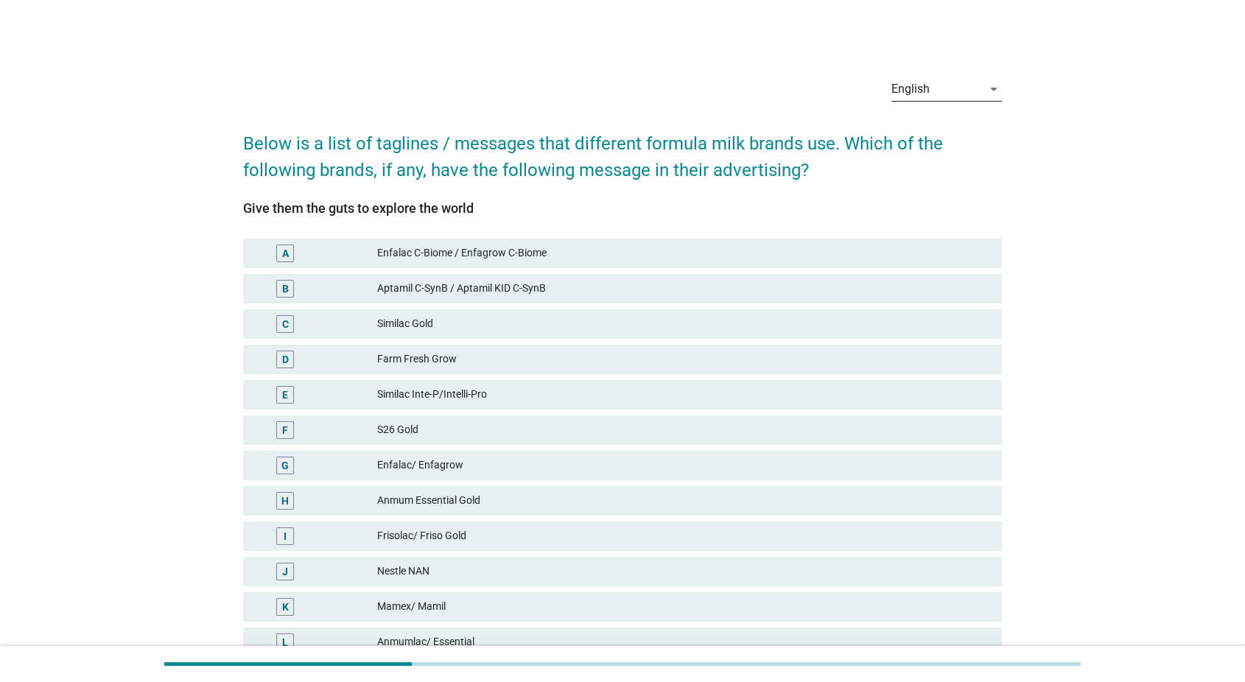
click at [910, 100] on div "English" at bounding box center [936, 89] width 90 height 24
click at [935, 133] on div "Bahasa Melayu" at bounding box center [946, 136] width 87 height 18
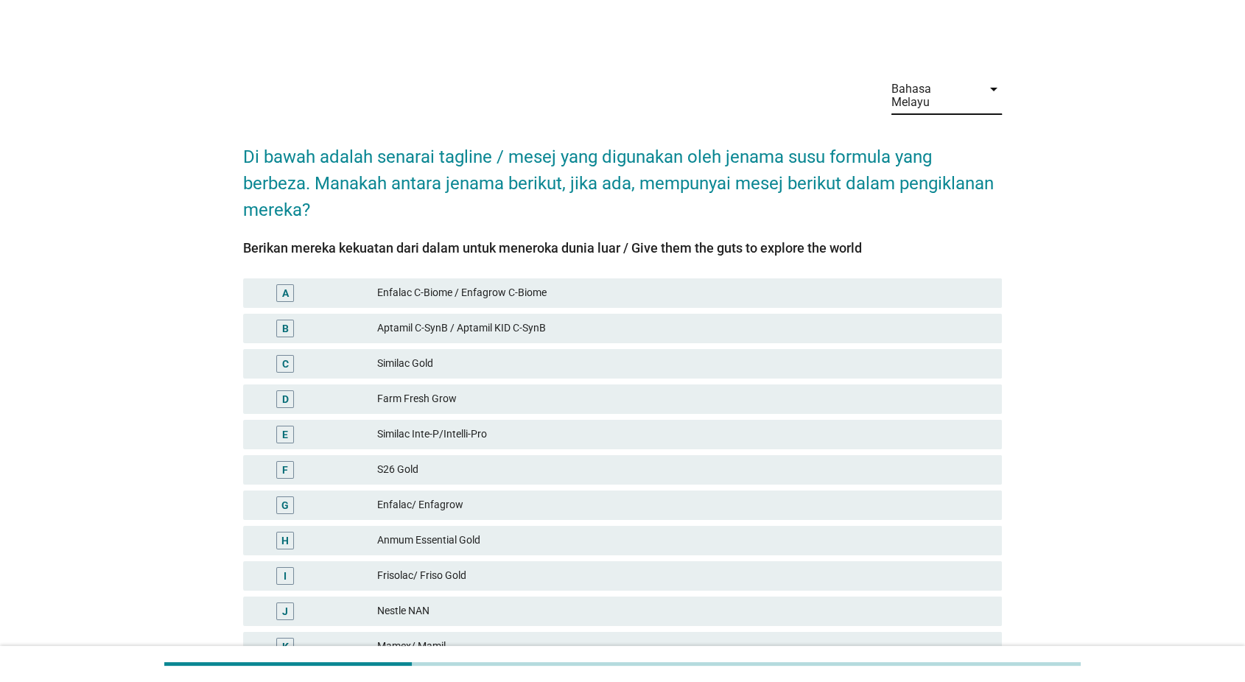
click at [936, 77] on div "Bahasa Melayu" at bounding box center [936, 95] width 90 height 37
click at [936, 171] on div "中文（简体）" at bounding box center [946, 172] width 87 height 18
